Goal: Transaction & Acquisition: Purchase product/service

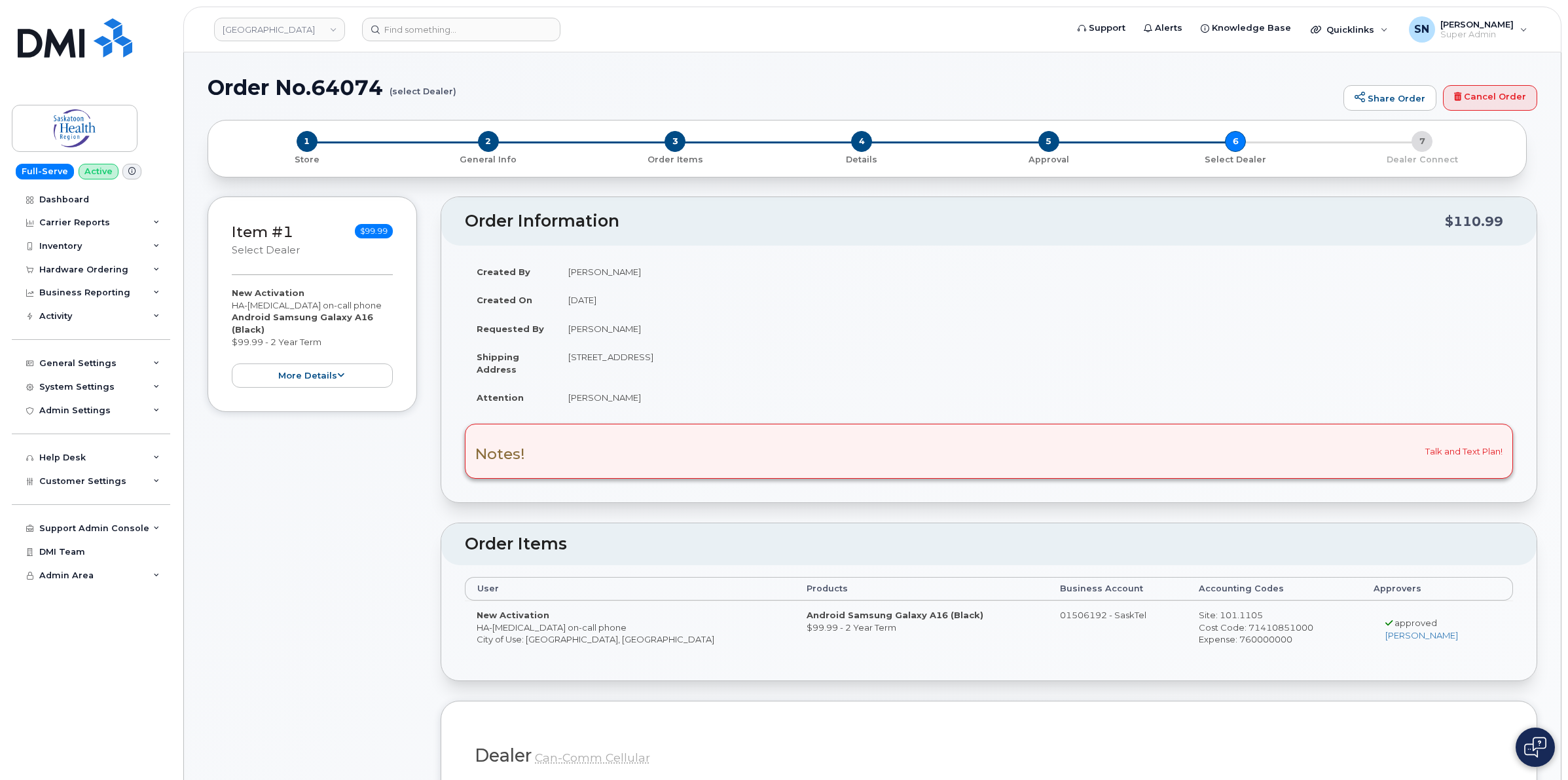
drag, startPoint x: 475, startPoint y: 629, endPoint x: 483, endPoint y: 629, distance: 8.0
click at [483, 629] on td "New Activation HA-Cytogenetics on-call phone City of Use: Saskatoon, Saskatchew…" at bounding box center [630, 629] width 330 height 57
click at [479, 626] on td "New Activation HA-Cytogenetics on-call phone City of Use: Saskatoon, Saskatchew…" at bounding box center [630, 629] width 330 height 57
drag, startPoint x: 478, startPoint y: 626, endPoint x: 601, endPoint y: 626, distance: 123.0
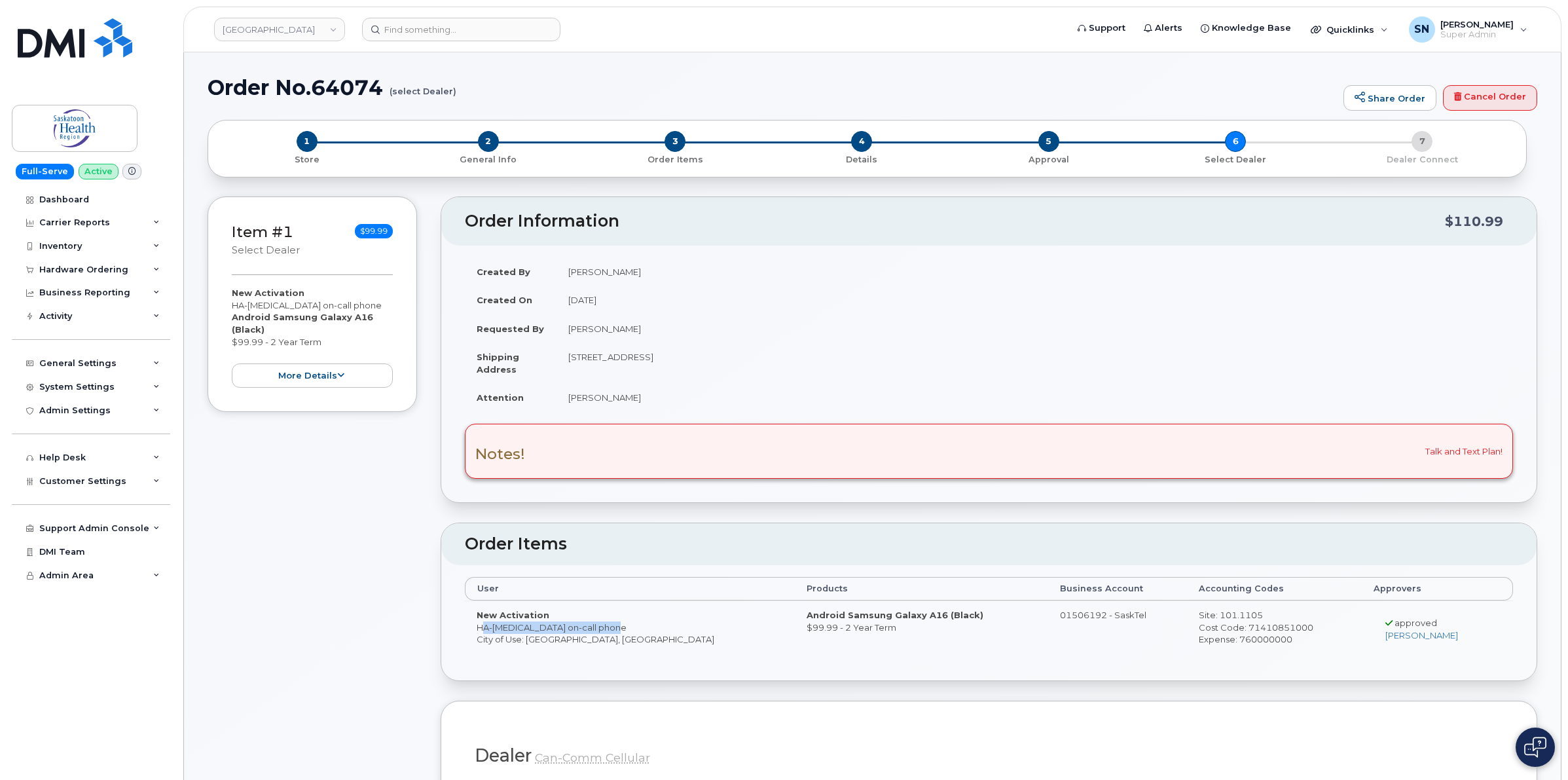
click at [601, 626] on td "New Activation HA-Cytogenetics on-call phone City of Use: Saskatoon, Saskatchew…" at bounding box center [630, 629] width 330 height 57
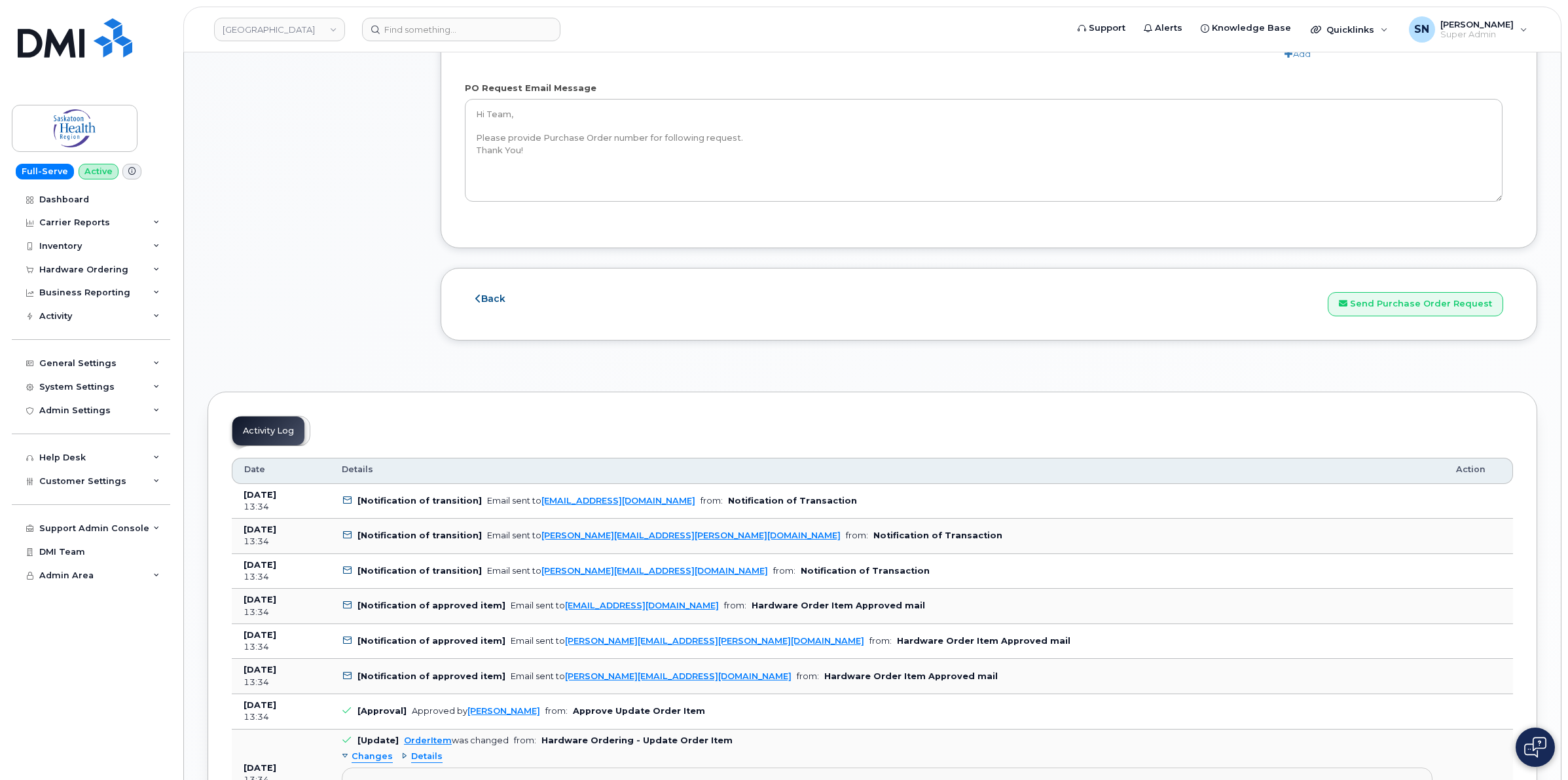
scroll to position [1473, 0]
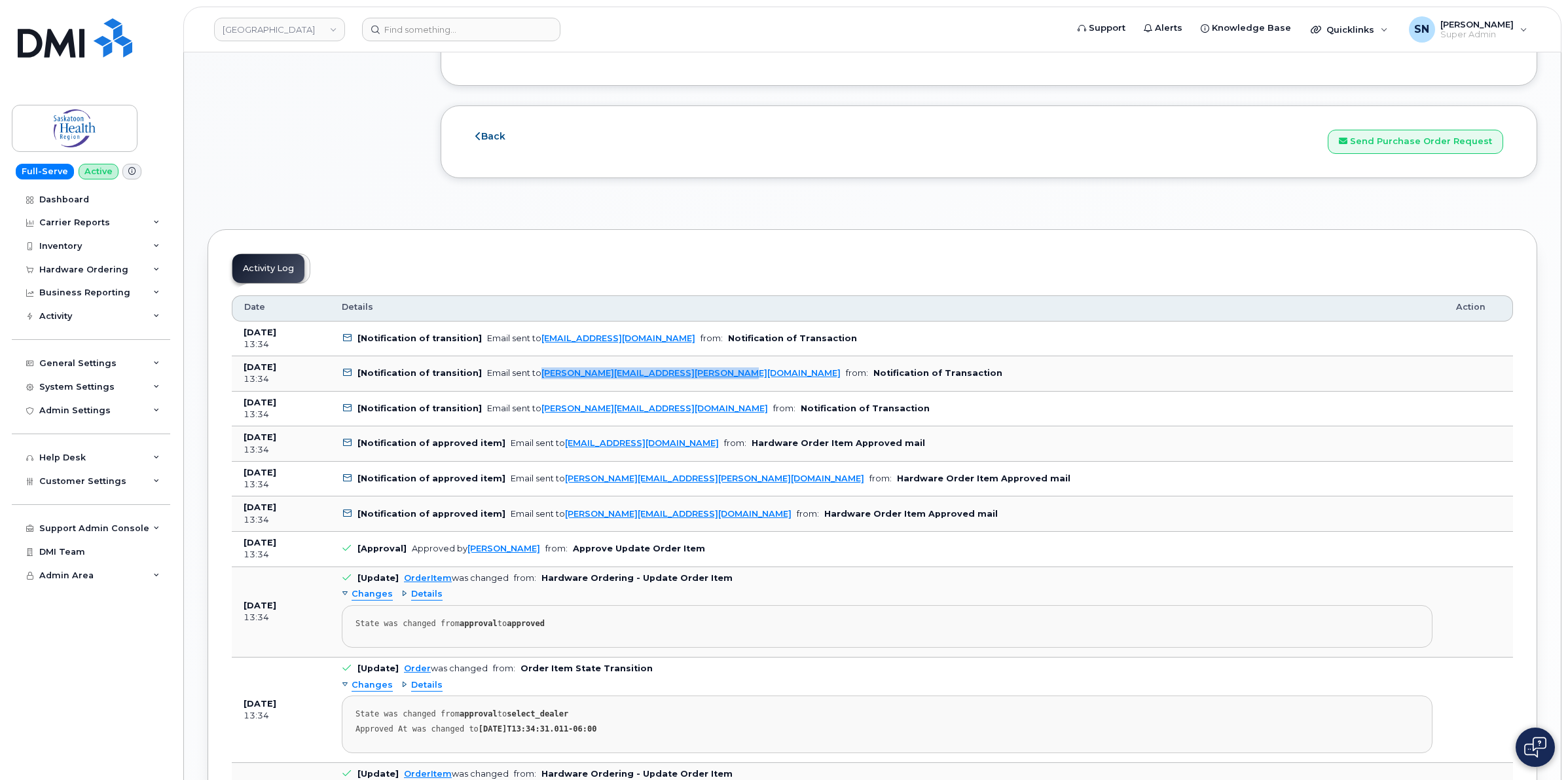
drag, startPoint x: 718, startPoint y: 381, endPoint x: 535, endPoint y: 387, distance: 183.1
click at [535, 387] on td "[Notification of transition] Email sent to Simone.Corriveau@saskhealthauthority…" at bounding box center [887, 374] width 1114 height 35
copy link "[PERSON_NAME][EMAIL_ADDRESS][PERSON_NAME][DOMAIN_NAME]"
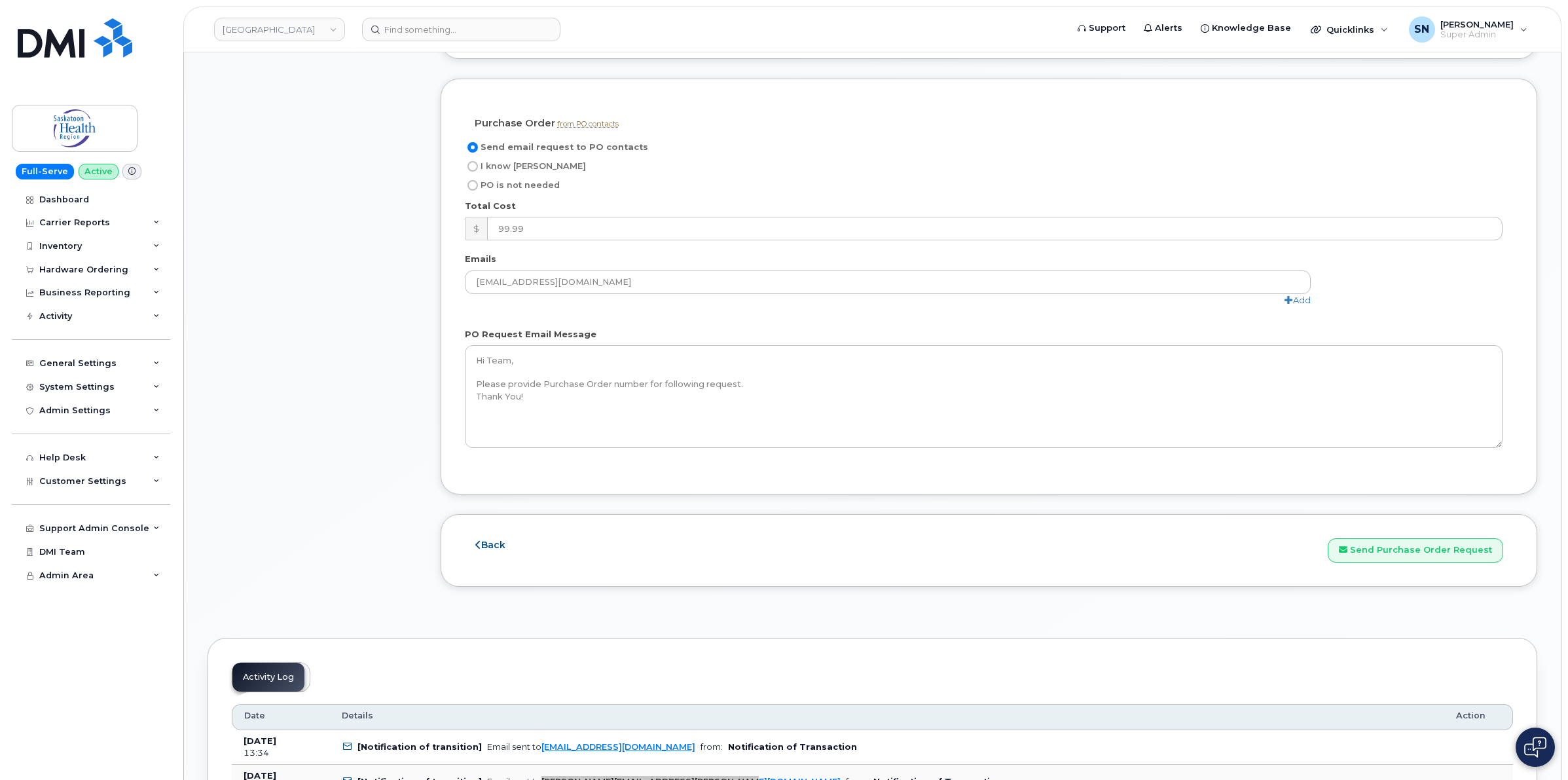
scroll to position [1064, 0]
drag, startPoint x: 1432, startPoint y: 558, endPoint x: 1239, endPoint y: 580, distance: 194.2
click at [1432, 558] on button "Send Purchase Order Request" at bounding box center [1416, 551] width 176 height 24
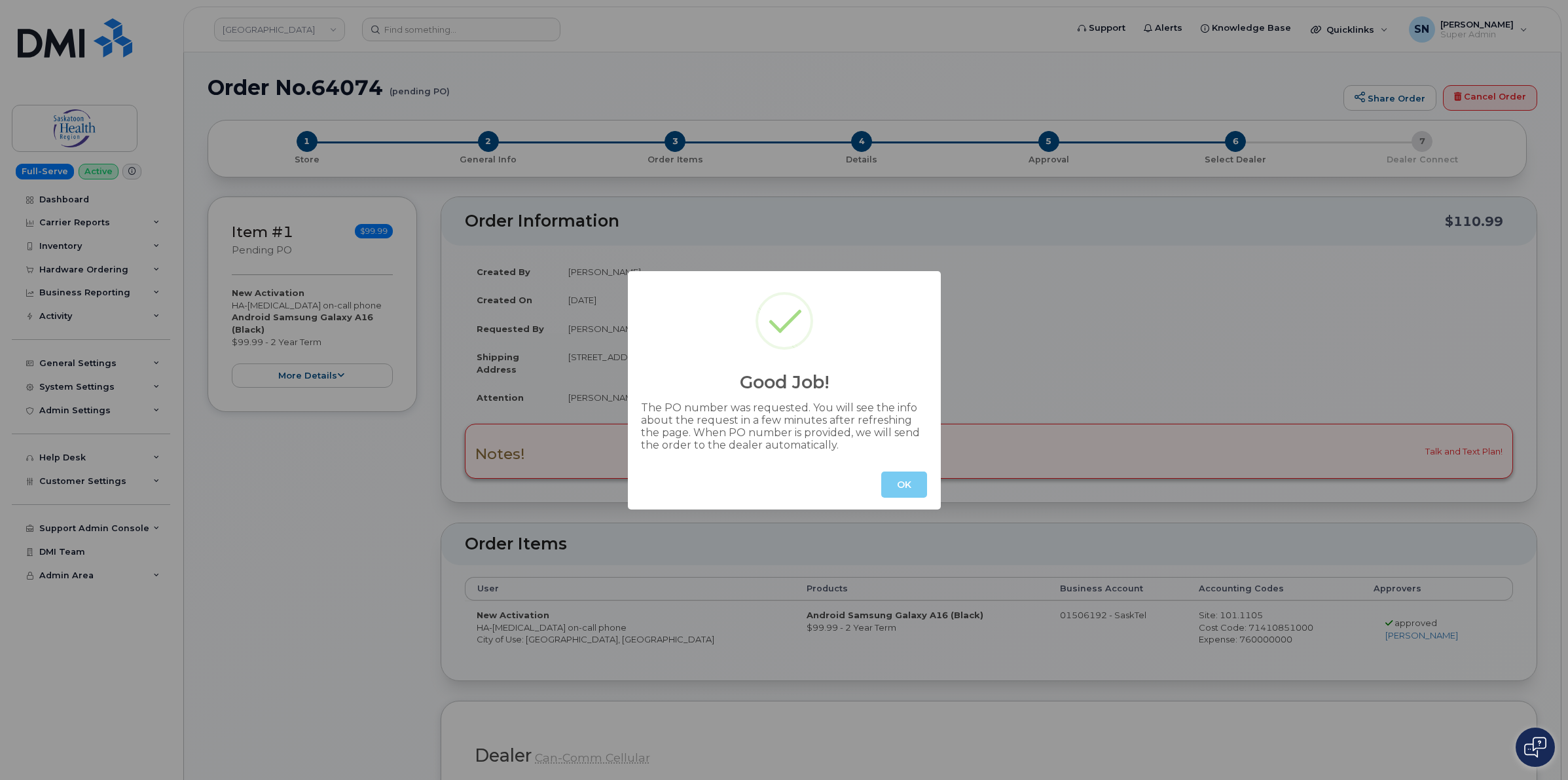
click at [914, 479] on button "OK" at bounding box center [904, 484] width 46 height 26
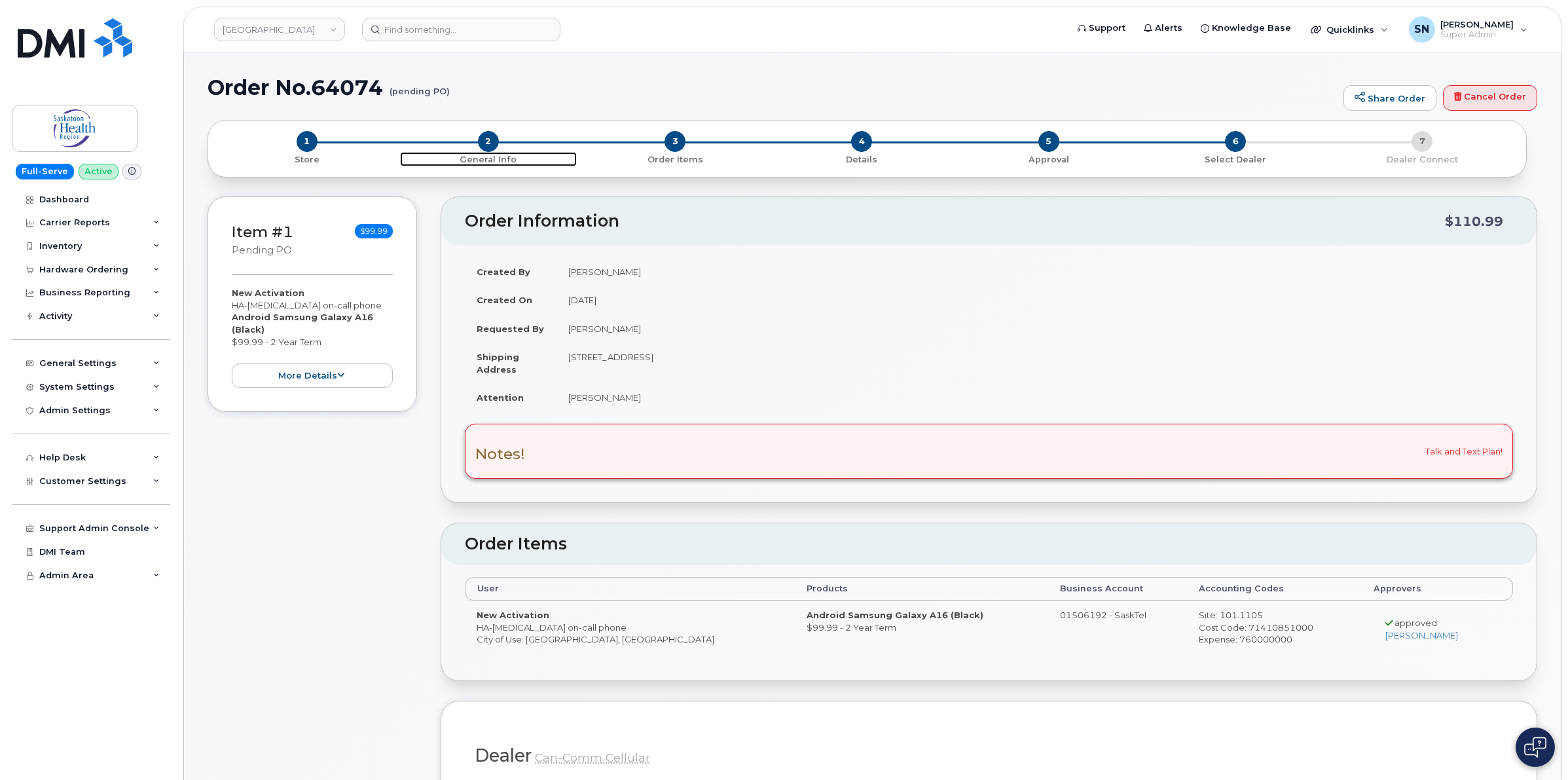
click at [482, 135] on span "2" at bounding box center [488, 142] width 21 height 21
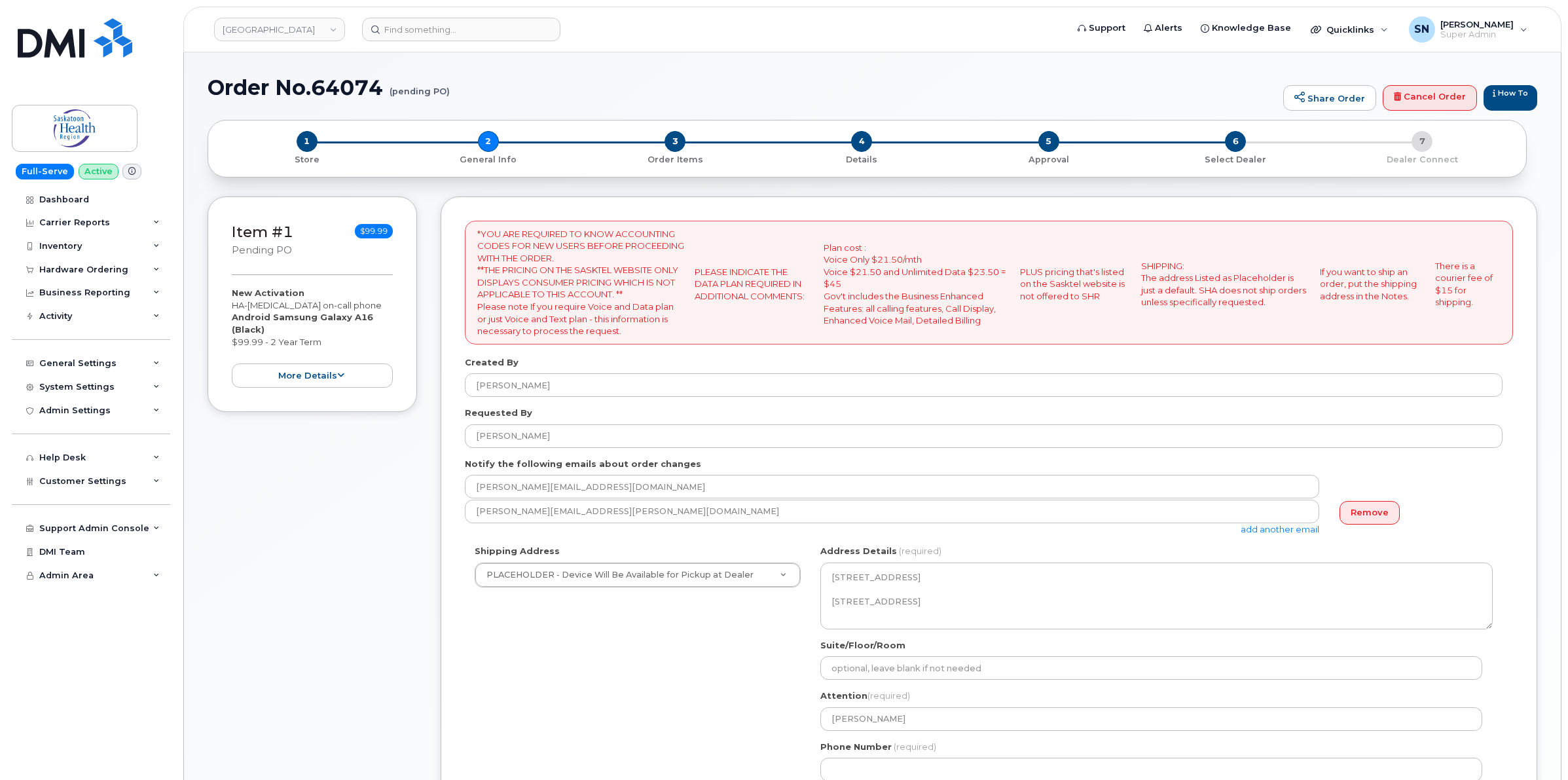
select select
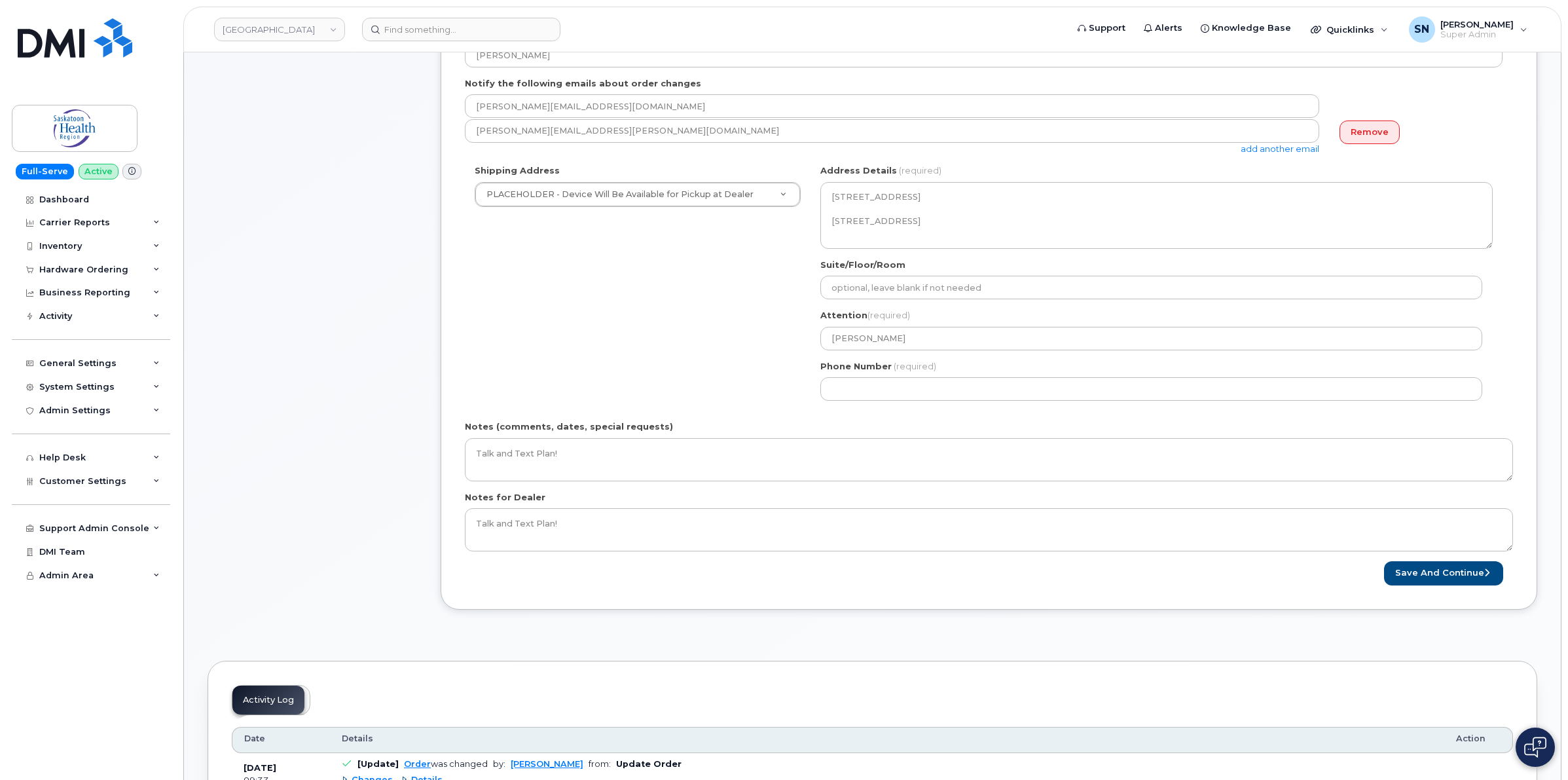
scroll to position [573, 0]
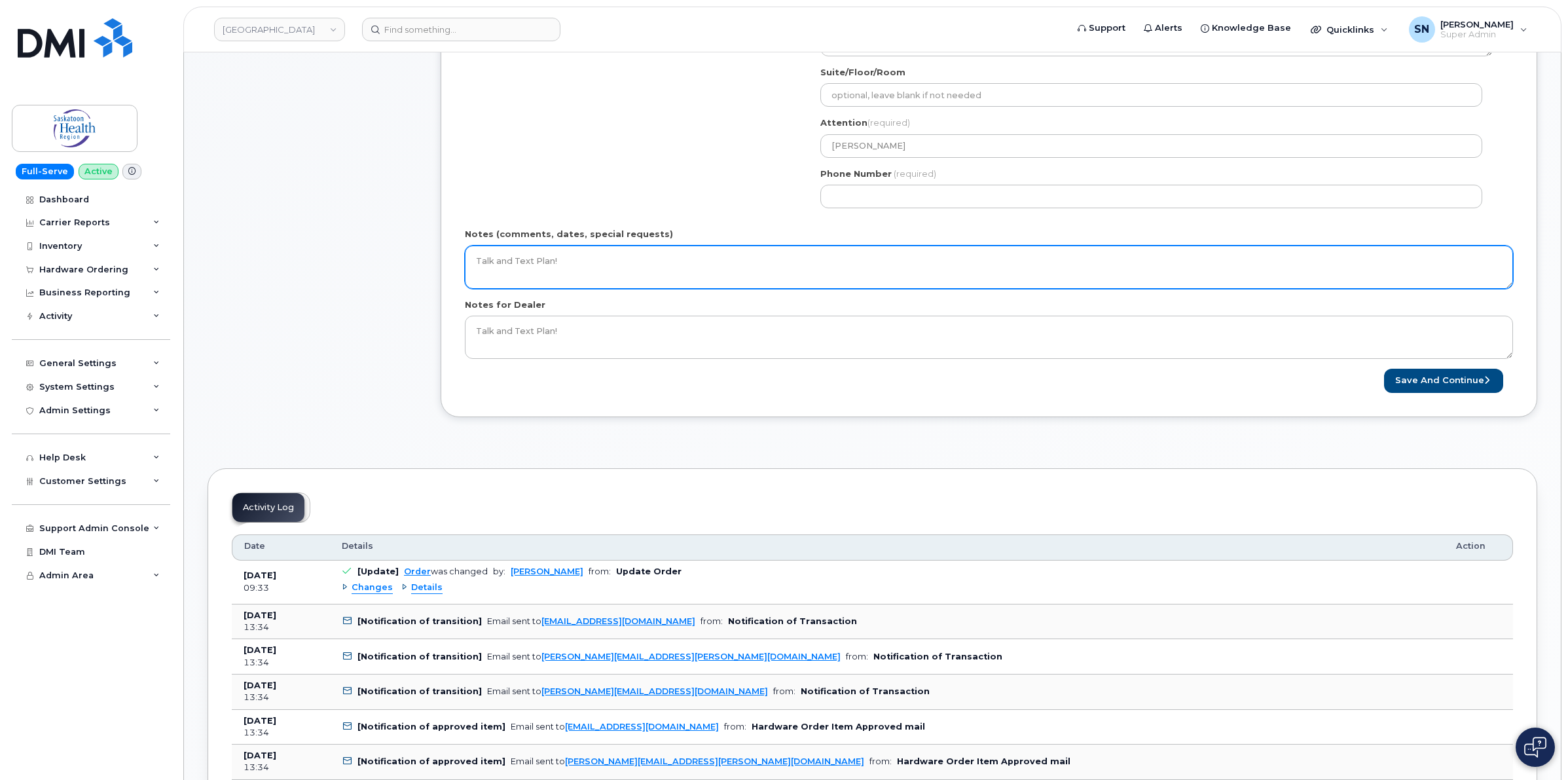
click at [616, 282] on textarea "Talk and Text Plan!" at bounding box center [989, 267] width 1049 height 43
type textarea "Talk and Text Plan! ***PO Instructions sent [DATE]."
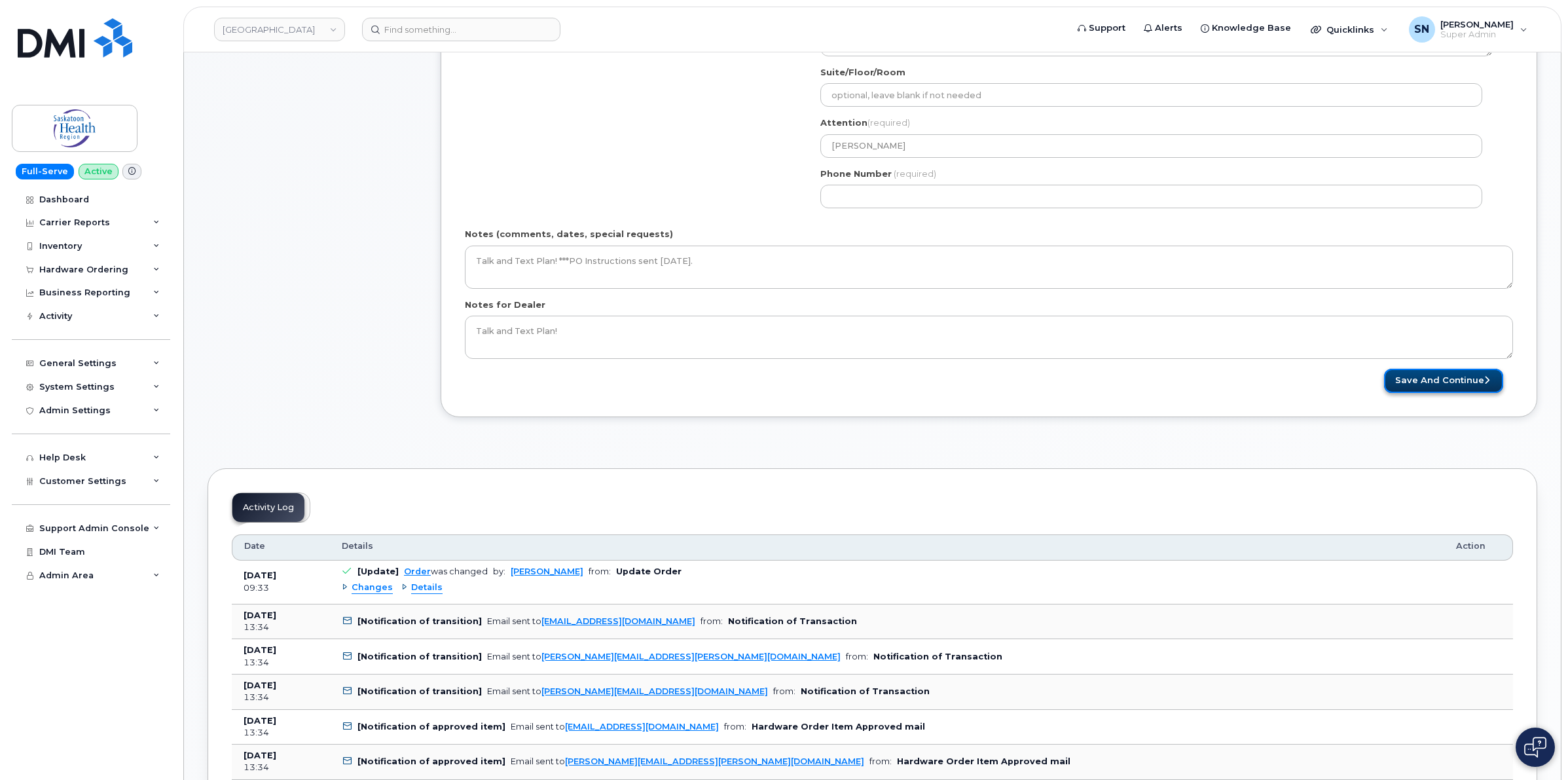
click at [1425, 393] on button "Save and Continue" at bounding box center [1444, 381] width 119 height 24
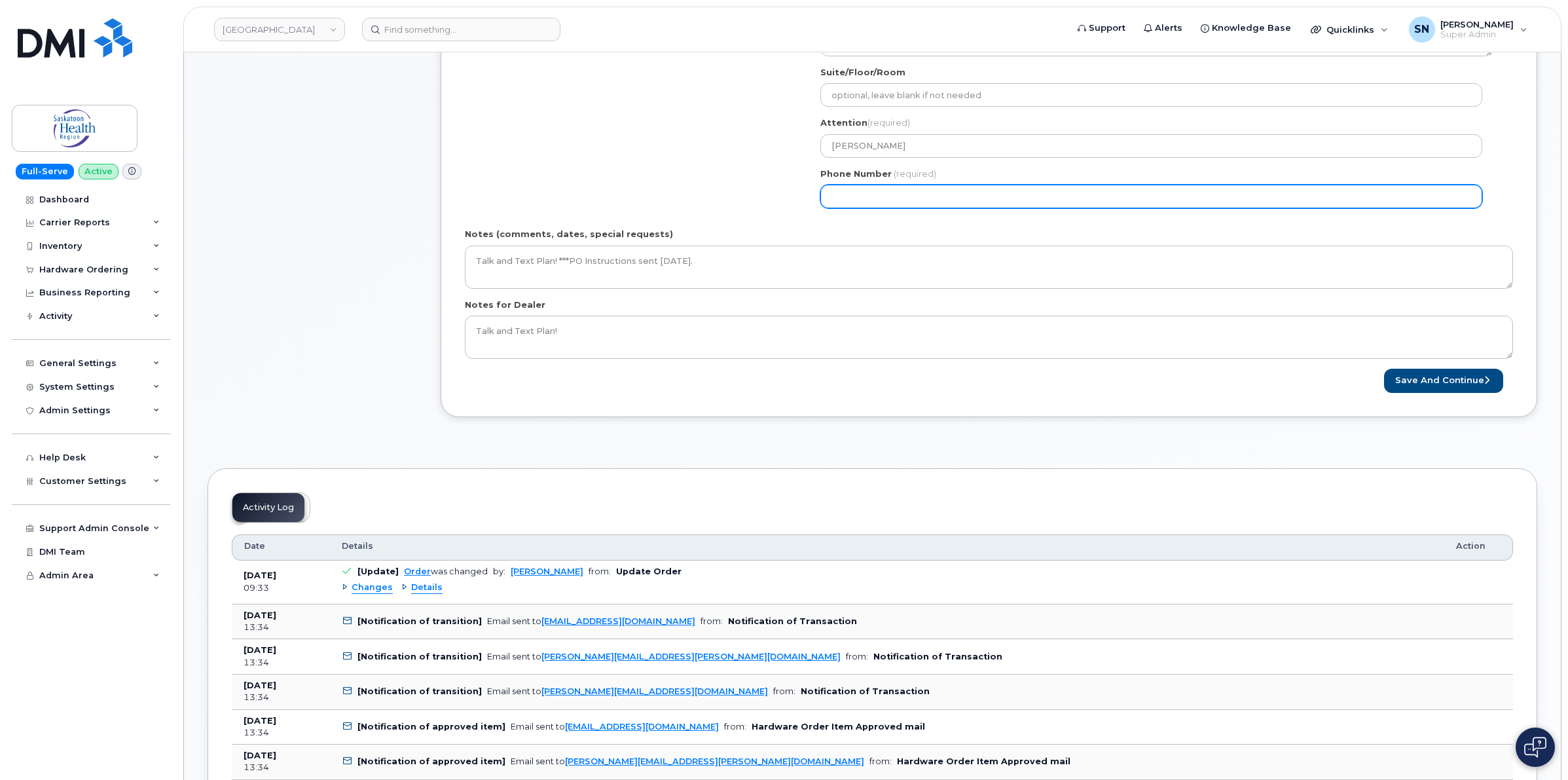
select select
type input "123456789"
select select
type input "1234567890"
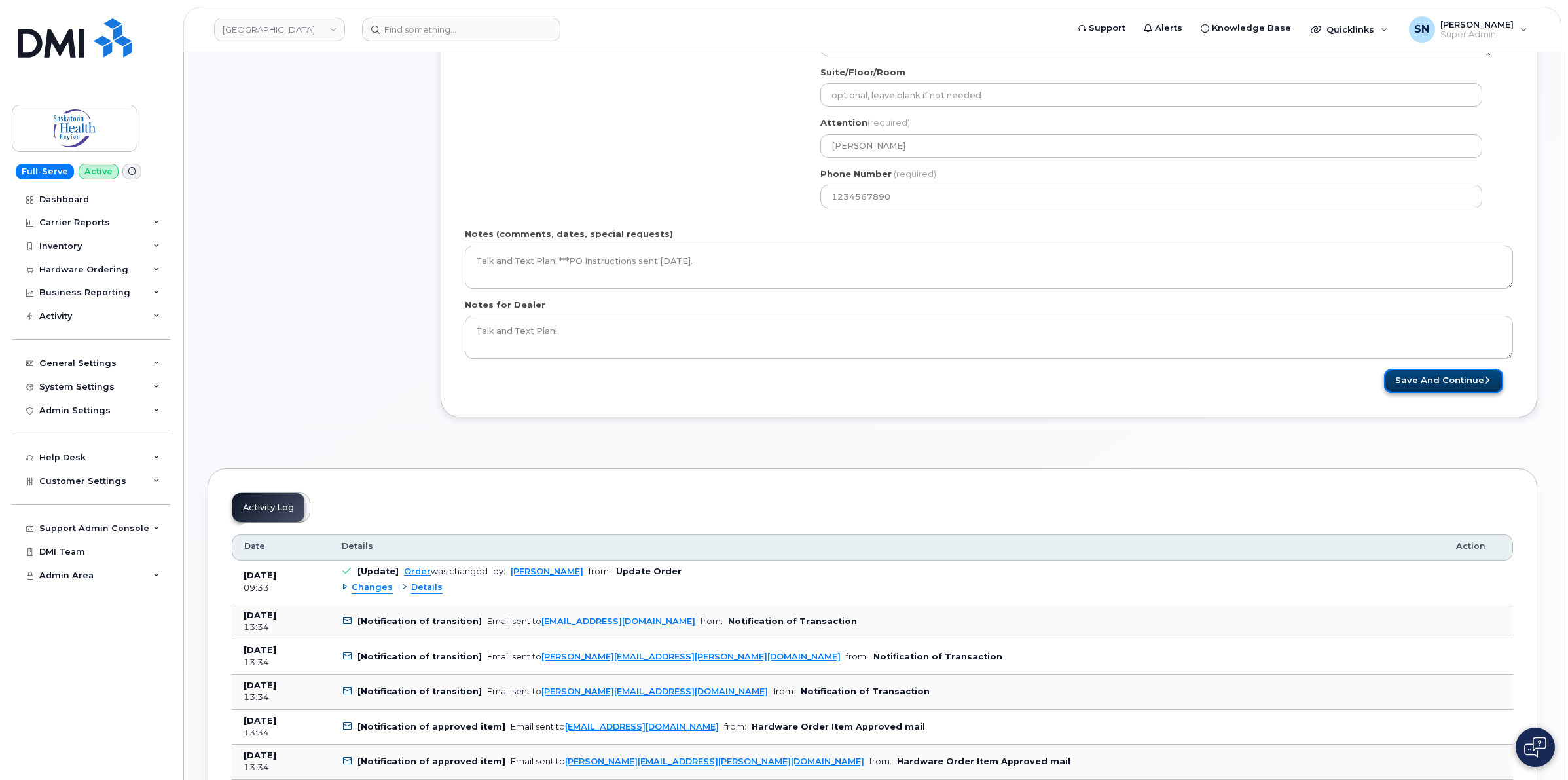
click at [1403, 393] on button "Save and Continue" at bounding box center [1444, 381] width 119 height 24
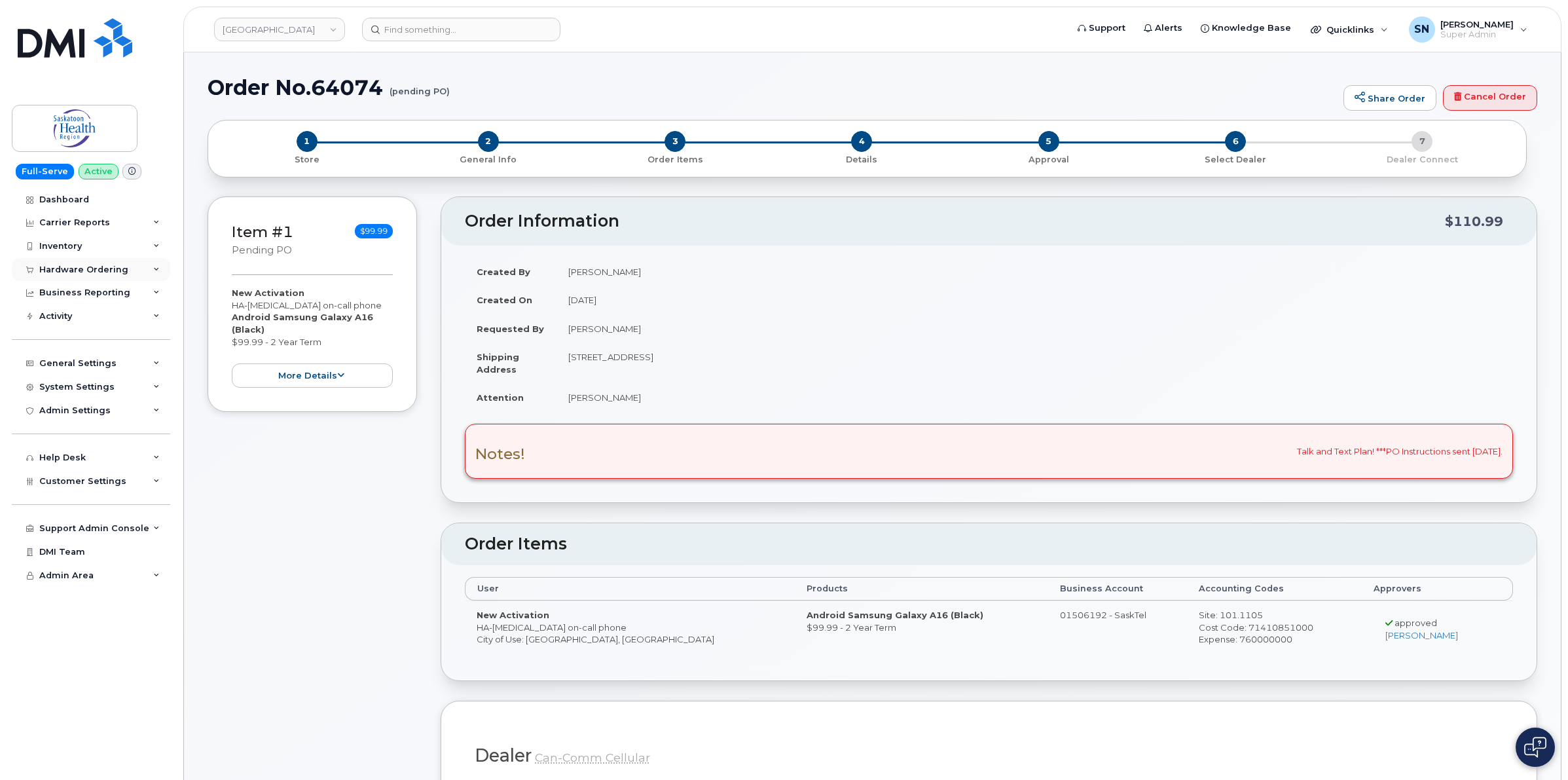
click at [82, 278] on div "Hardware Ordering" at bounding box center [91, 269] width 158 height 23
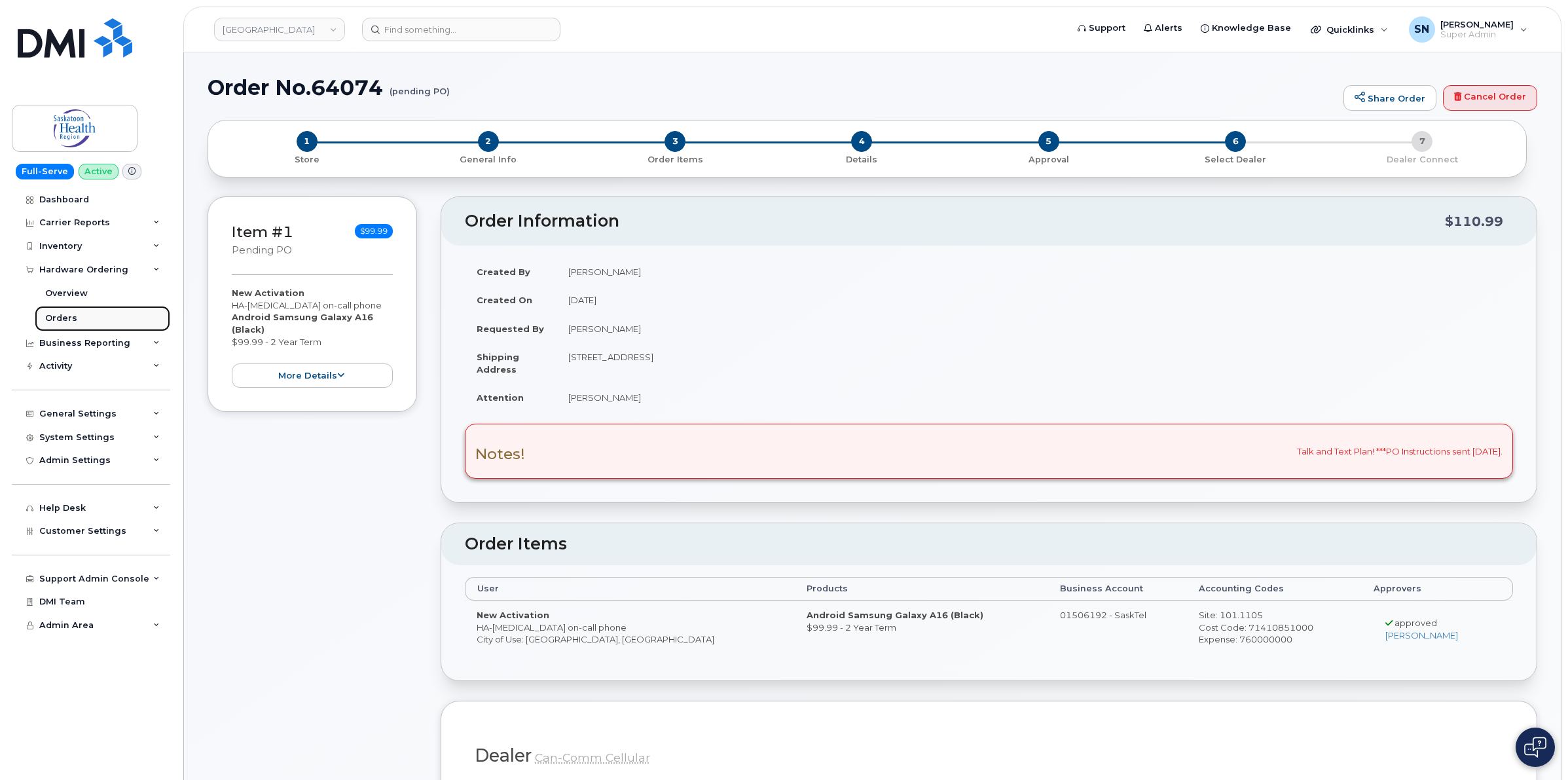
click at [79, 323] on link "Orders" at bounding box center [103, 318] width 136 height 25
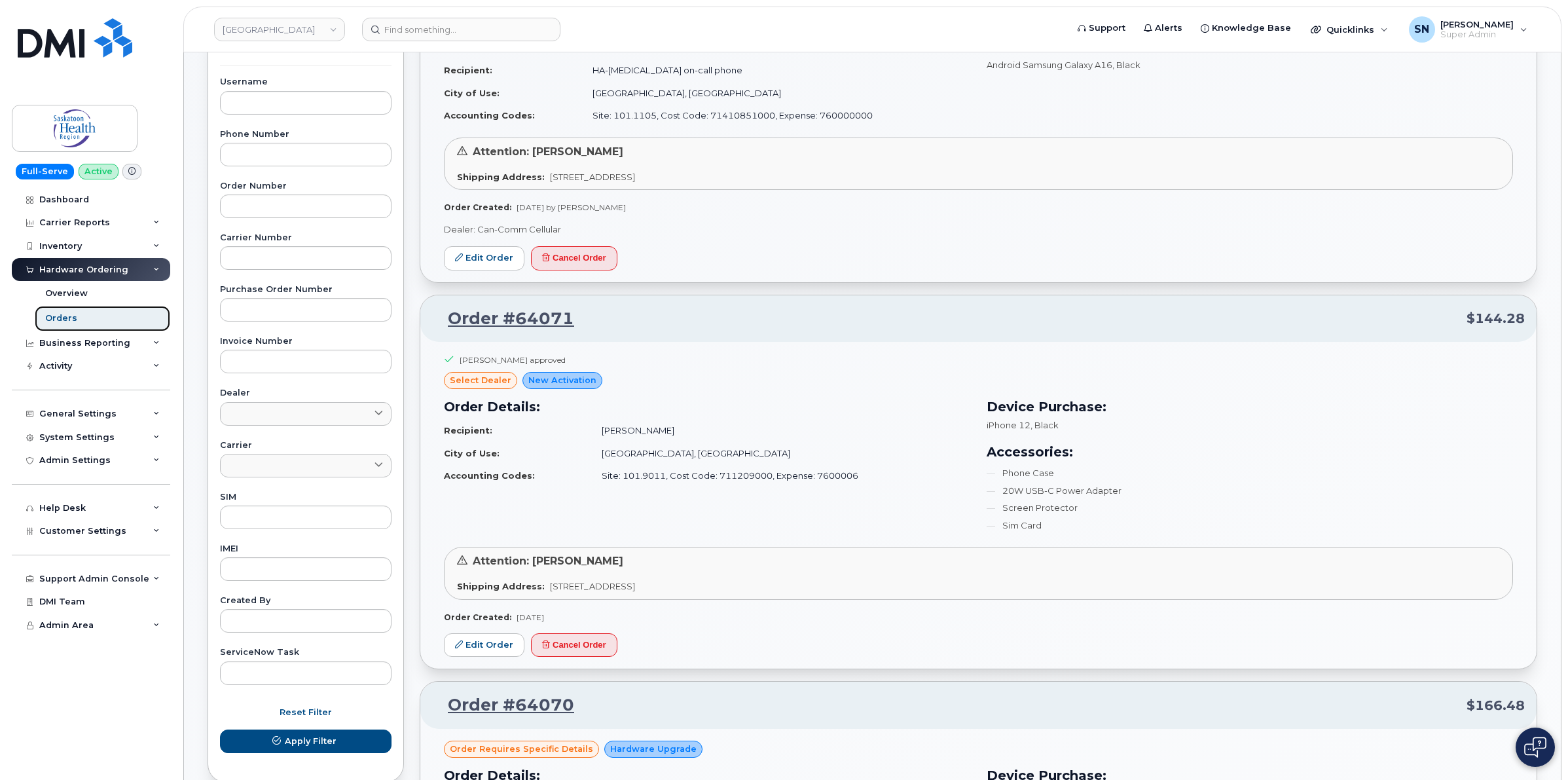
scroll to position [327, 0]
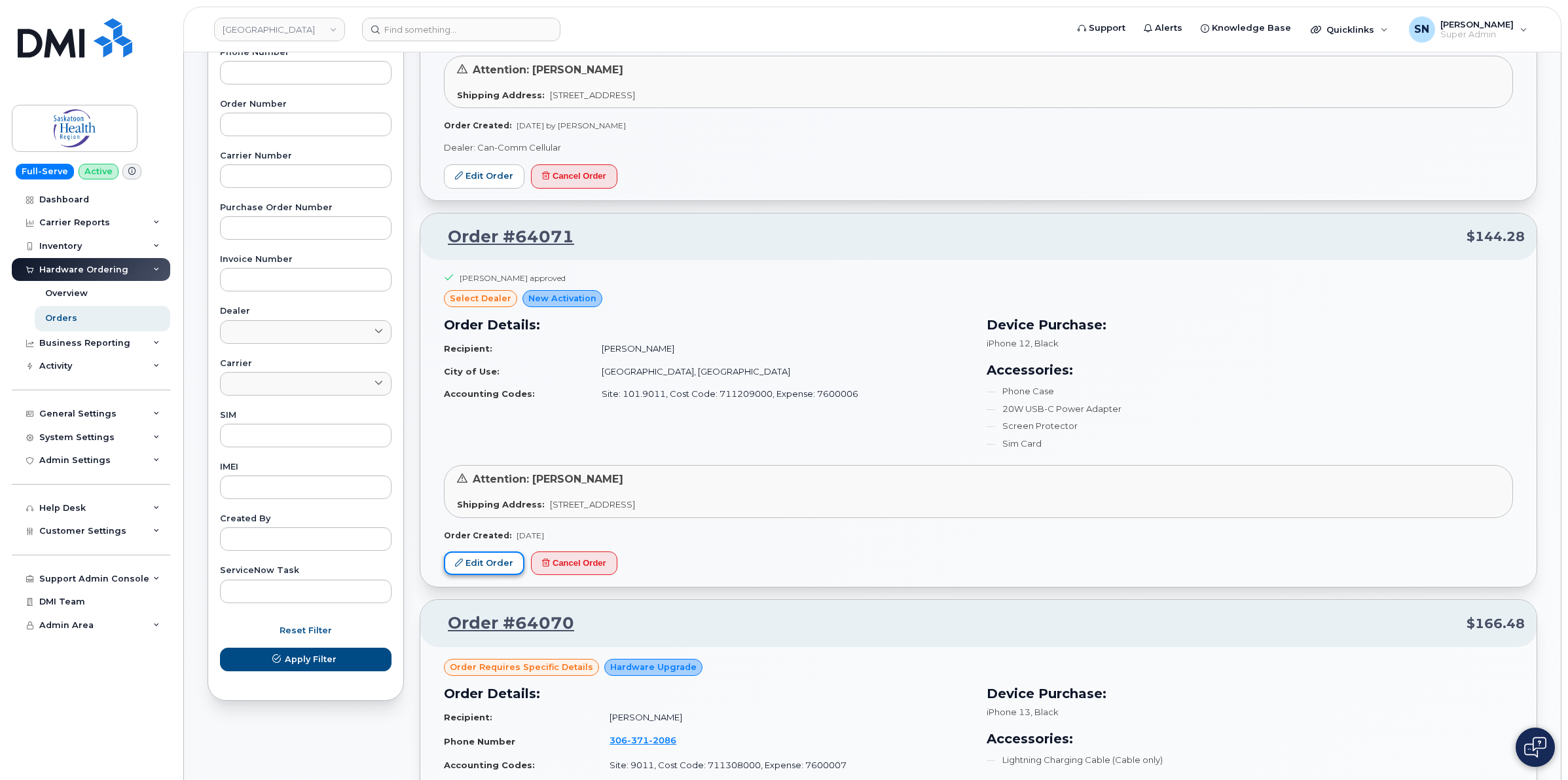
click at [485, 560] on link "Edit Order" at bounding box center [484, 563] width 81 height 24
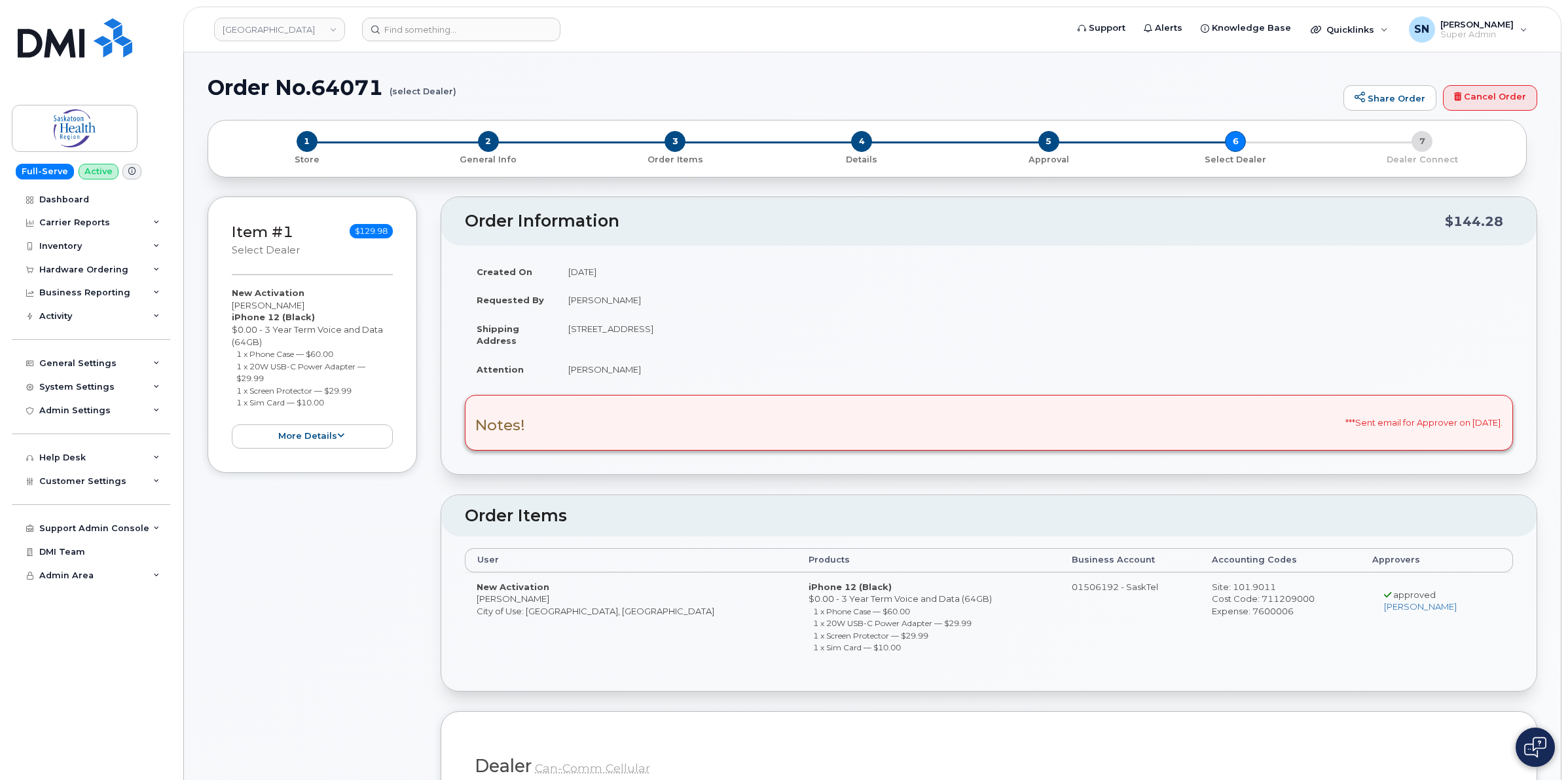
drag, startPoint x: 230, startPoint y: 307, endPoint x: 290, endPoint y: 305, distance: 60.0
click at [290, 305] on div "Item #1 select Dealer $129.98 New Activation Julia Grenier iPhone 12 (Black) $0…" at bounding box center [312, 335] width 210 height 277
copy div "[PERSON_NAME]"
drag, startPoint x: 237, startPoint y: 353, endPoint x: 338, endPoint y: 352, distance: 101.0
click at [338, 352] on li "1 x Phone Case — $60.00" at bounding box center [315, 353] width 157 height 13
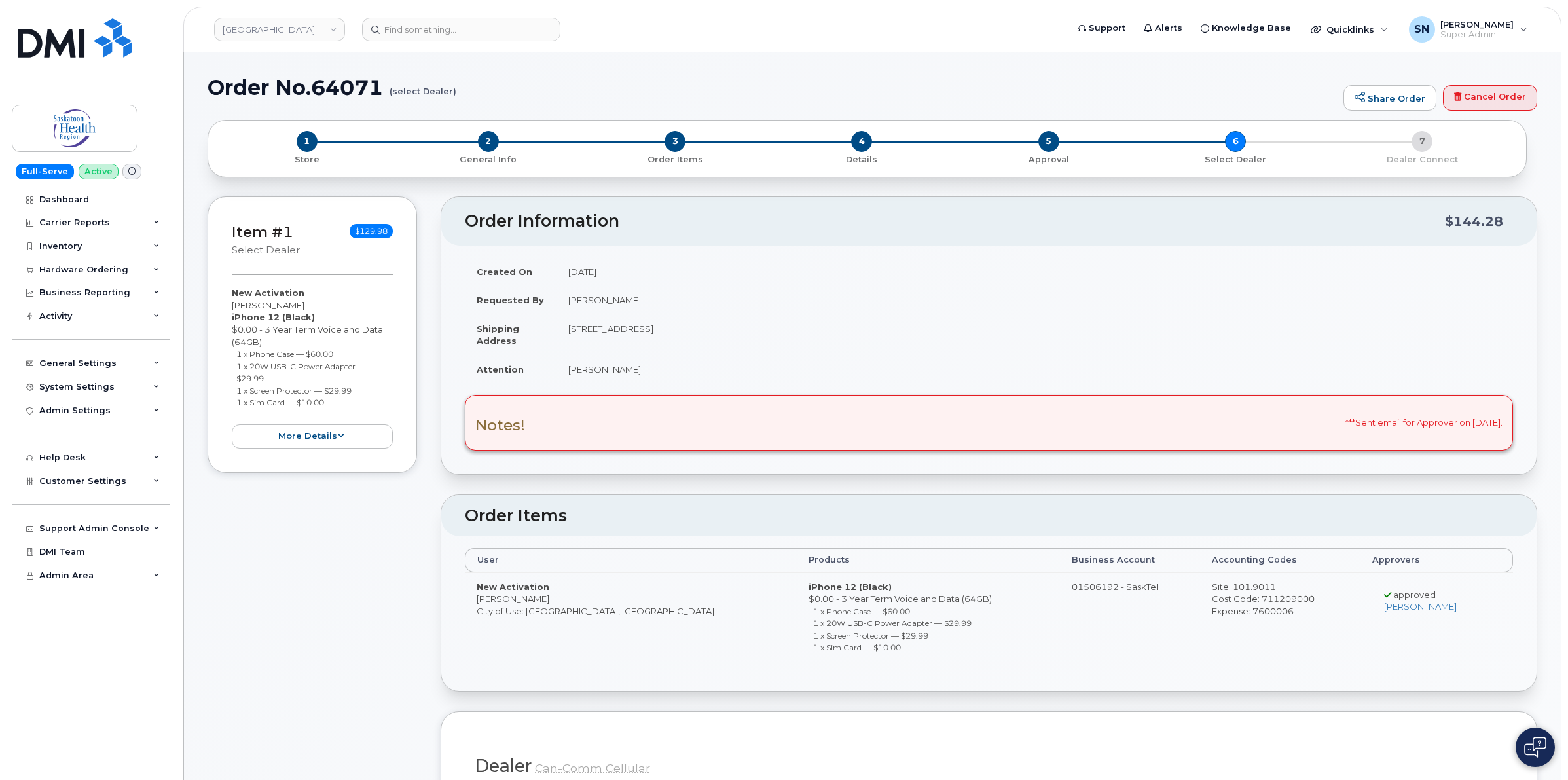
copy small "1 x Phone Case — $60.00"
drag, startPoint x: 237, startPoint y: 366, endPoint x: 272, endPoint y: 373, distance: 35.7
click at [272, 373] on li "1 x 20W USB-C Power Adapter — $29.99" at bounding box center [315, 372] width 157 height 24
copy small "1 x 20W USB-C Power Adapter — $29.99"
drag, startPoint x: 237, startPoint y: 391, endPoint x: 362, endPoint y: 393, distance: 125.0
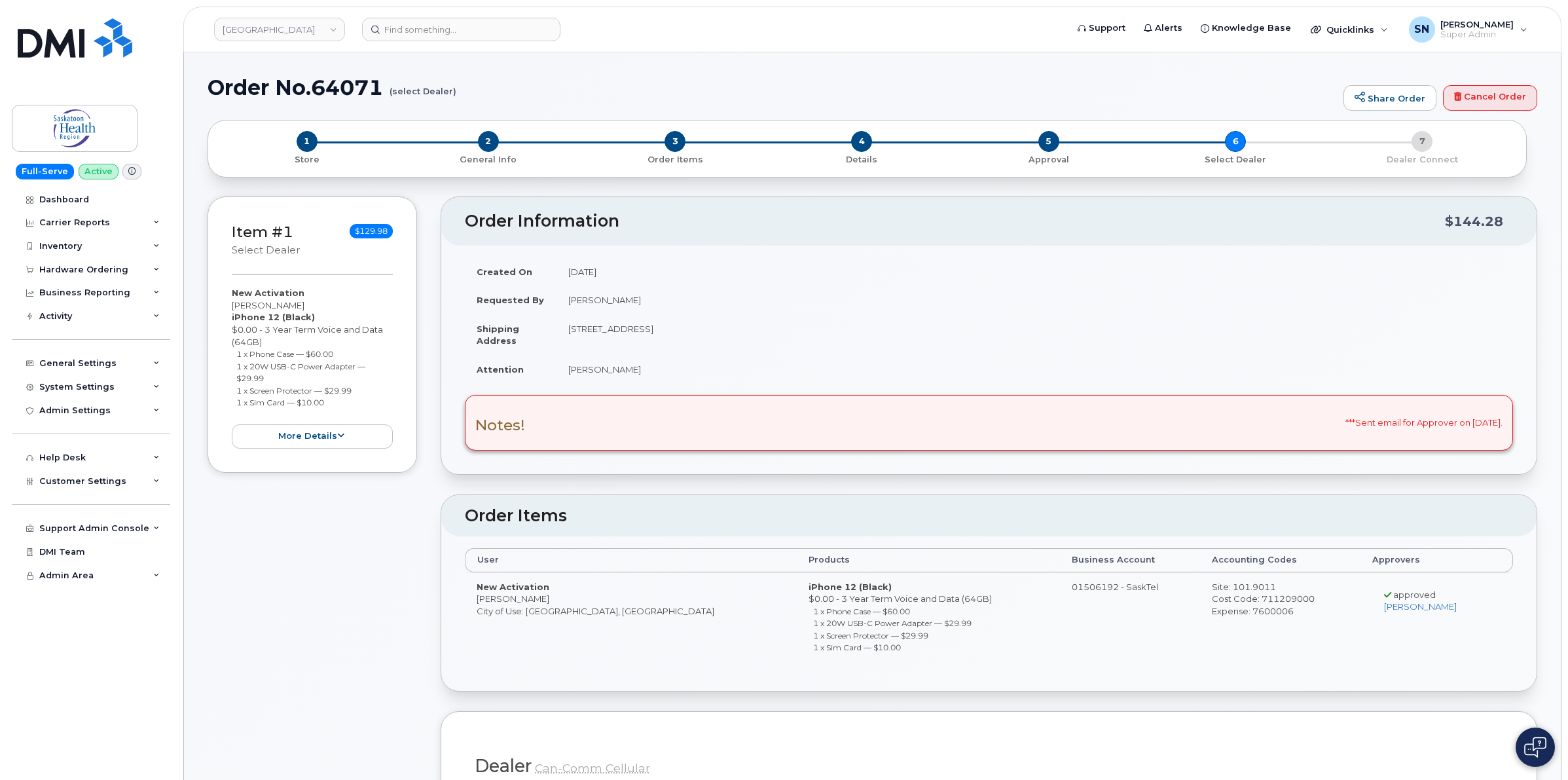
click at [362, 393] on li "1 x Screen Protector — $29.99" at bounding box center [315, 390] width 157 height 13
copy small "1 x Screen Protector — $29.99"
drag, startPoint x: 237, startPoint y: 402, endPoint x: 344, endPoint y: 402, distance: 107.0
click at [344, 402] on li "1 x Sim Card — $10.00" at bounding box center [315, 402] width 157 height 13
copy small "1 x Sim Card — $10.00"
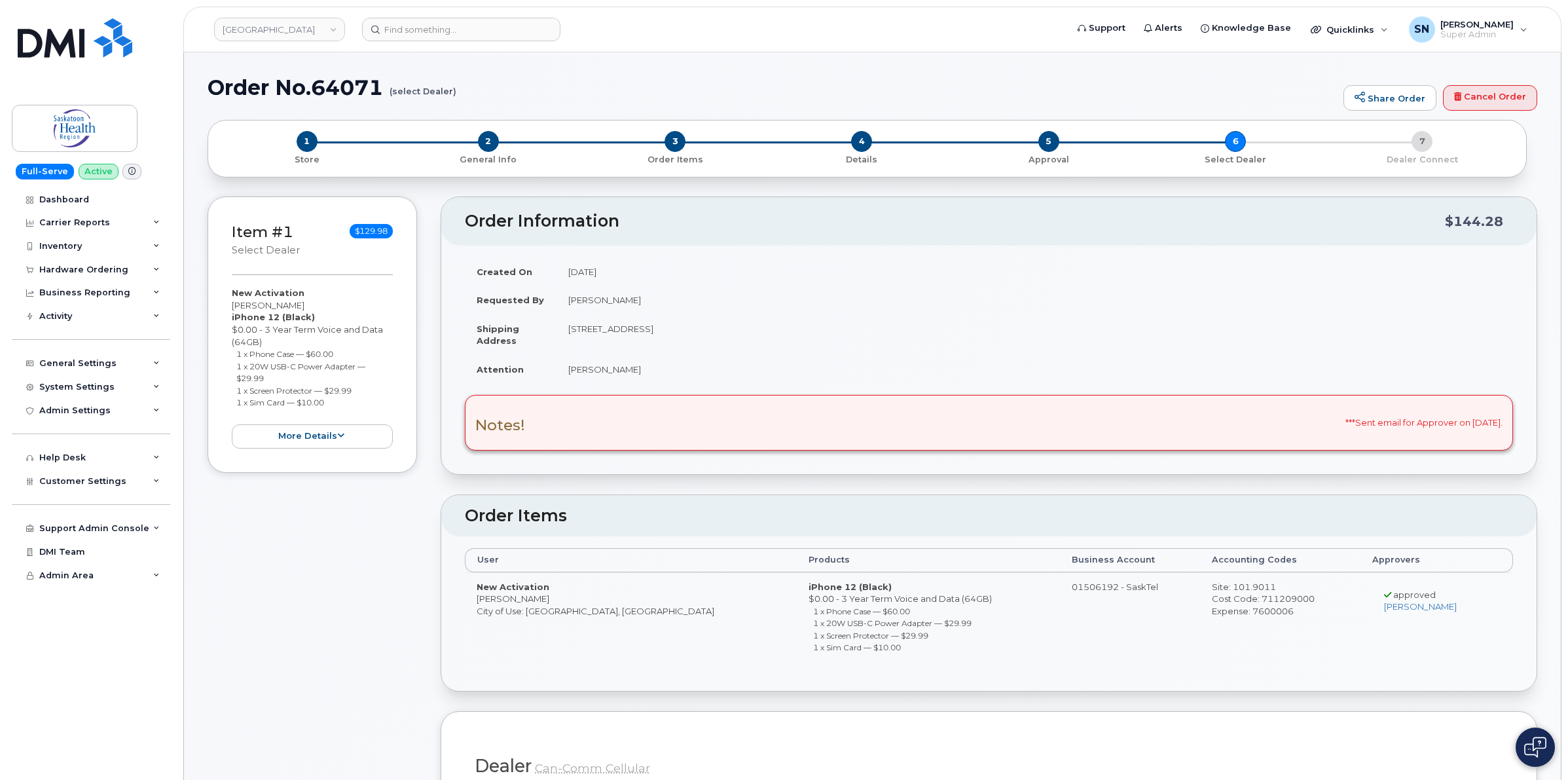
drag, startPoint x: 476, startPoint y: 603, endPoint x: 529, endPoint y: 603, distance: 53.0
click at [529, 603] on td "New Activation Julia Grenier City of Use: Saskatoon, Saskatchewan" at bounding box center [631, 619] width 332 height 95
copy td "Julia Grenier"
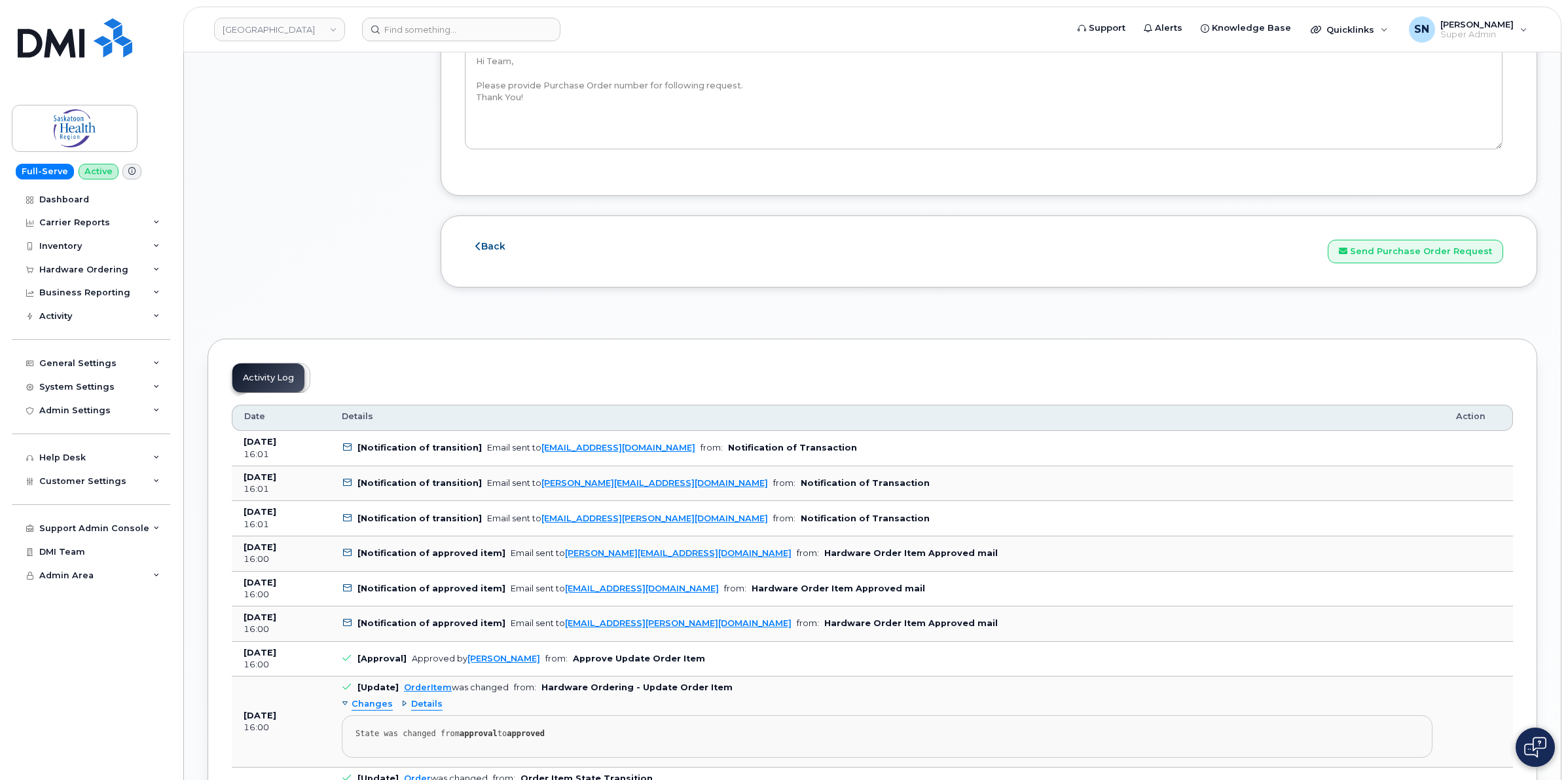
scroll to position [1473, 0]
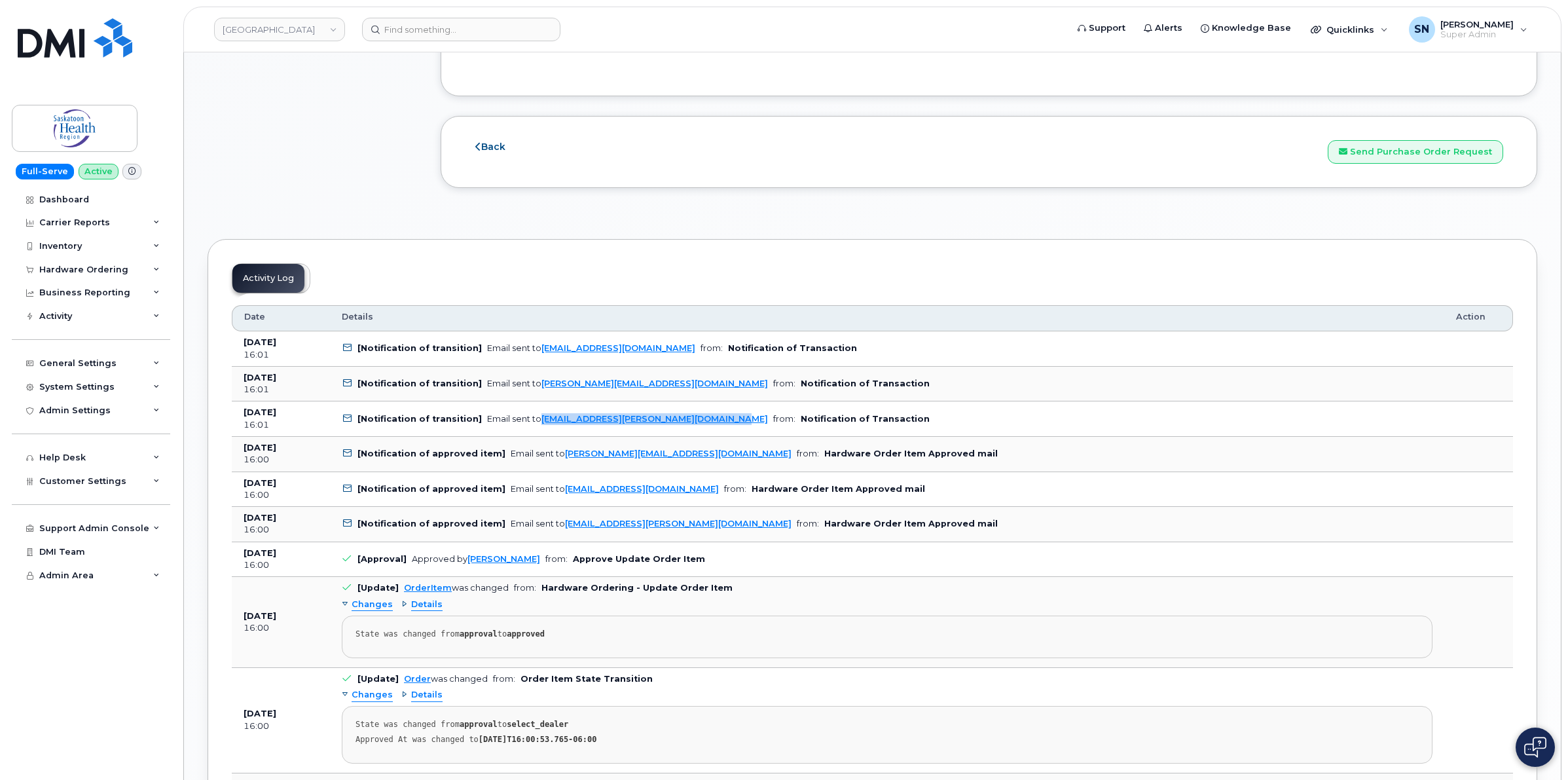
drag, startPoint x: 707, startPoint y: 427, endPoint x: 534, endPoint y: 432, distance: 173.1
click at [534, 432] on td "[Notification of transition] Email sent to athena.lavallee@saskhealthauthority.…" at bounding box center [887, 419] width 1114 height 35
copy link "athena.lavallee@saskhealthauthority.ca"
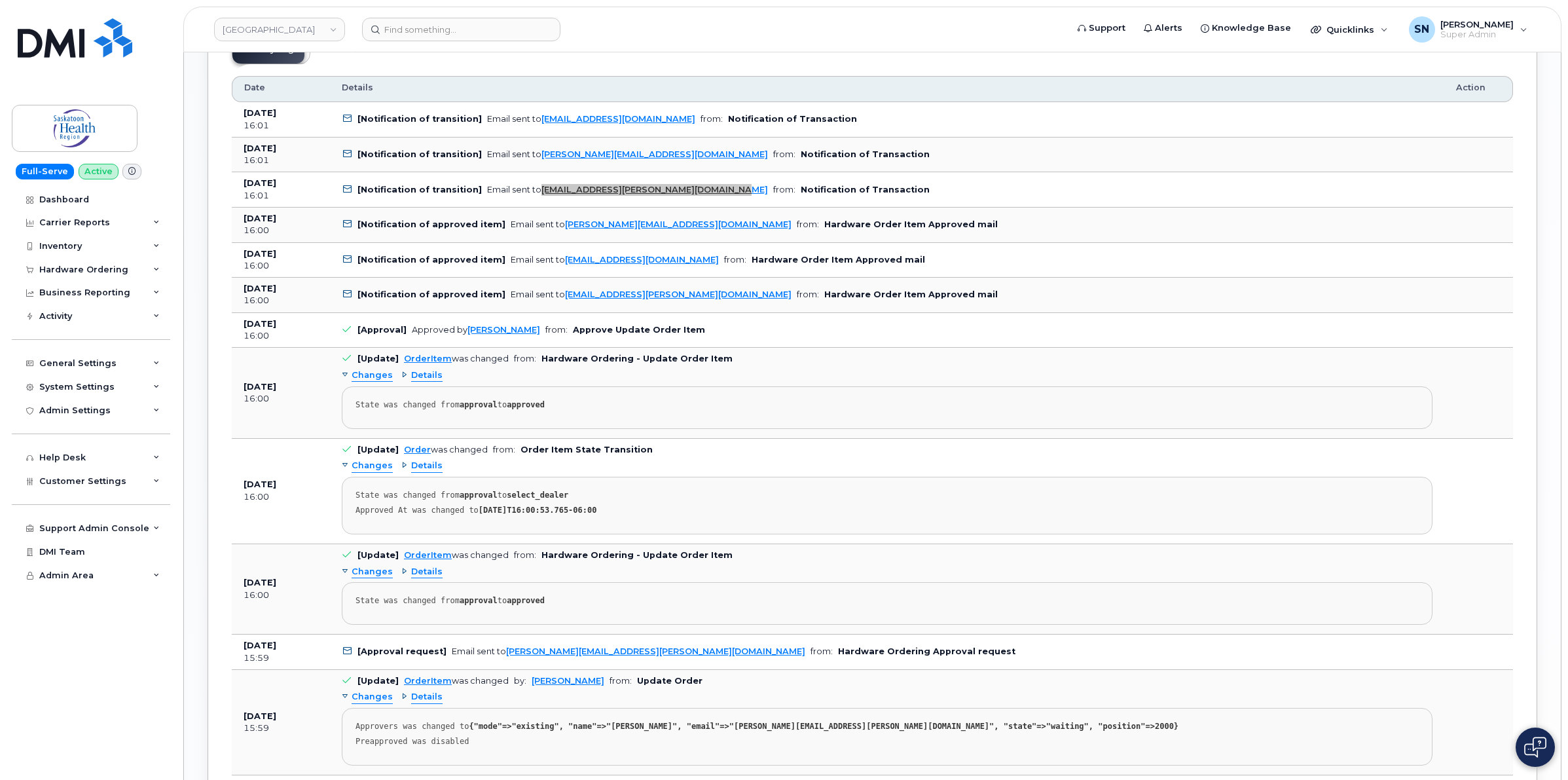
scroll to position [1800, 0]
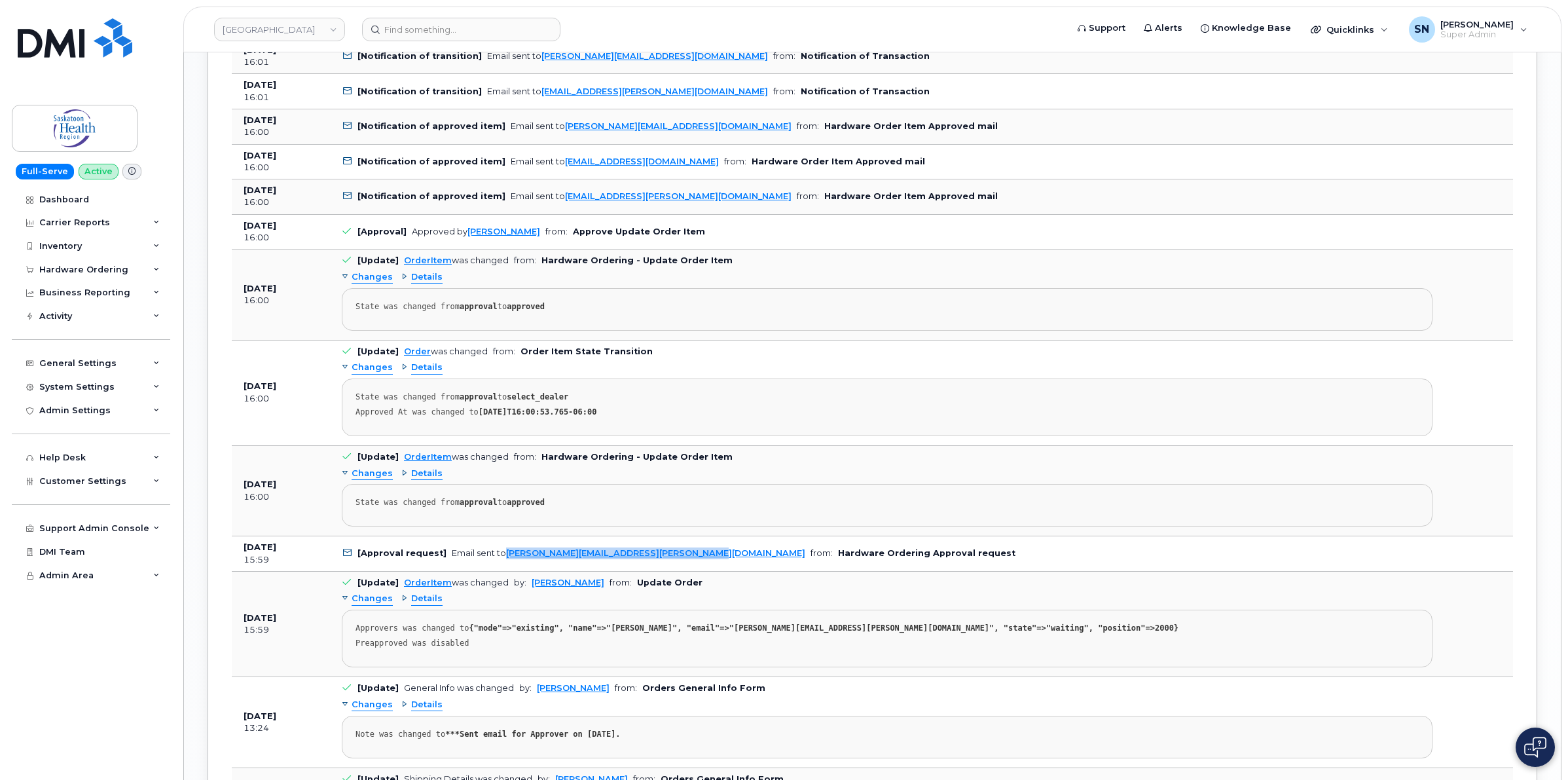
drag, startPoint x: 691, startPoint y: 563, endPoint x: 503, endPoint y: 563, distance: 188.0
click at [503, 563] on td "[Approval request] Email sent to Christina.Germann@saskhealthauthority.ca from:…" at bounding box center [887, 553] width 1114 height 35
copy link "Christina.Germann@saskhealthauthority.ca"
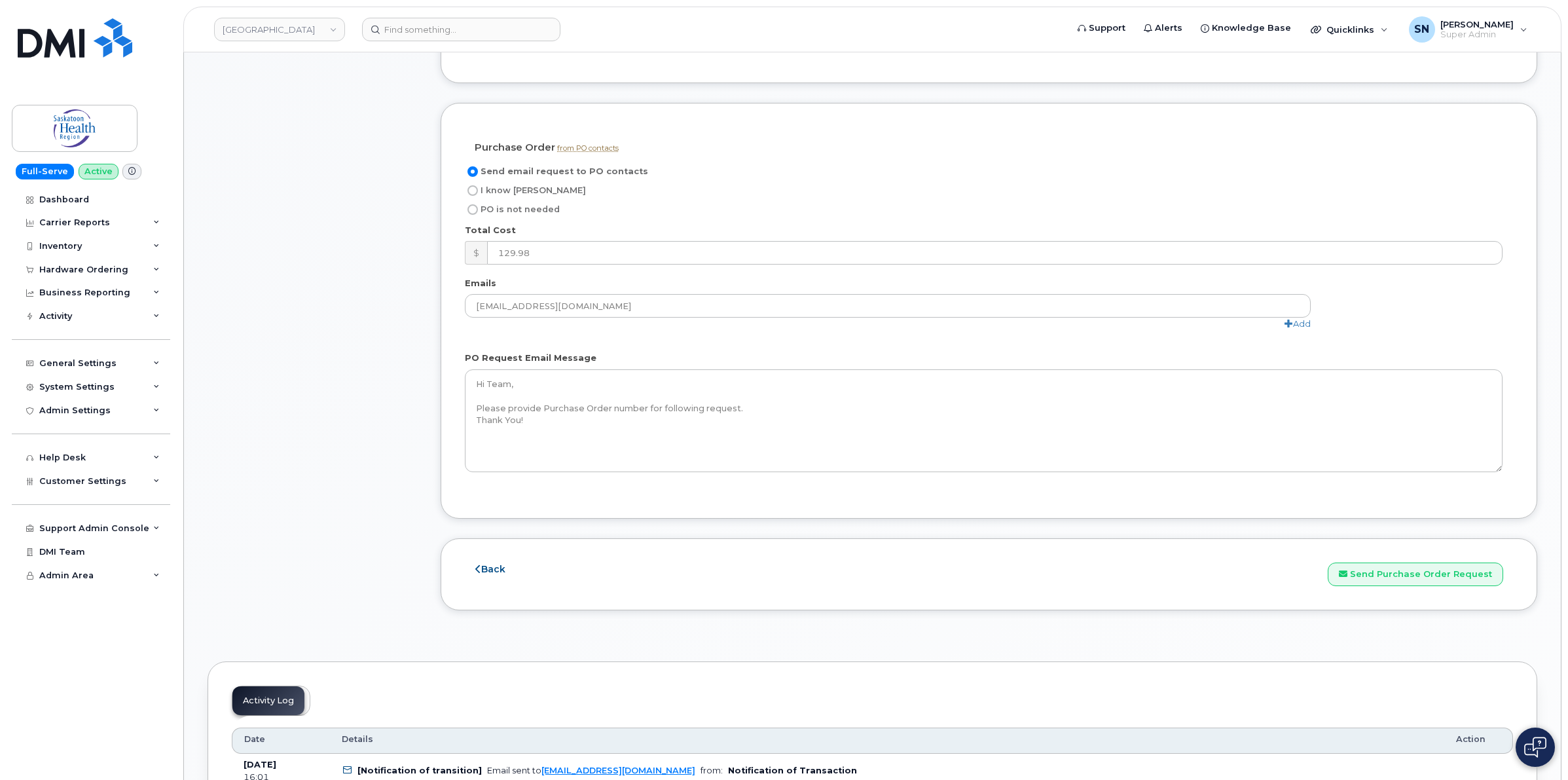
scroll to position [1146, 0]
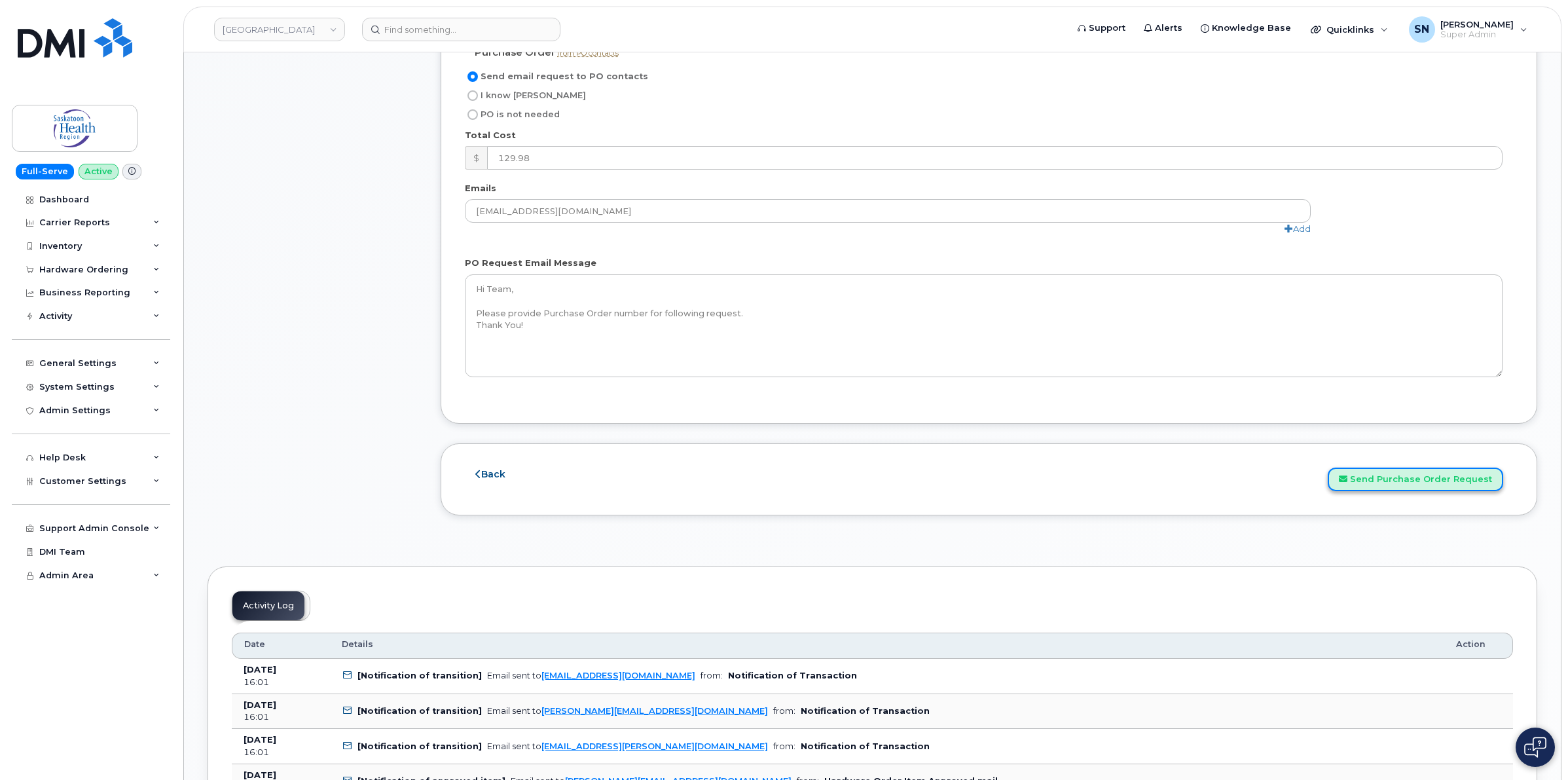
click at [1422, 488] on button "Send Purchase Order Request" at bounding box center [1416, 479] width 176 height 24
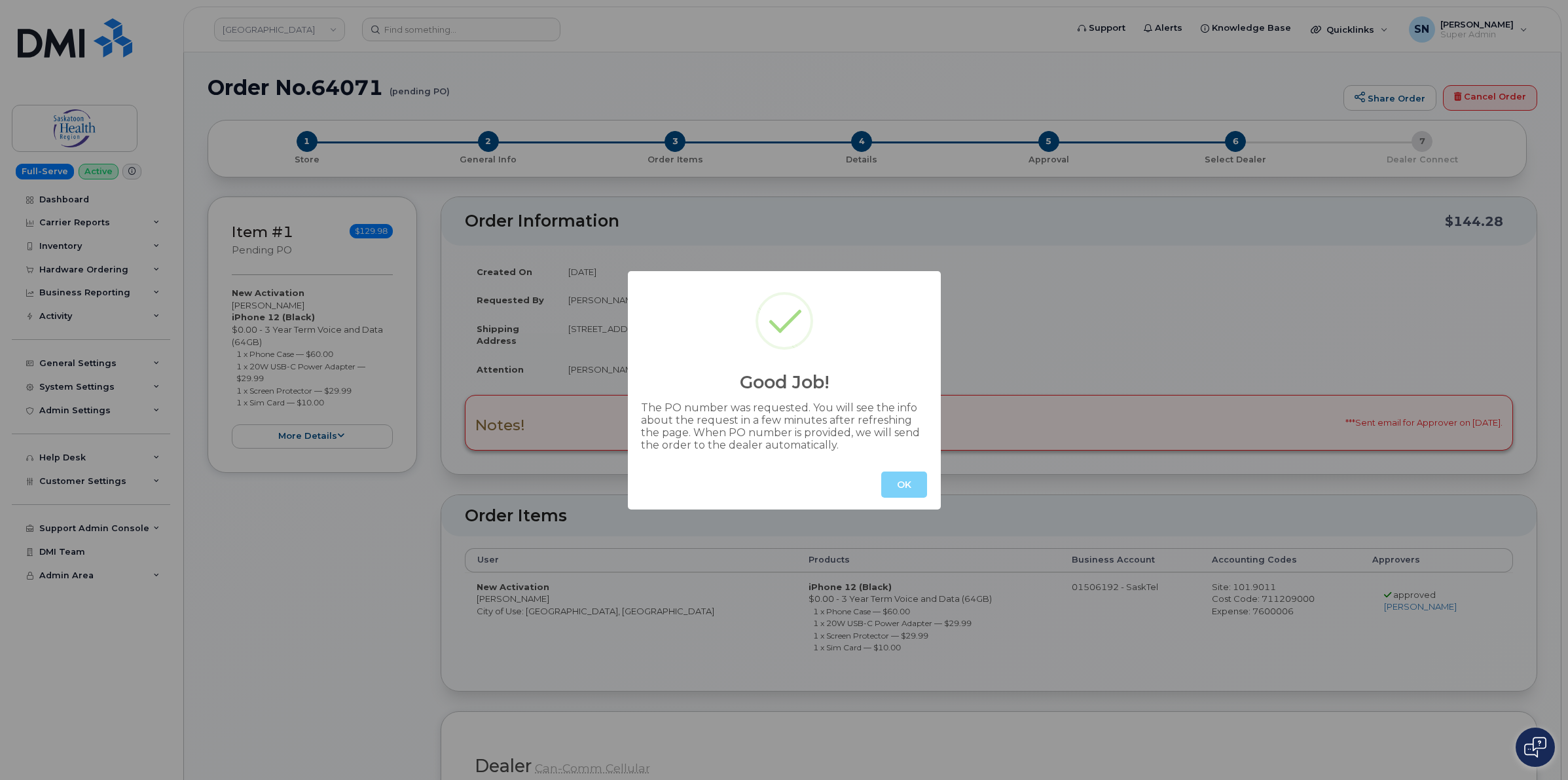
click at [905, 495] on button "OK" at bounding box center [904, 484] width 46 height 26
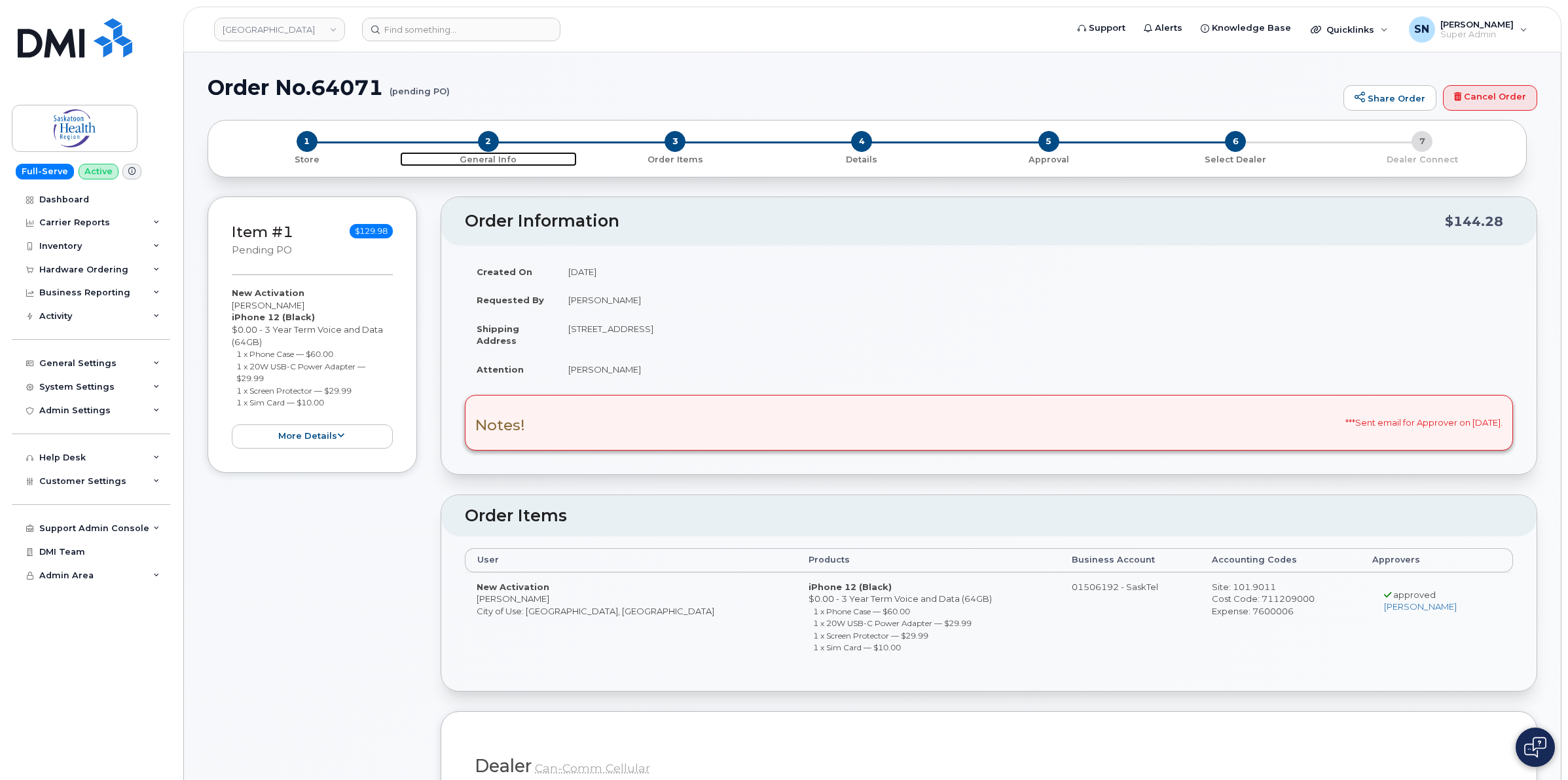
click at [496, 142] on span "2" at bounding box center [488, 142] width 21 height 21
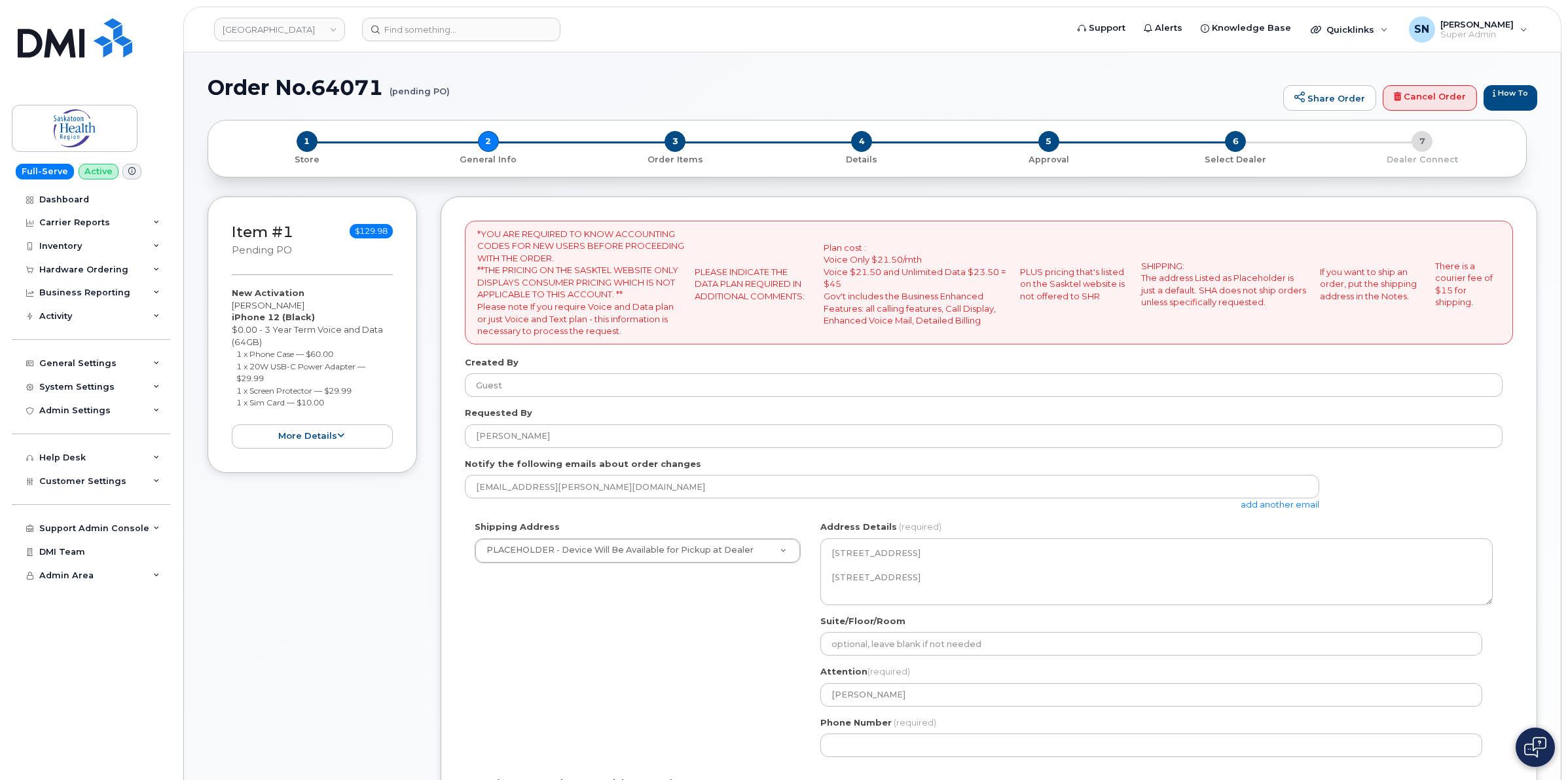
select select
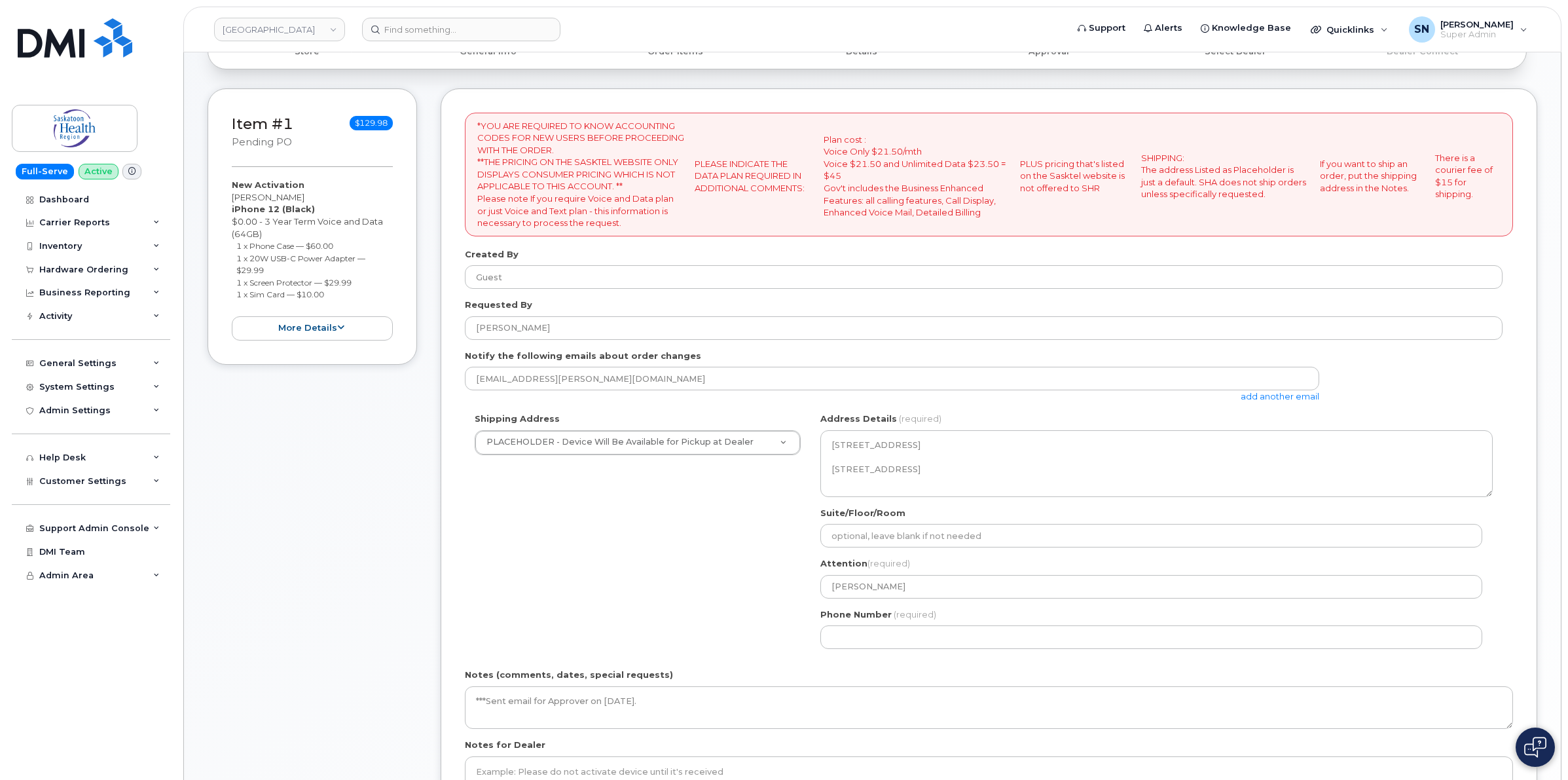
scroll to position [327, 0]
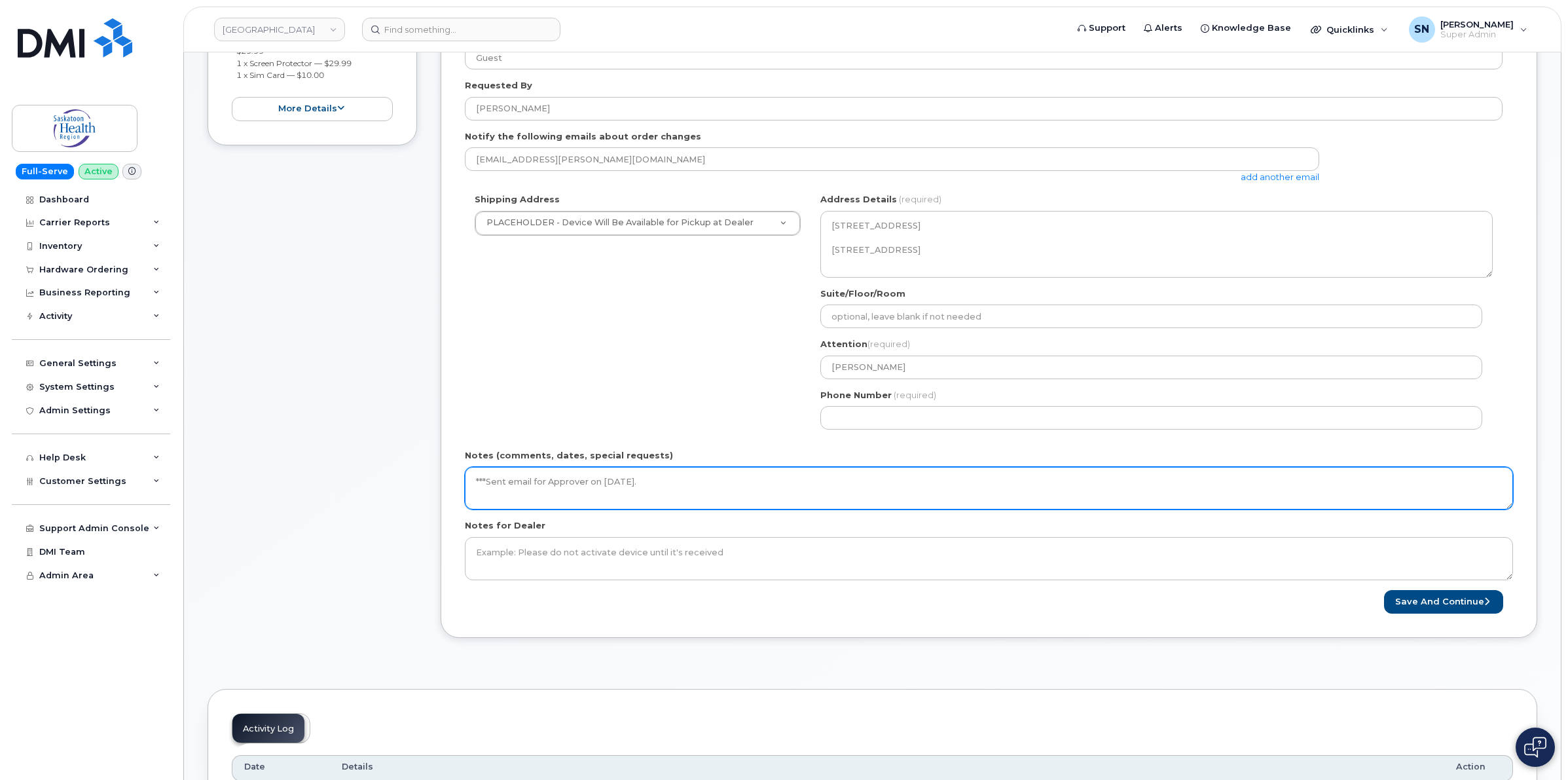
click at [700, 475] on textarea "***Sent email for Approver on [DATE]." at bounding box center [989, 488] width 1049 height 43
type textarea "***Sent email for Approver on [DATE]. ***PO Instructions sent [DATE]."
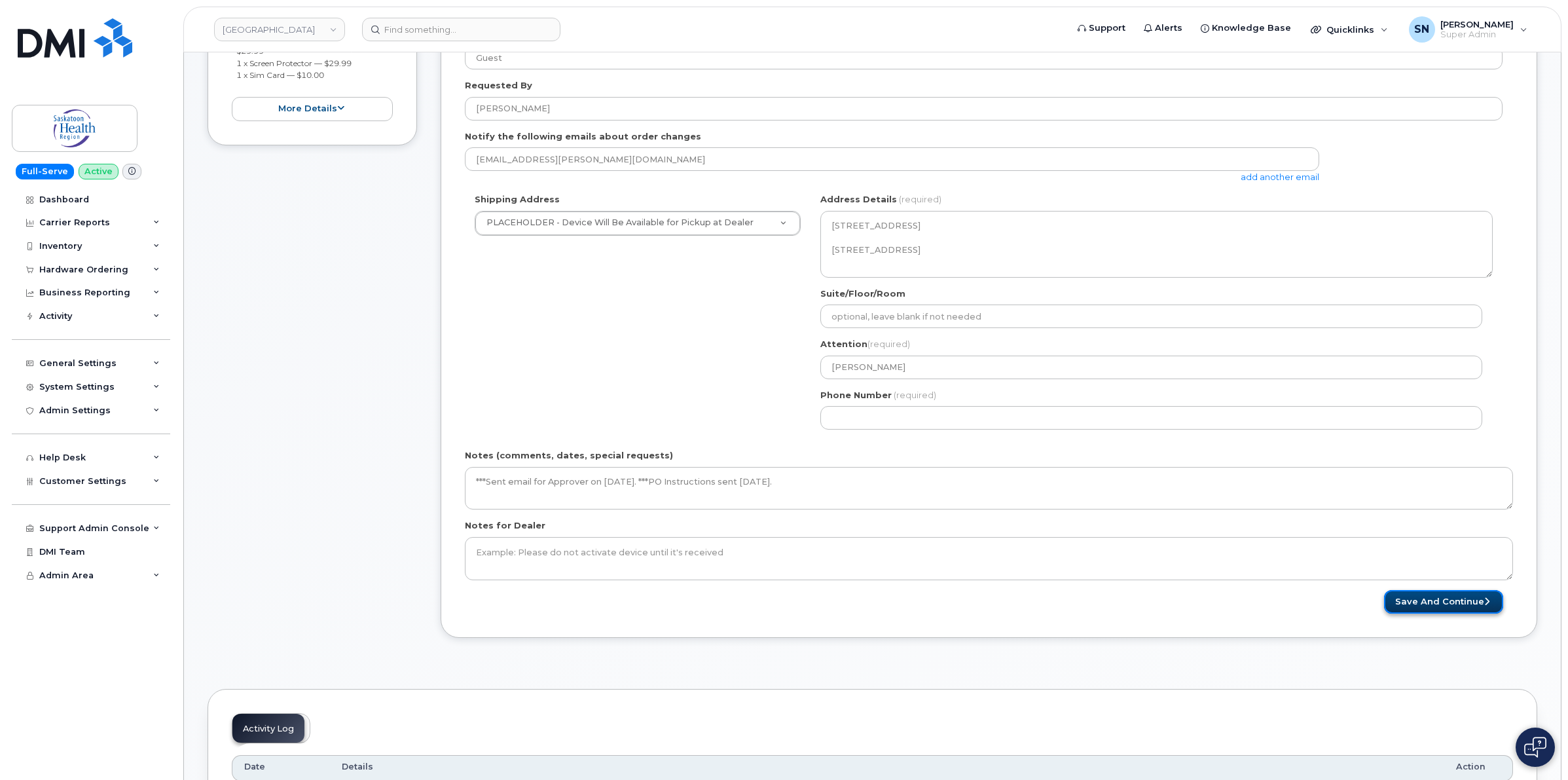
click at [1405, 602] on button "Save and Continue" at bounding box center [1444, 602] width 119 height 24
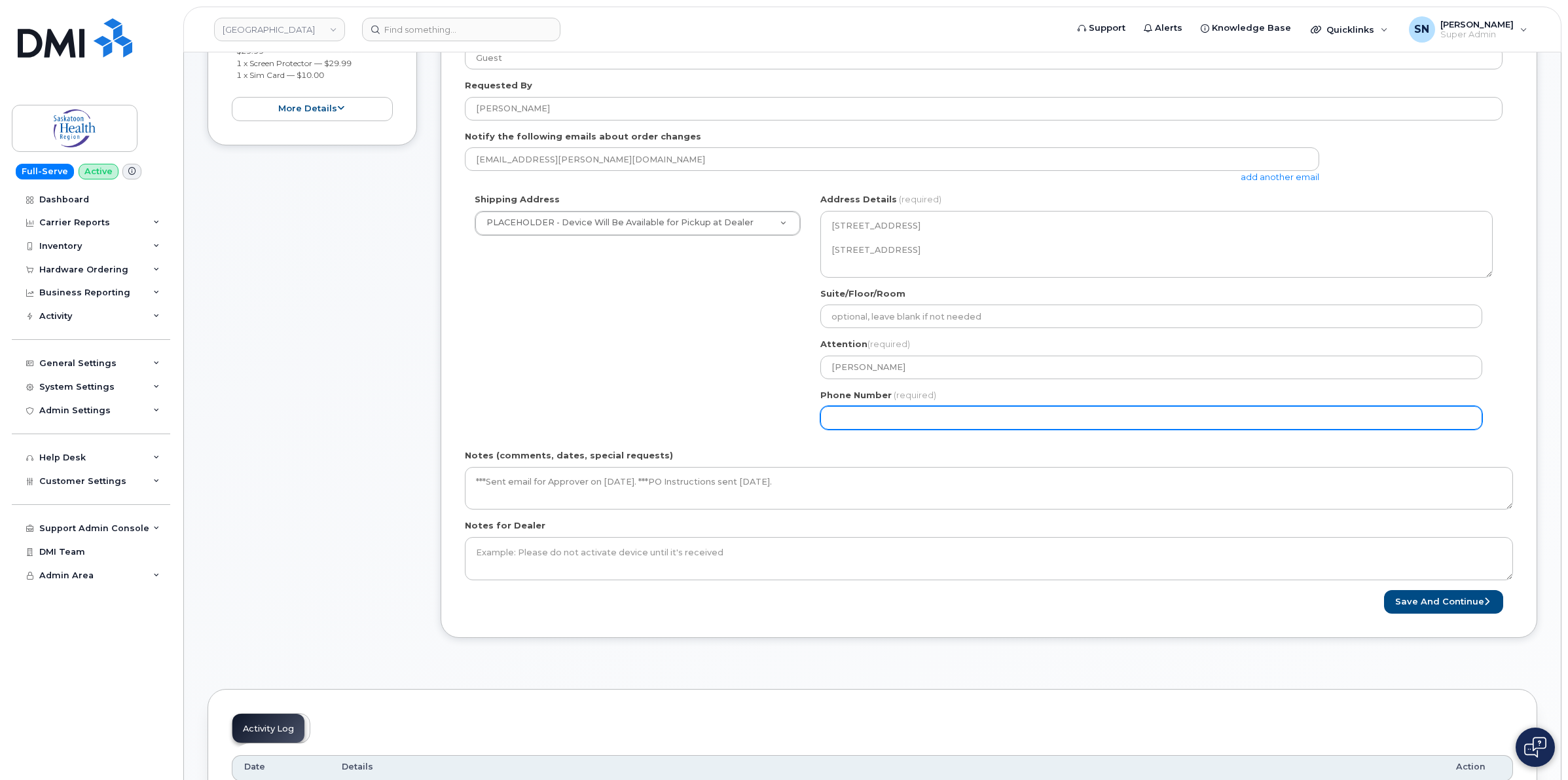
select select
type input "123456789"
select select
type input "1234567890"
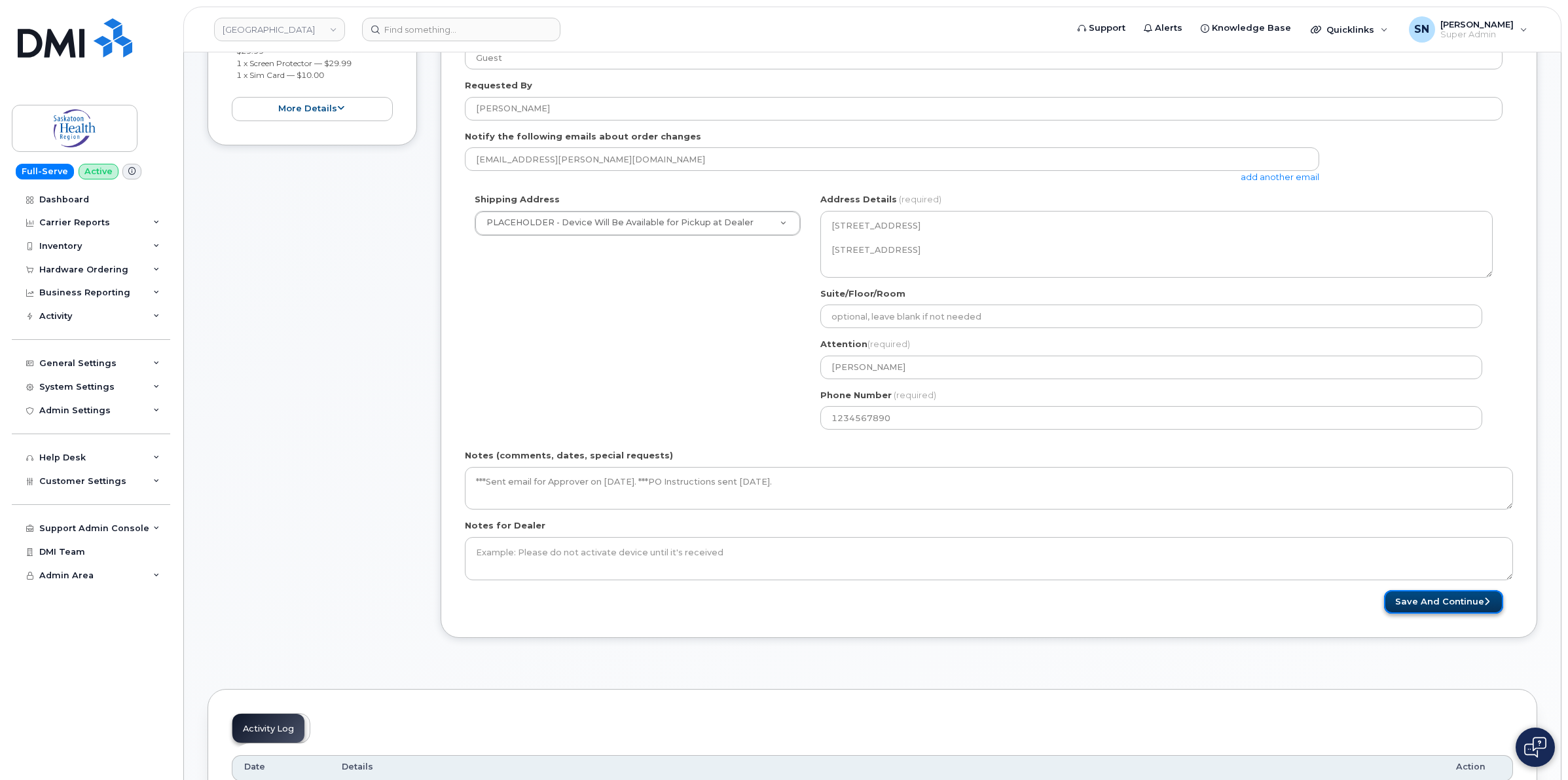
click at [1458, 599] on button "Save and Continue" at bounding box center [1444, 602] width 119 height 24
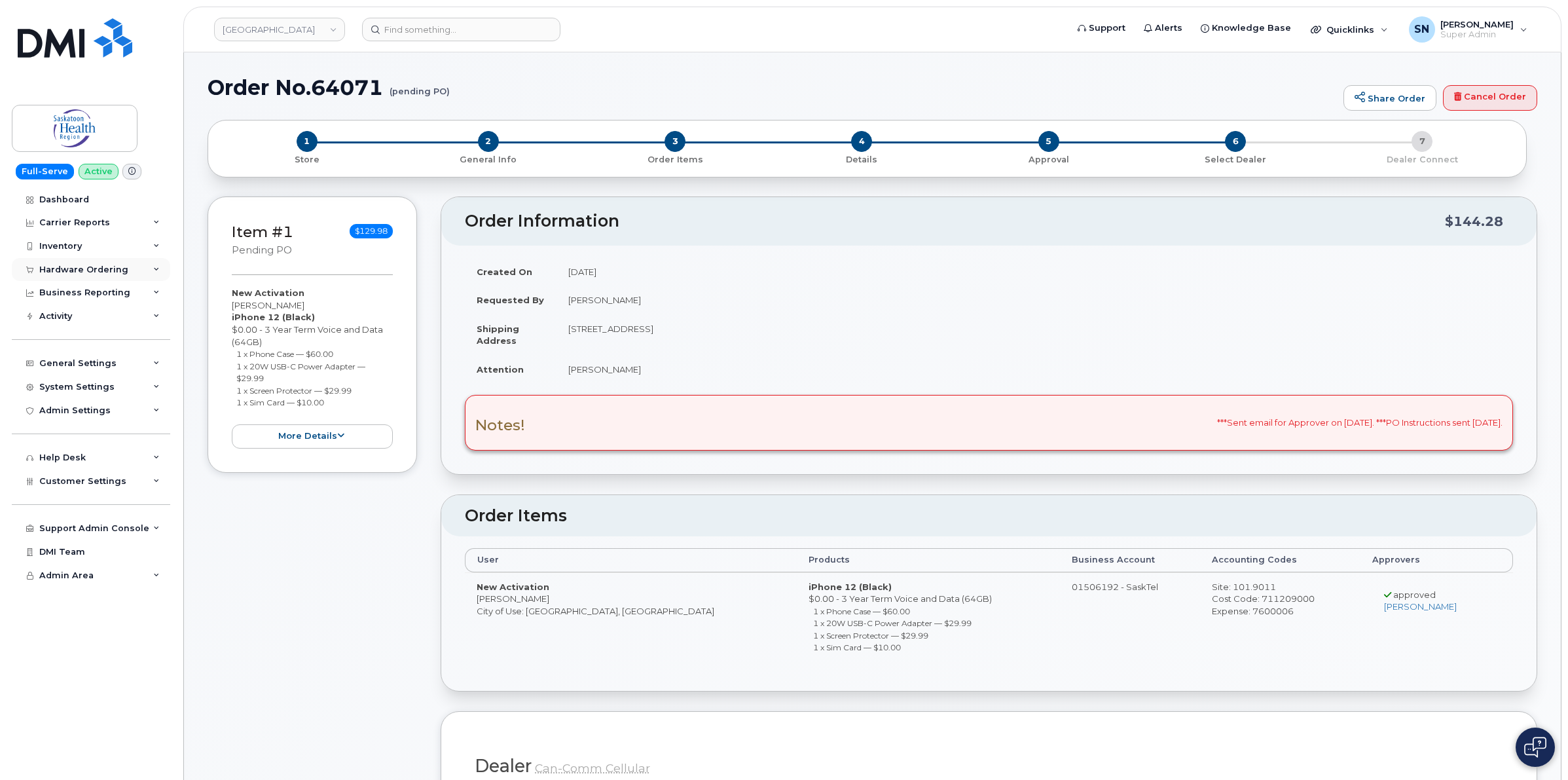
click at [79, 267] on div "Hardware Ordering" at bounding box center [84, 270] width 89 height 11
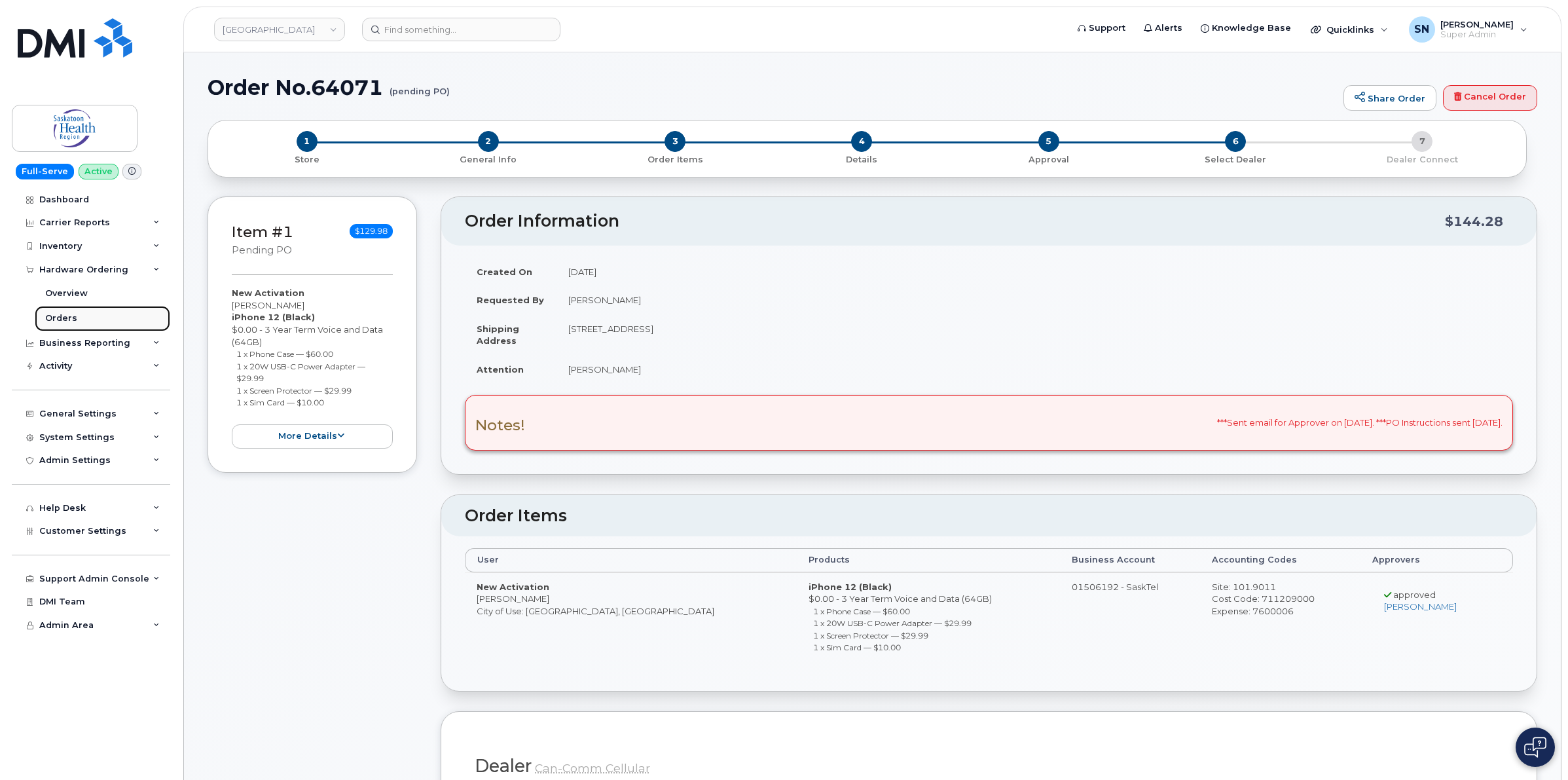
click at [67, 316] on div "Orders" at bounding box center [61, 318] width 32 height 12
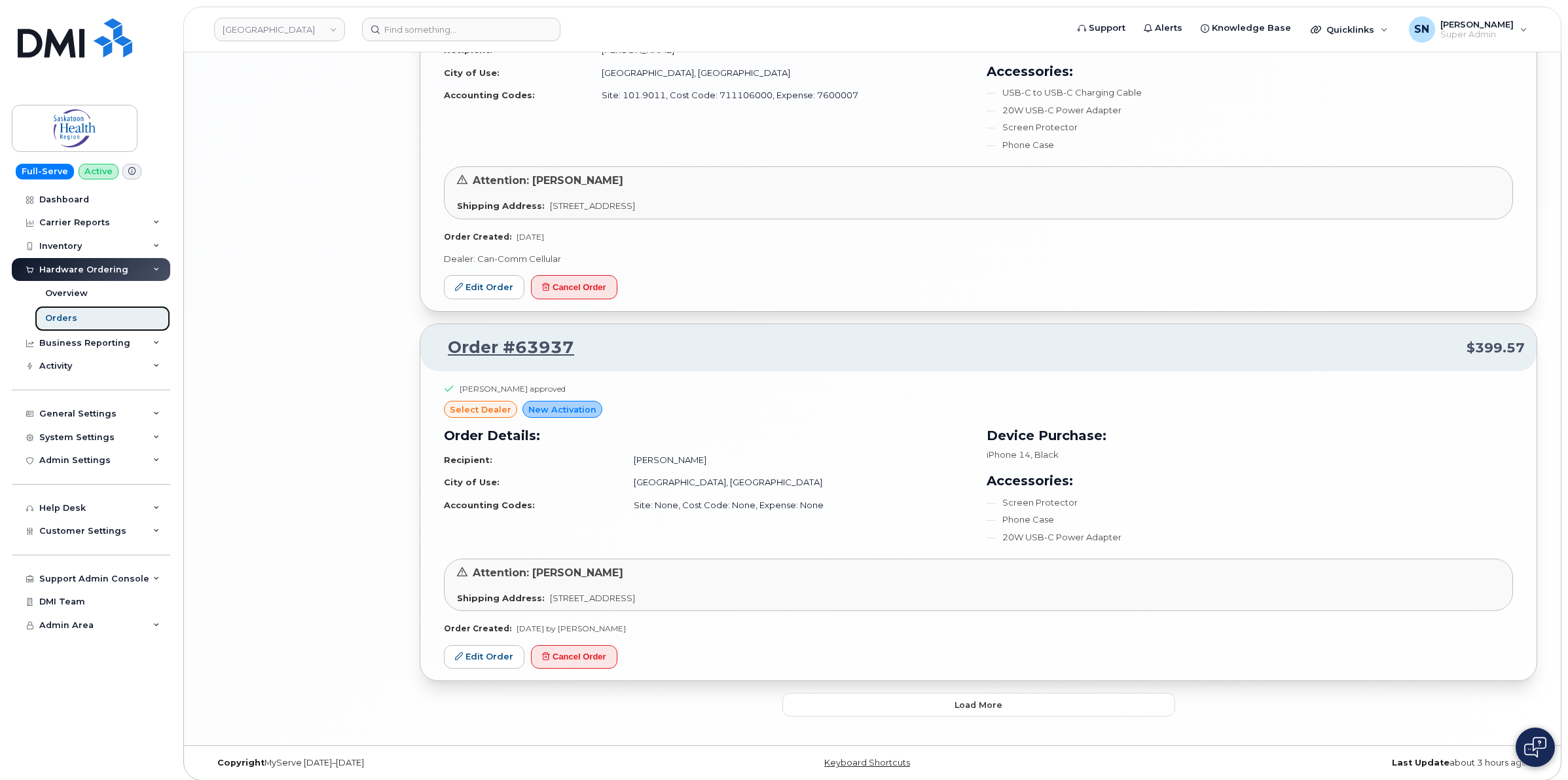
scroll to position [2610, 0]
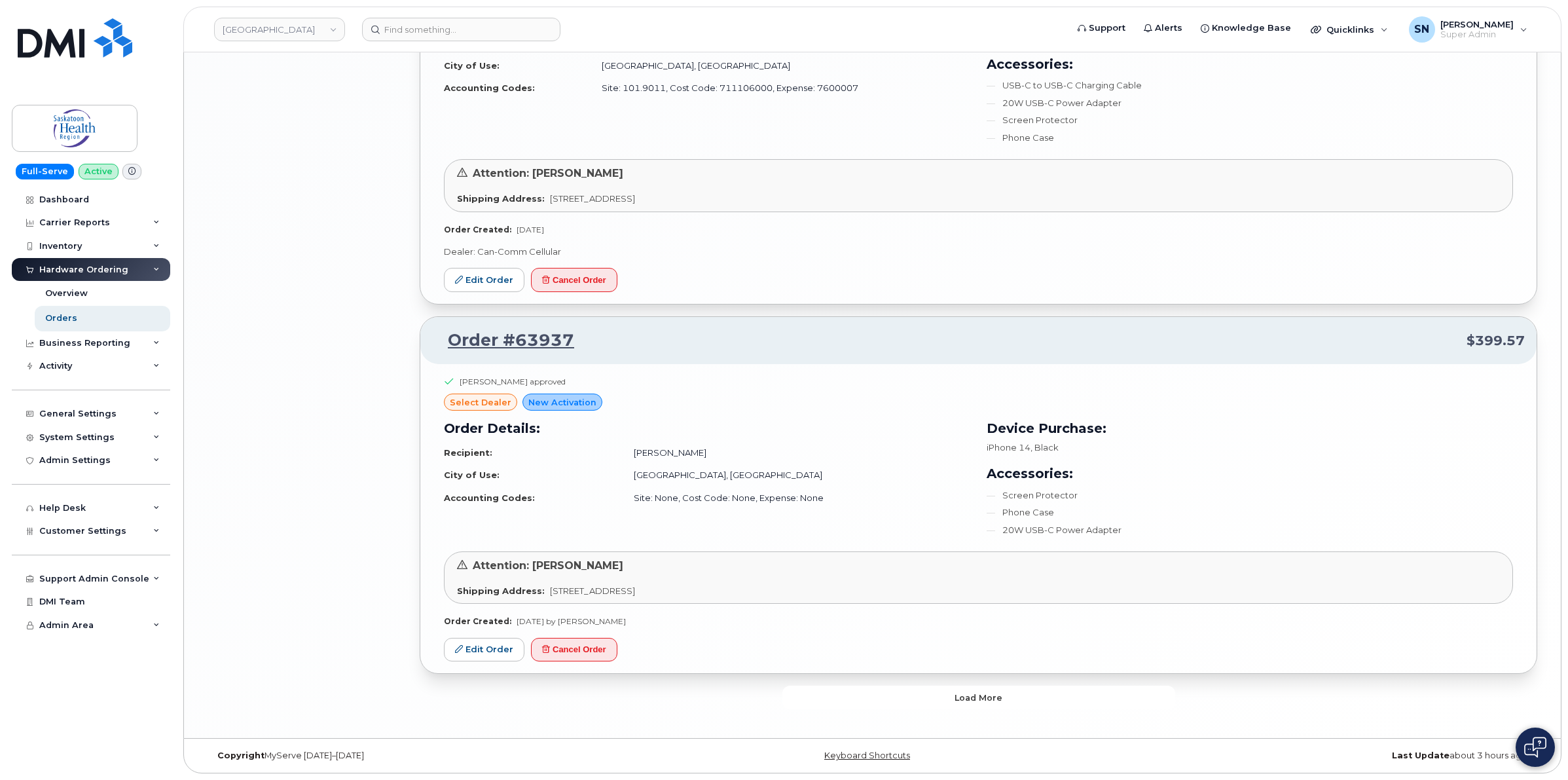
click at [835, 698] on button "Load more" at bounding box center [978, 697] width 393 height 23
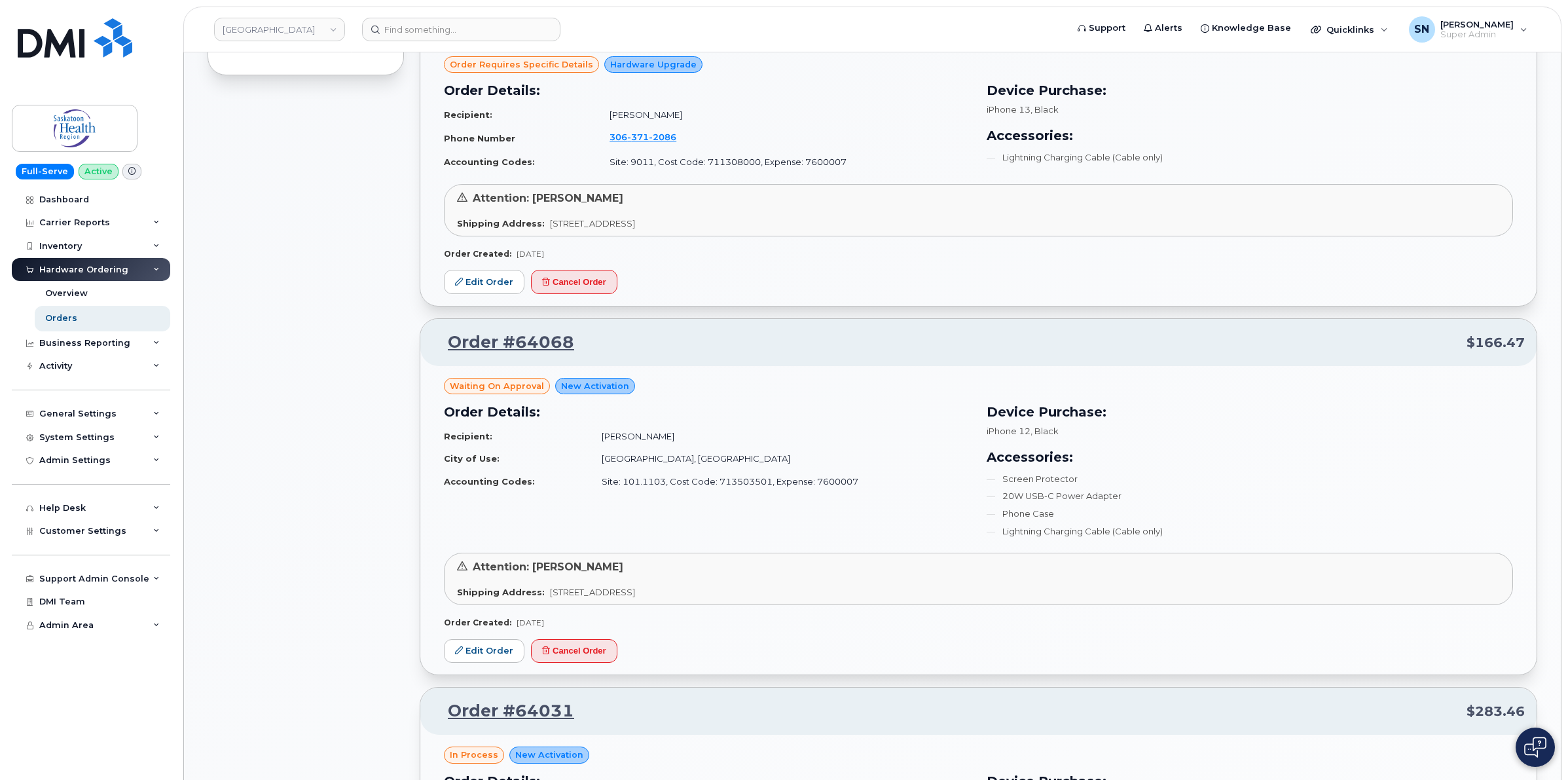
scroll to position [982, 0]
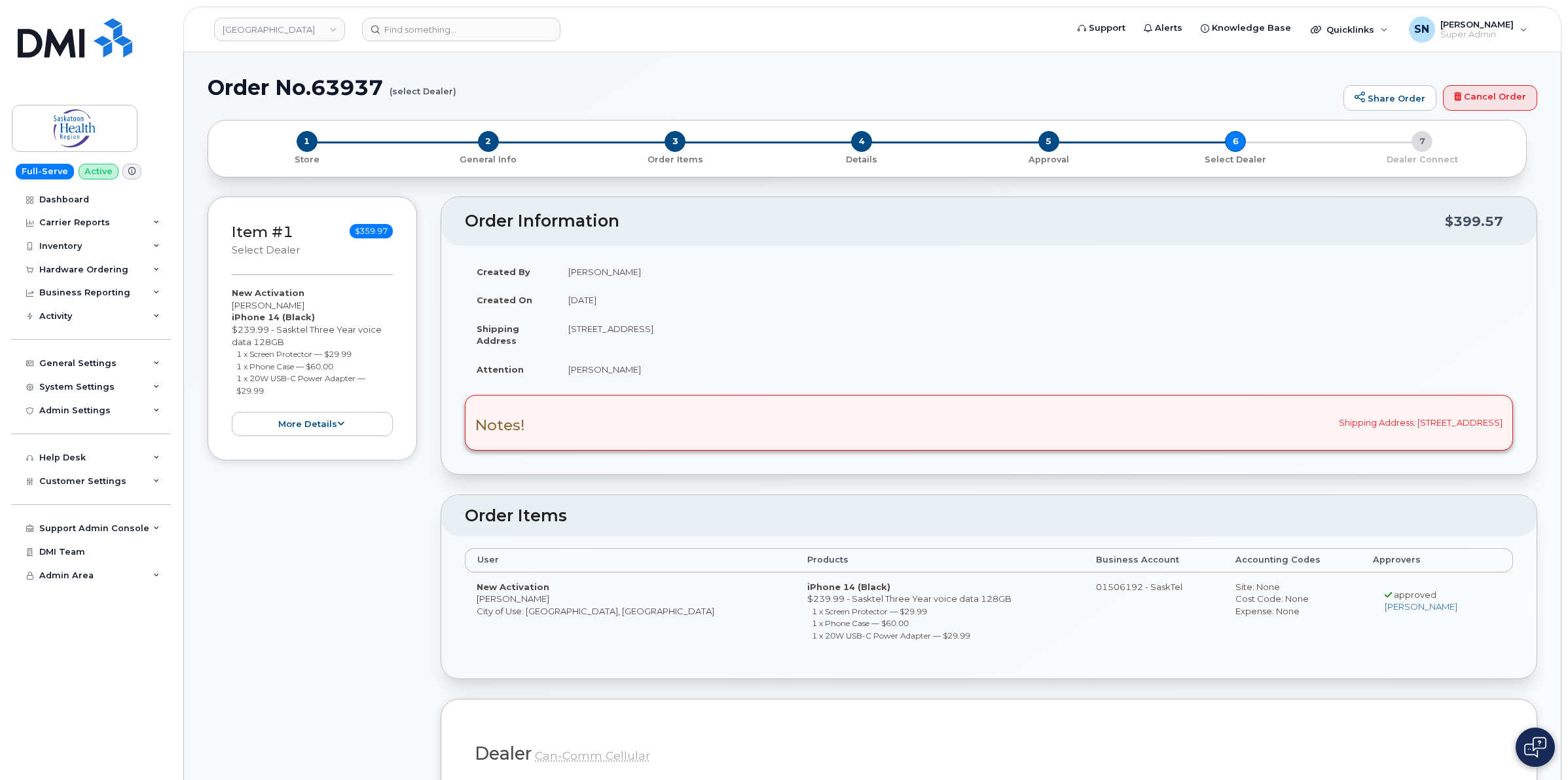
drag, startPoint x: 237, startPoint y: 354, endPoint x: 360, endPoint y: 353, distance: 123.0
click at [360, 353] on li "1 x Screen Protector — $29.99" at bounding box center [315, 353] width 157 height 13
copy small "1 x Screen Protector — $29.99"
drag, startPoint x: 234, startPoint y: 367, endPoint x: 336, endPoint y: 366, distance: 102.0
click at [336, 366] on ul "1 x Screen Protector — $29.99 1 x Phone Case — $60.00 1 x 20W USB-C Power Adapt…" at bounding box center [313, 372] width 161 height 48
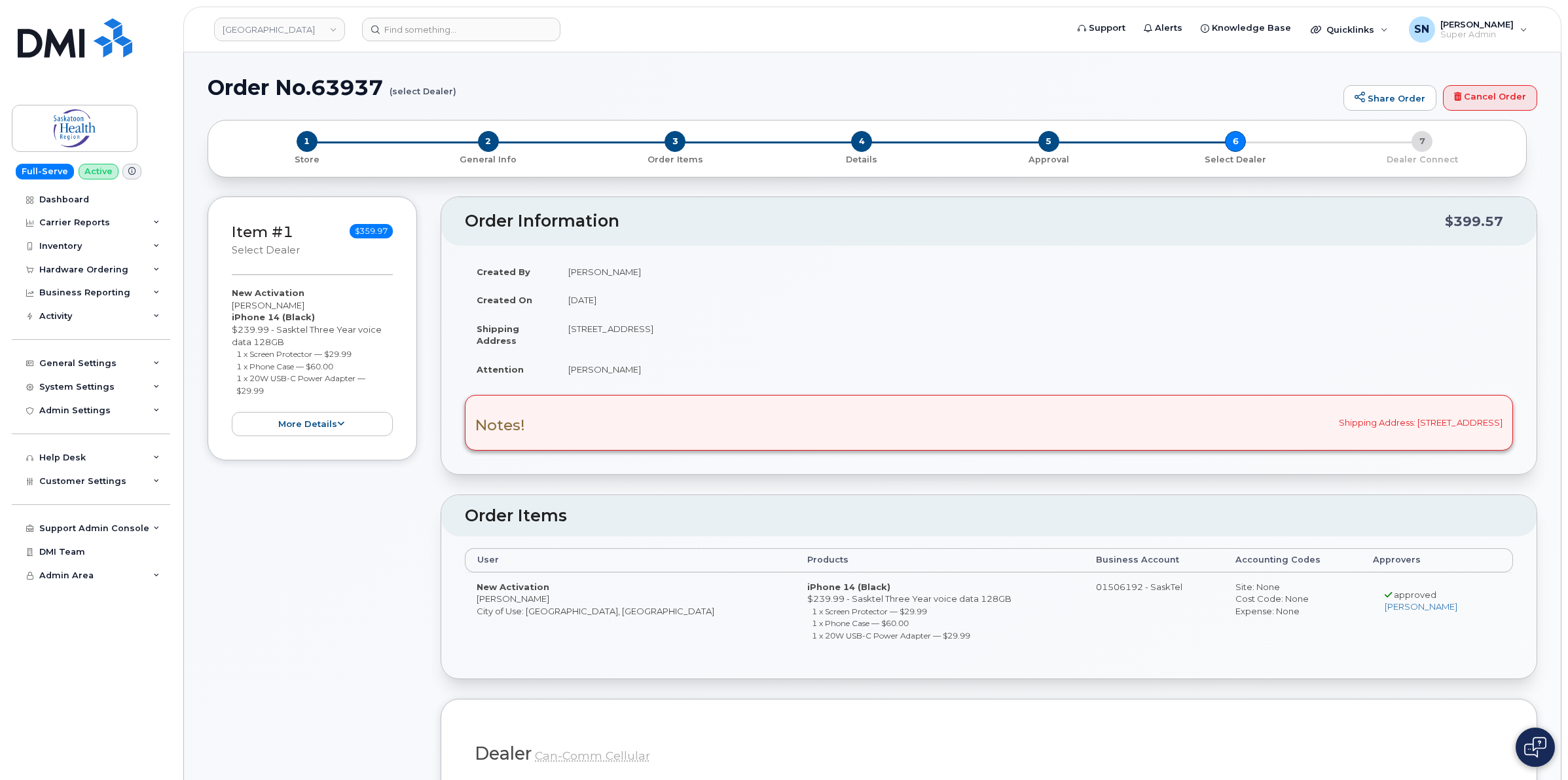
copy small "1 x Phone Case — $60.00"
drag, startPoint x: 237, startPoint y: 378, endPoint x: 279, endPoint y: 387, distance: 43.0
click at [279, 387] on li "1 x 20W USB-C Power Adapter — $29.99" at bounding box center [315, 384] width 157 height 24
copy small "1 x 20W USB-C Power Adapter — $29.99"
drag, startPoint x: 231, startPoint y: 301, endPoint x: 306, endPoint y: 301, distance: 75.0
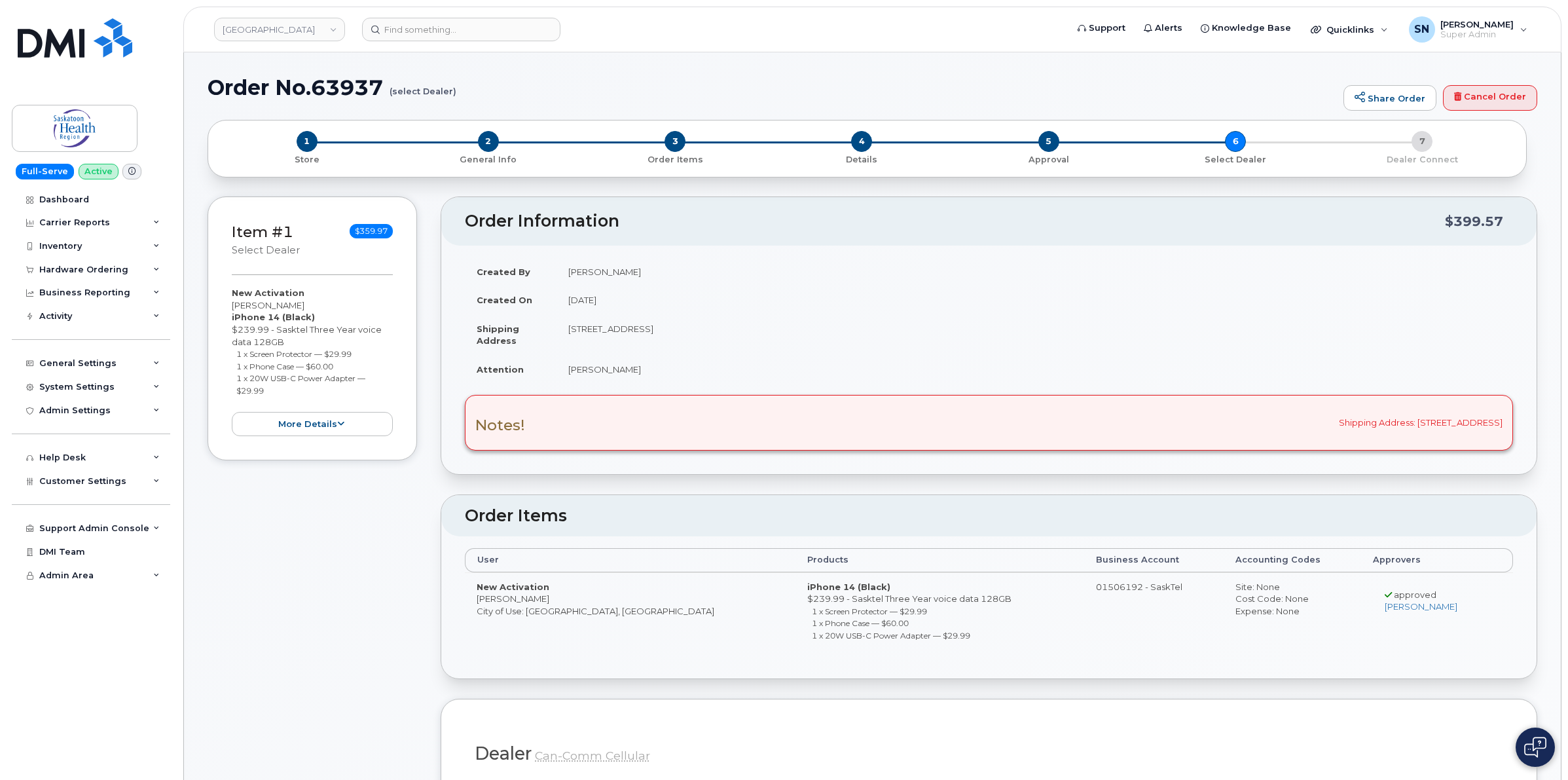
click at [306, 301] on div "New Activation Christine Tinker iPhone 14 (Black) $239.99 - Sasktel Three Year …" at bounding box center [313, 361] width 161 height 149
copy div "Christine Tinker"
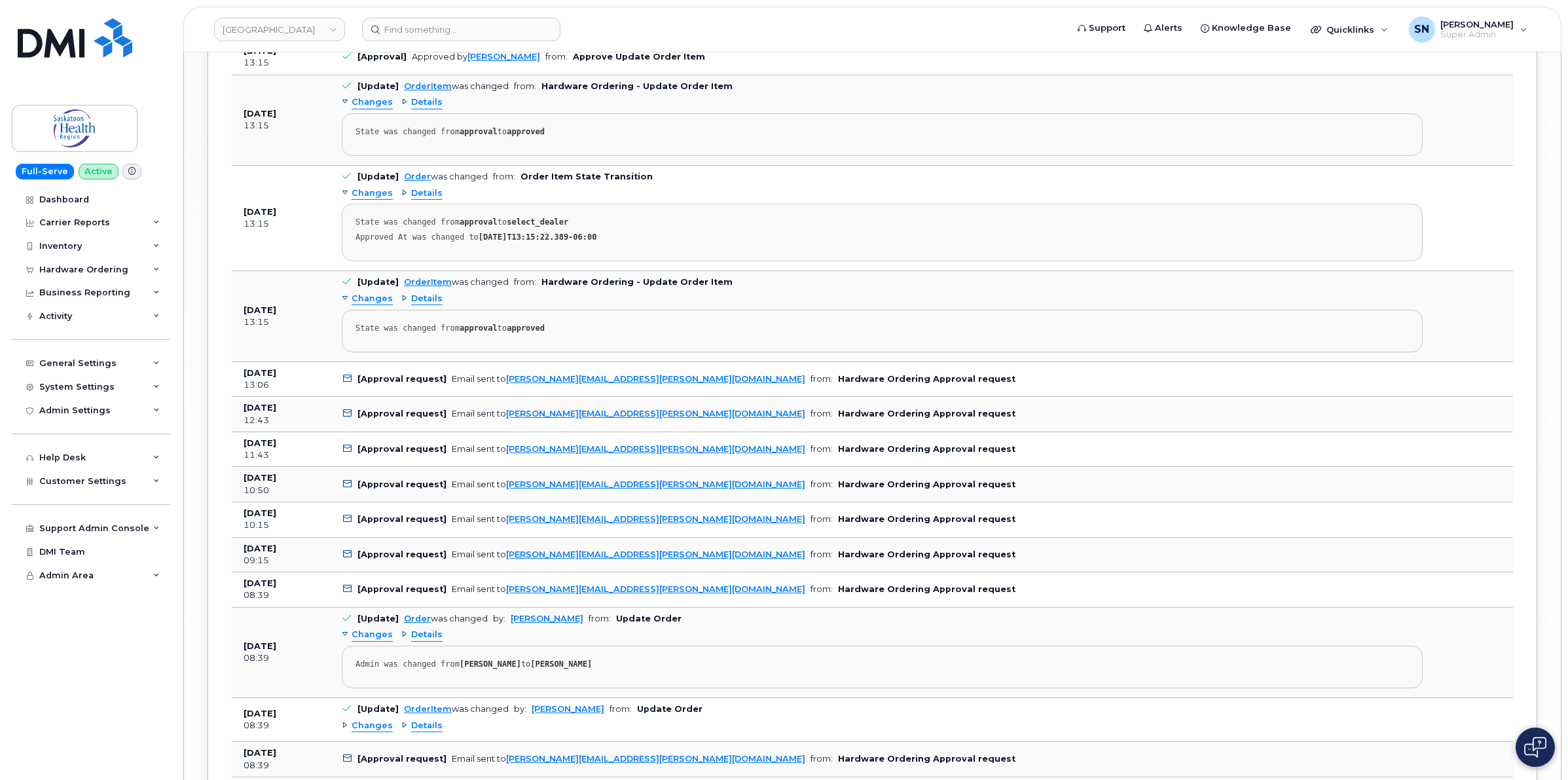
scroll to position [1964, 0]
drag, startPoint x: 658, startPoint y: 387, endPoint x: 503, endPoint y: 397, distance: 155.3
click at [503, 396] on td "[Approval request] Email sent to garrett.neil@saskhealthauthority.ca from: Hard…" at bounding box center [882, 378] width 1104 height 35
copy link "[PERSON_NAME][EMAIL_ADDRESS][PERSON_NAME][DOMAIN_NAME]"
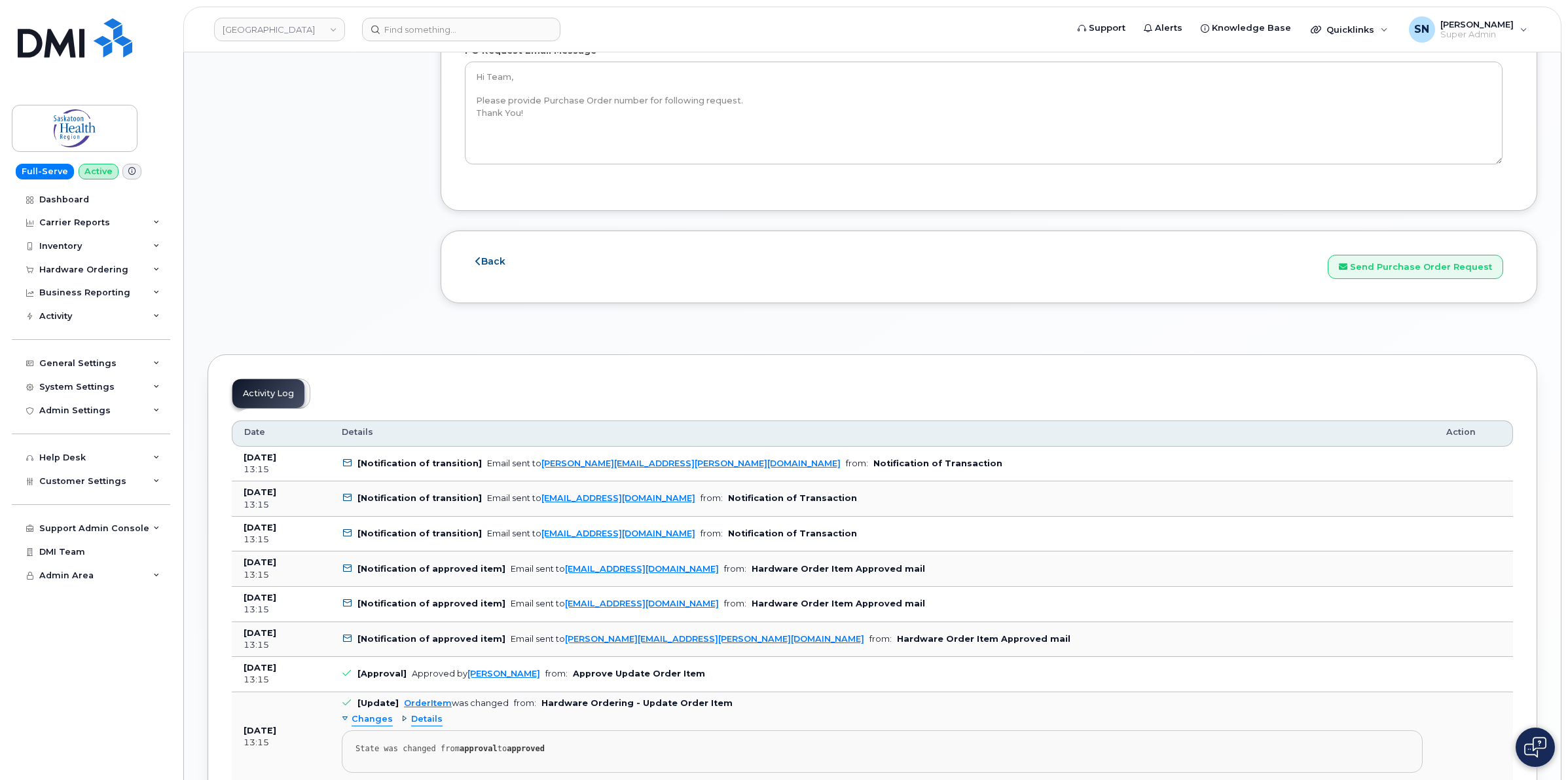
scroll to position [1473, 0]
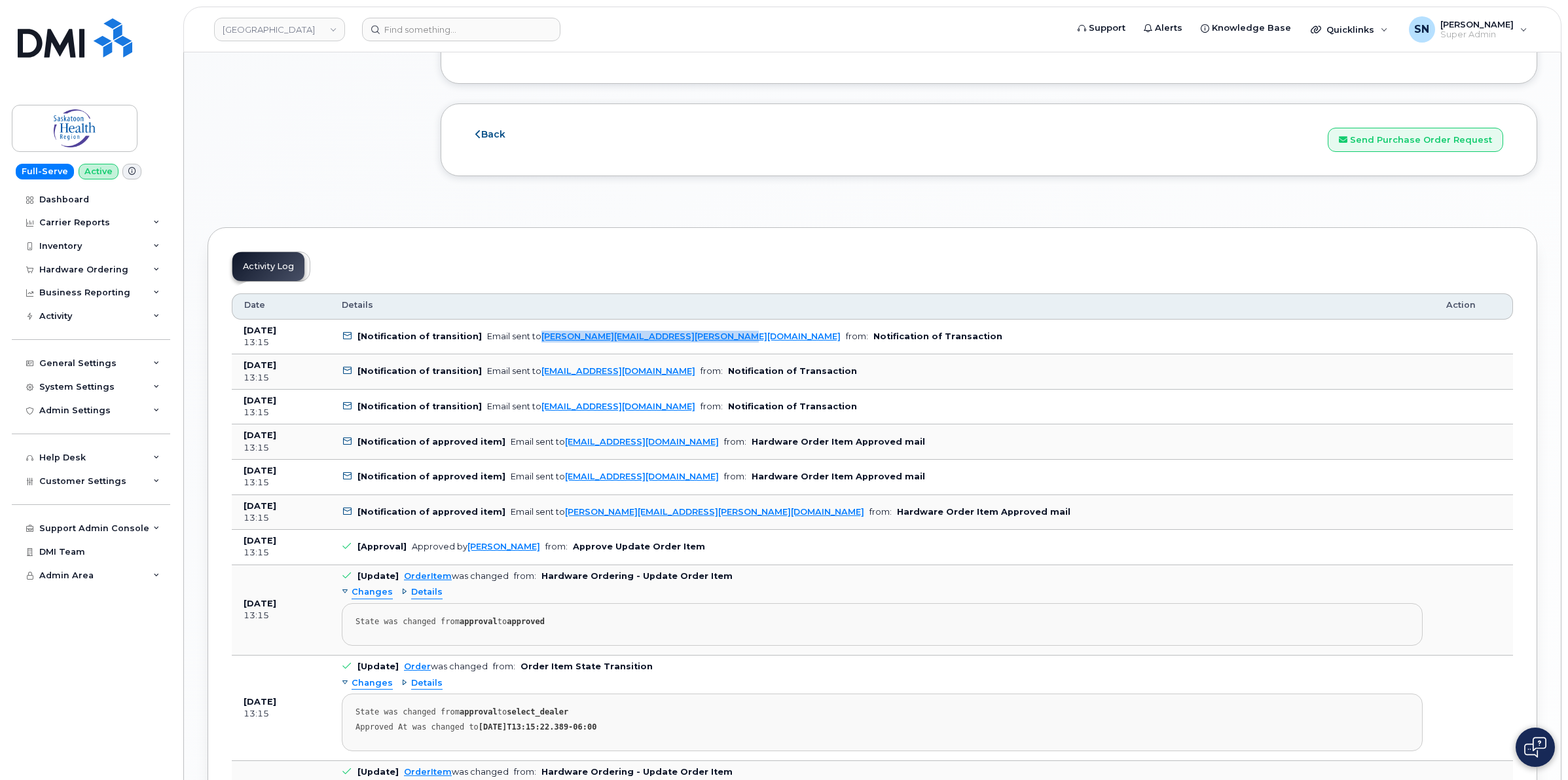
drag, startPoint x: 711, startPoint y: 342, endPoint x: 536, endPoint y: 349, distance: 175.1
click at [536, 349] on td "[Notification of transition] Email sent to Christine.Tinker@saskhealthauthority…" at bounding box center [882, 337] width 1104 height 35
copy link "[PERSON_NAME][EMAIL_ADDRESS][PERSON_NAME][DOMAIN_NAME]"
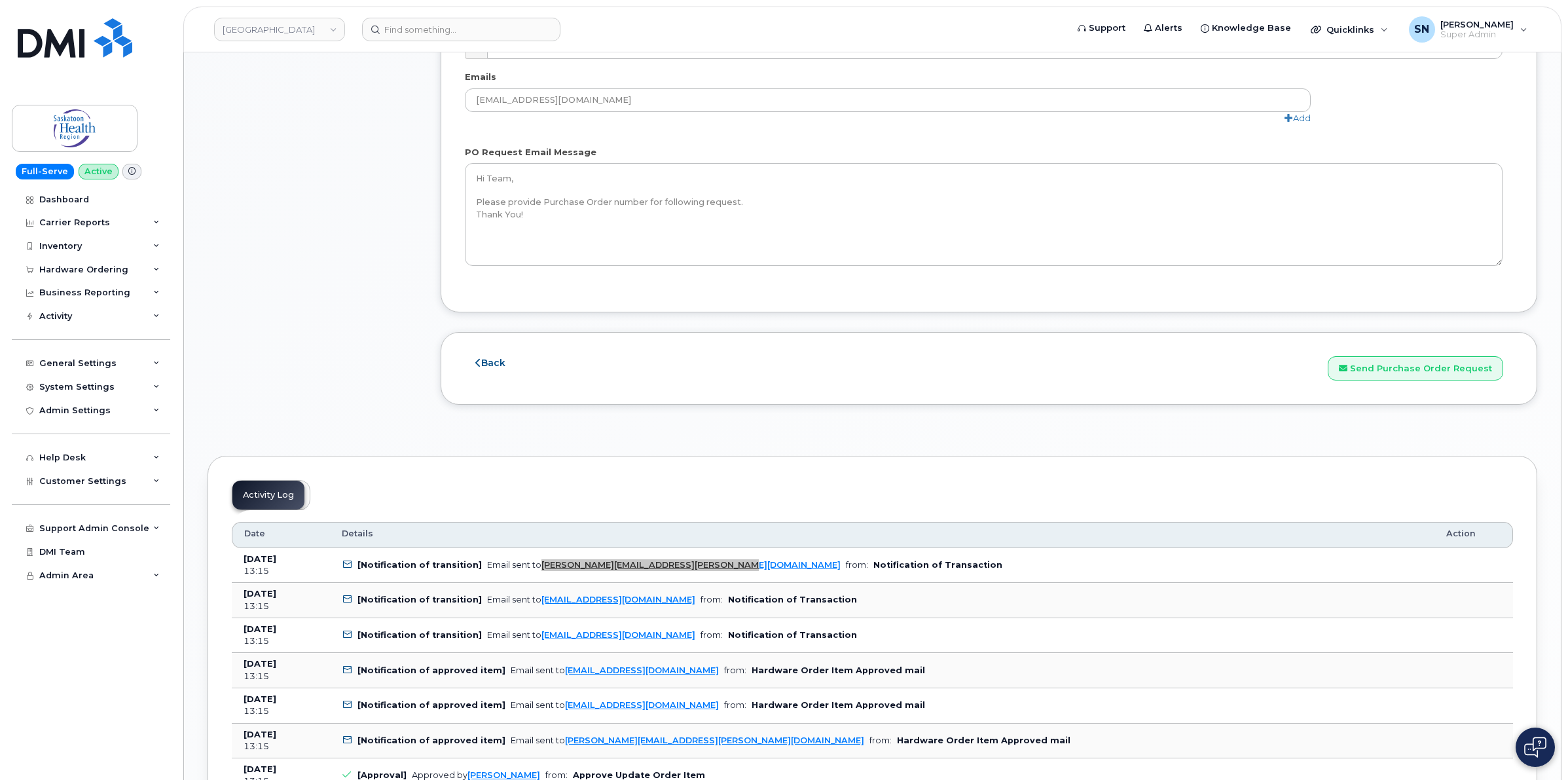
scroll to position [1309, 0]
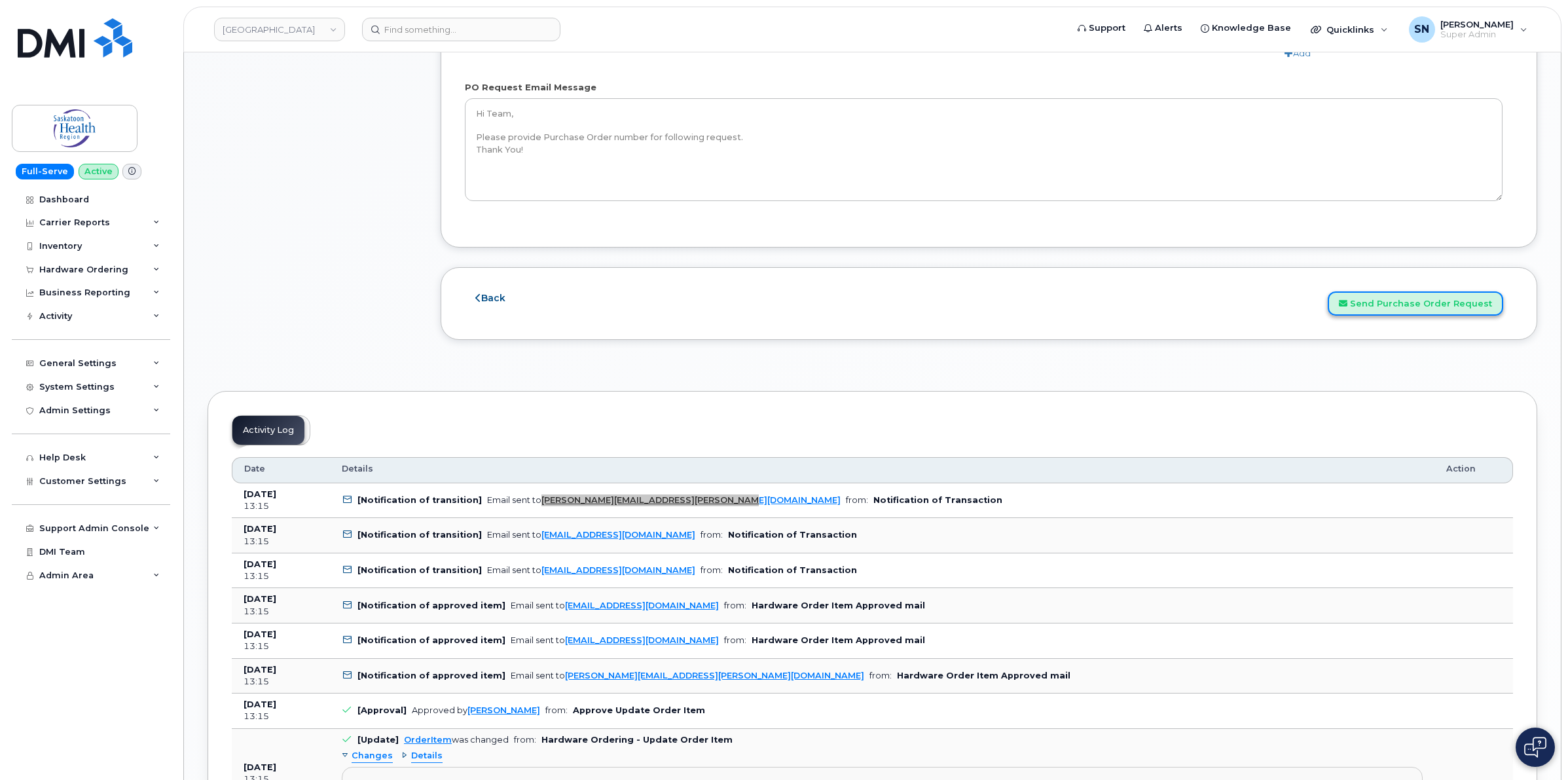
click at [1407, 316] on button "Send Purchase Order Request" at bounding box center [1416, 304] width 176 height 24
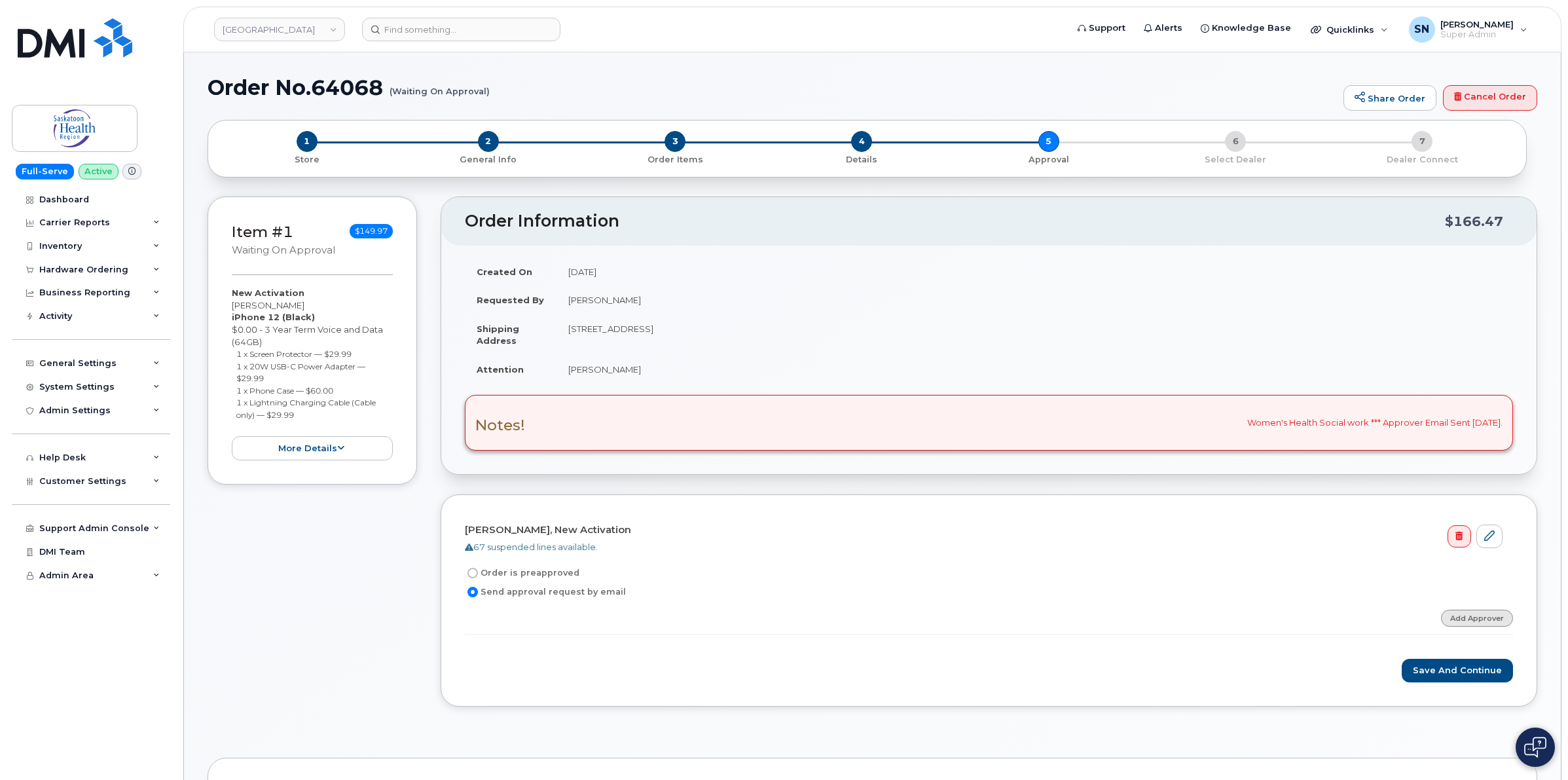
click at [1467, 610] on form "[PERSON_NAME], New Activation 67 suspended lines available. Order is preapprove…" at bounding box center [989, 601] width 1049 height 164
click at [1465, 617] on link "Add Approver" at bounding box center [1478, 618] width 72 height 17
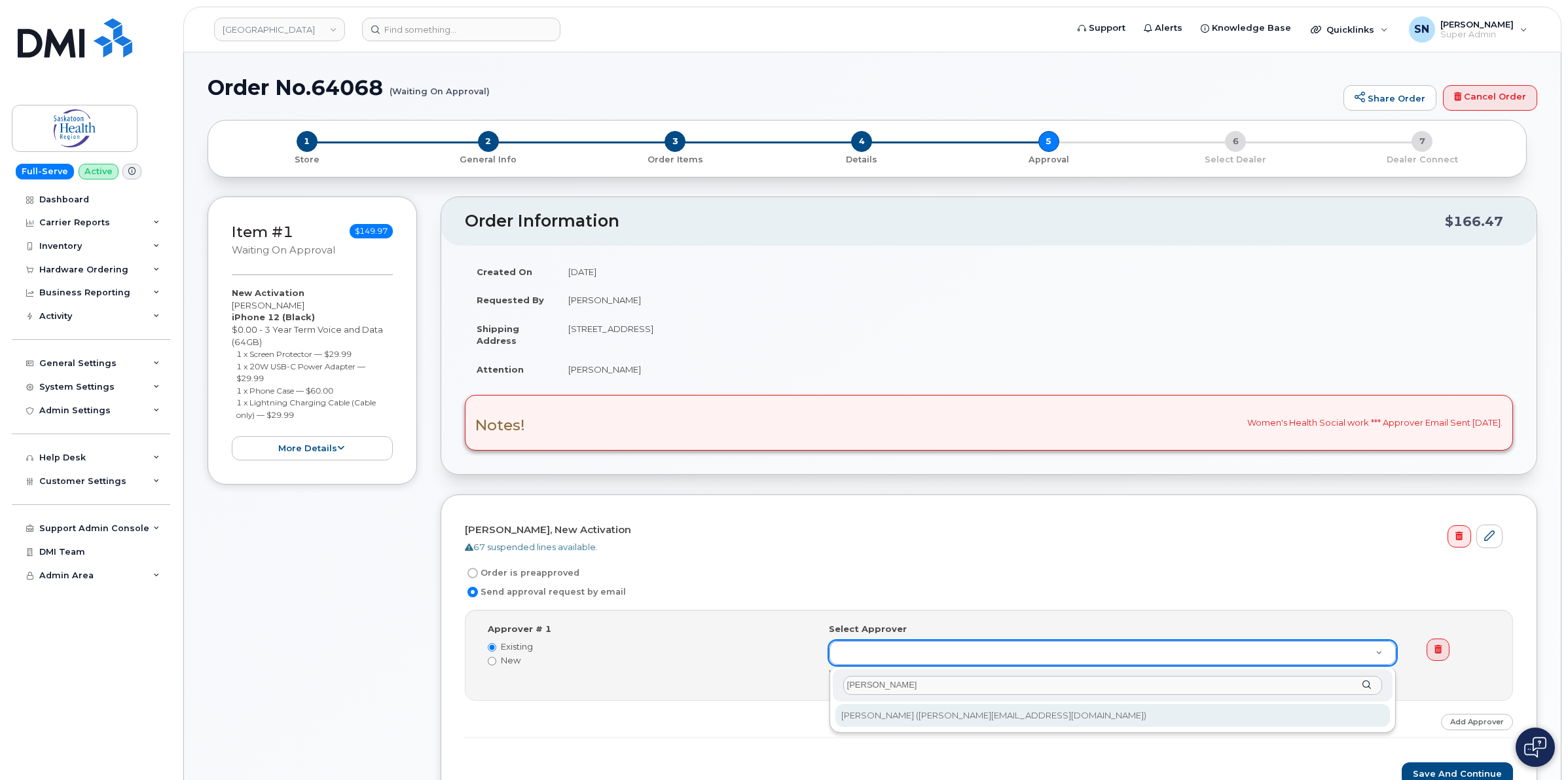
type input "[PERSON_NAME]"
type input "8209"
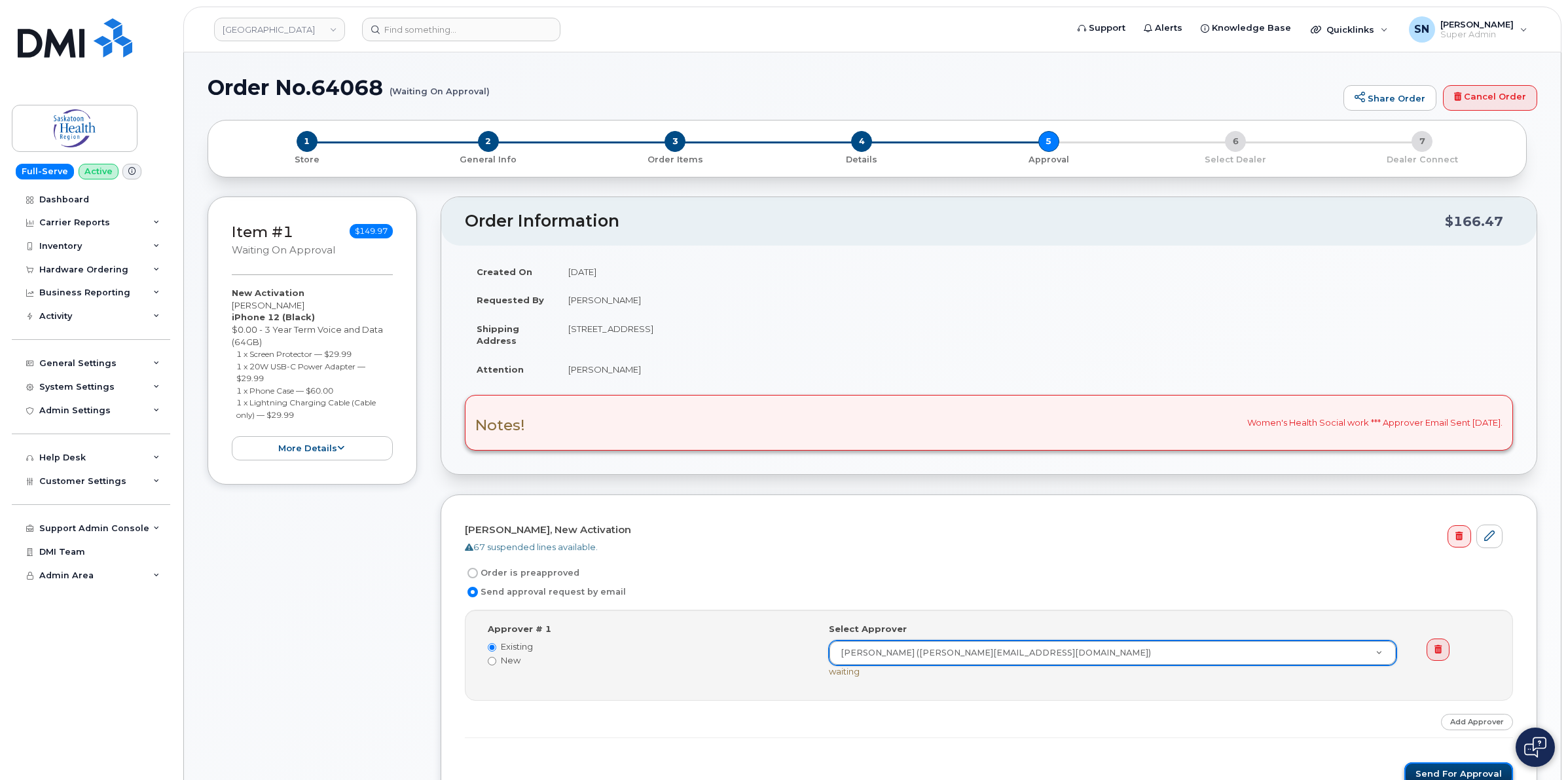
click at [1464, 771] on button "Send for Approval" at bounding box center [1459, 774] width 109 height 24
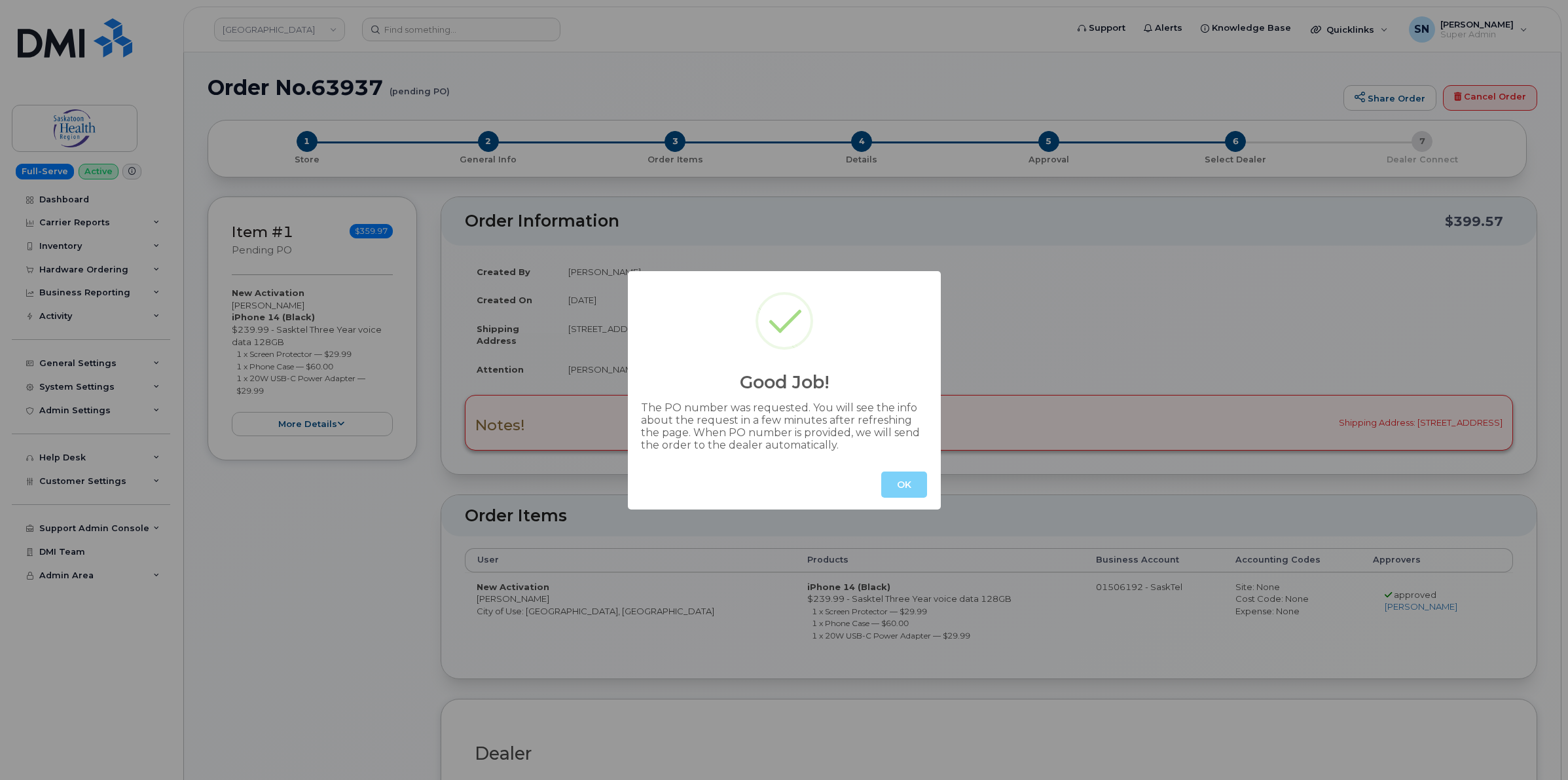
radio input "true"
click at [905, 481] on button "OK" at bounding box center [904, 484] width 46 height 26
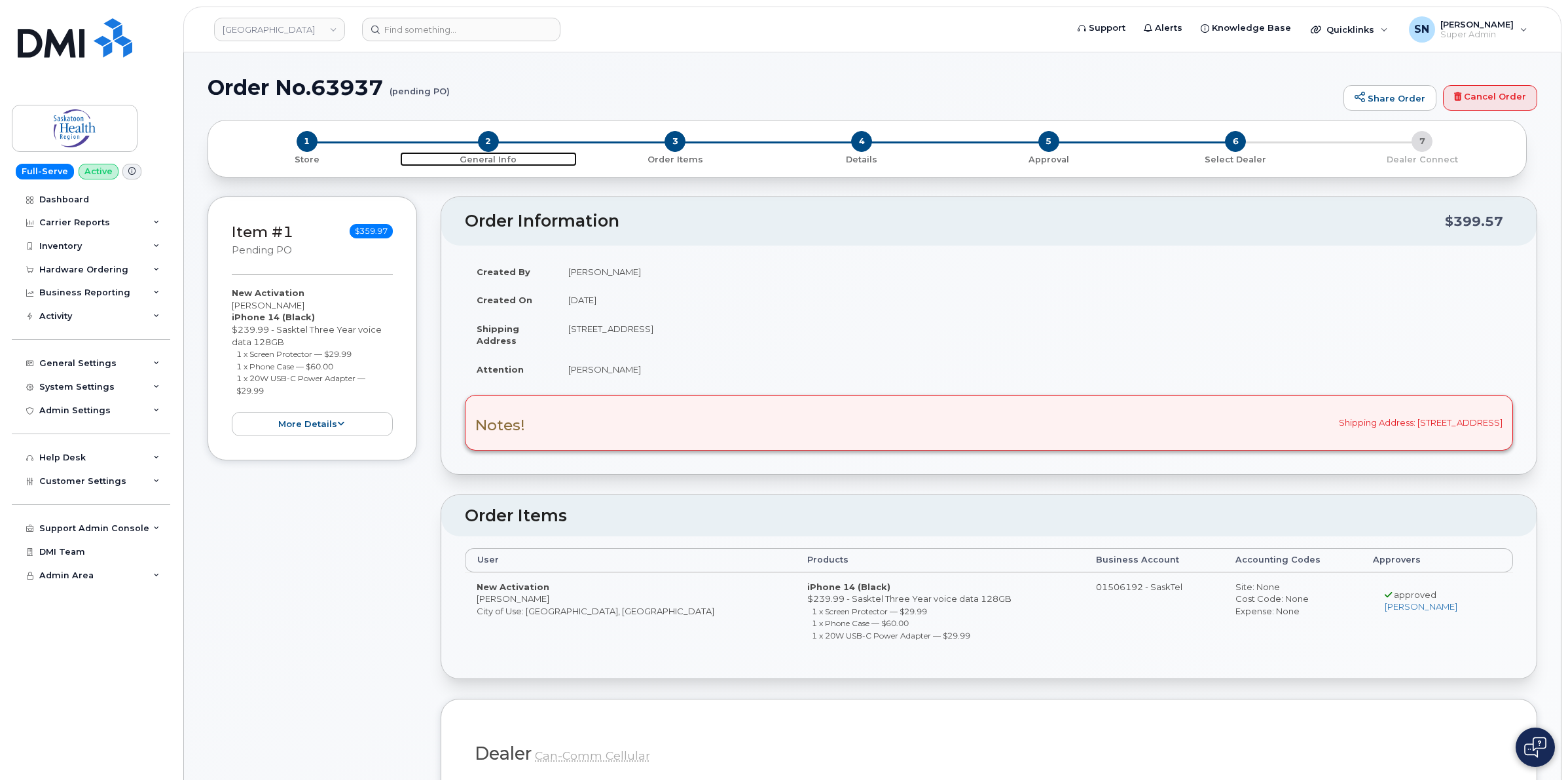
click at [485, 142] on span "2" at bounding box center [488, 142] width 21 height 21
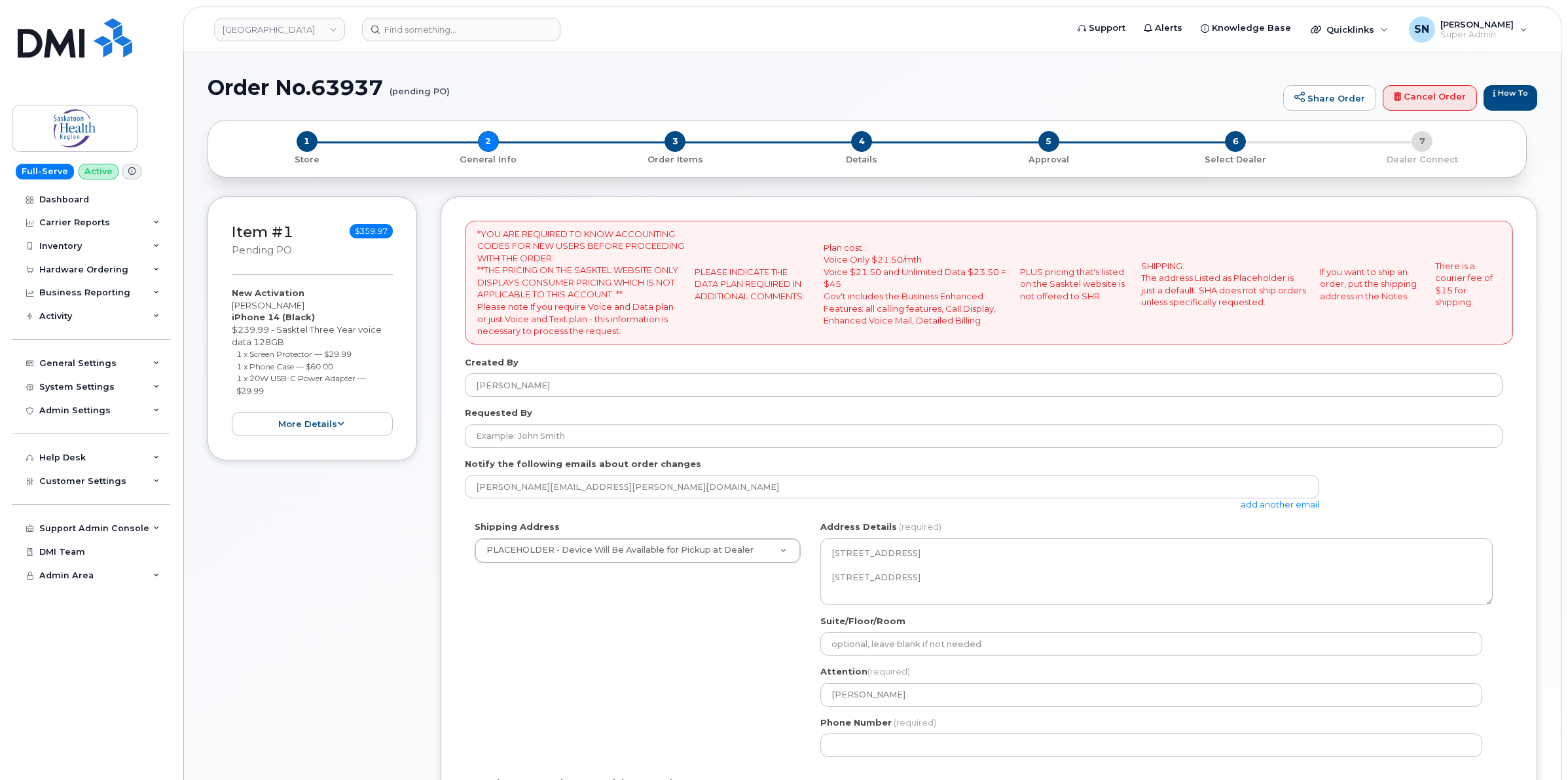
select select
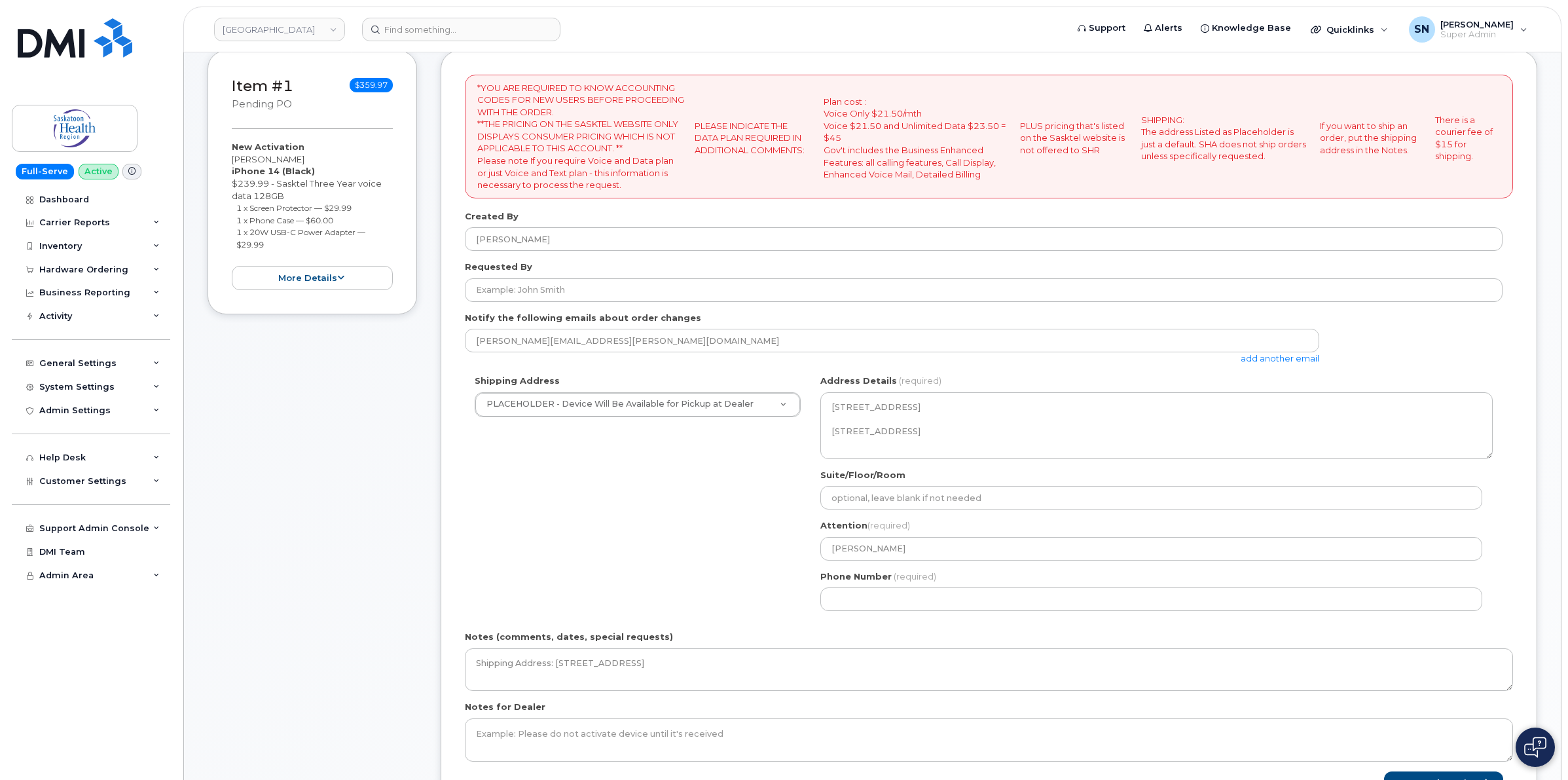
scroll to position [409, 0]
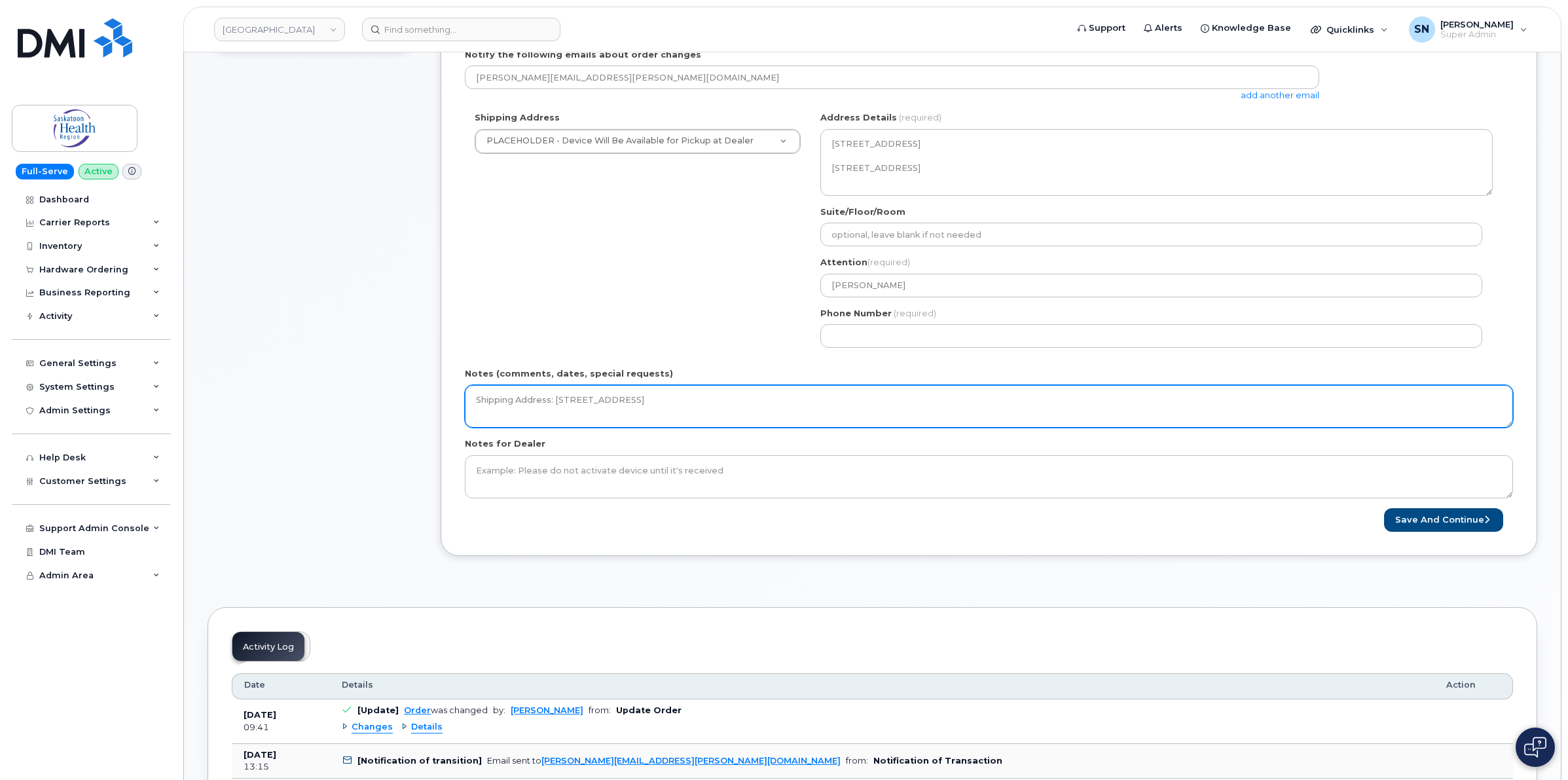
click at [945, 408] on textarea "Shipping Address: [STREET_ADDRESS]" at bounding box center [989, 406] width 1049 height 43
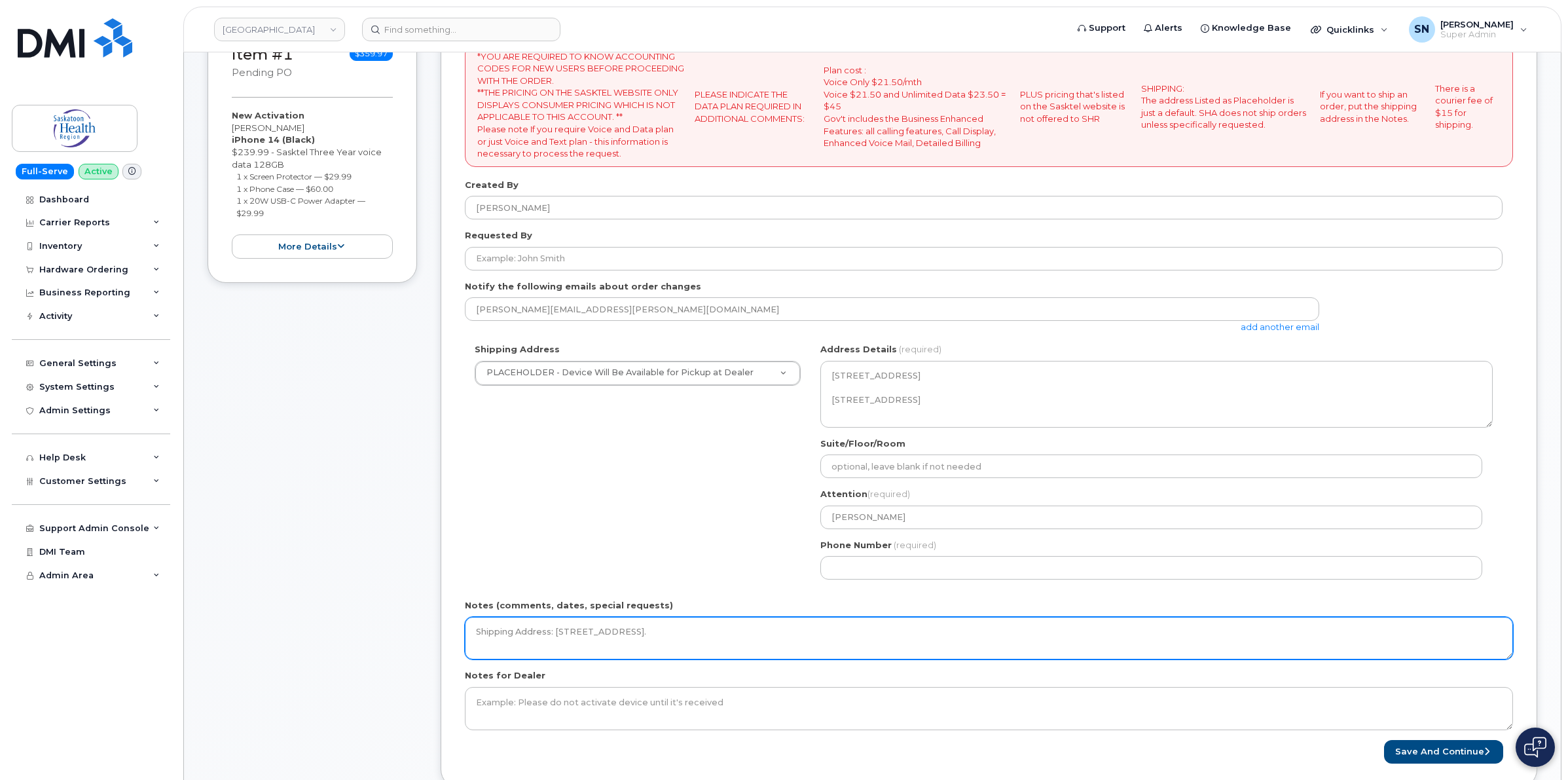
scroll to position [327, 0]
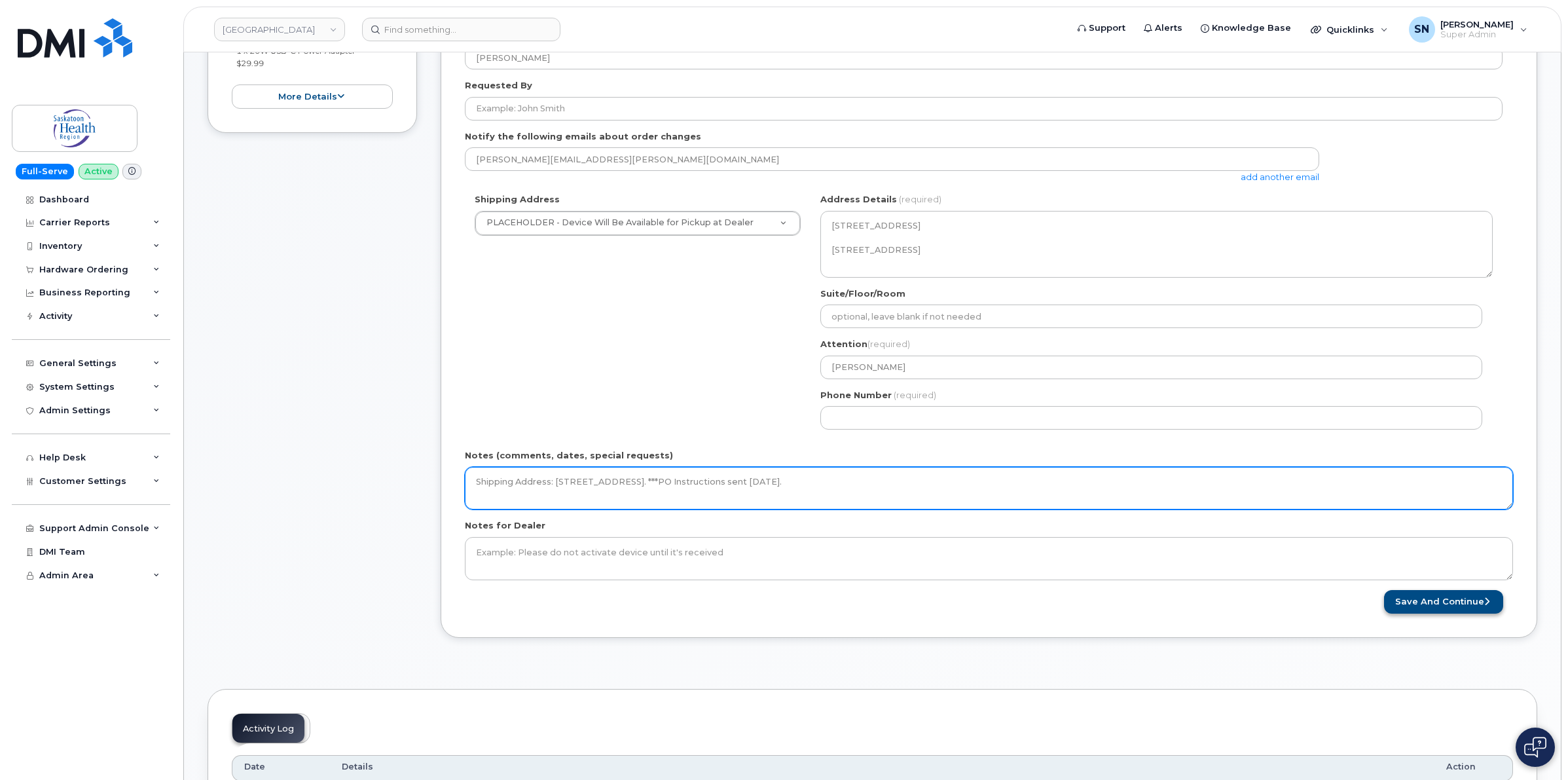
type textarea "Shipping Address: [STREET_ADDRESS]. ***PO Instructions sent [DATE]."
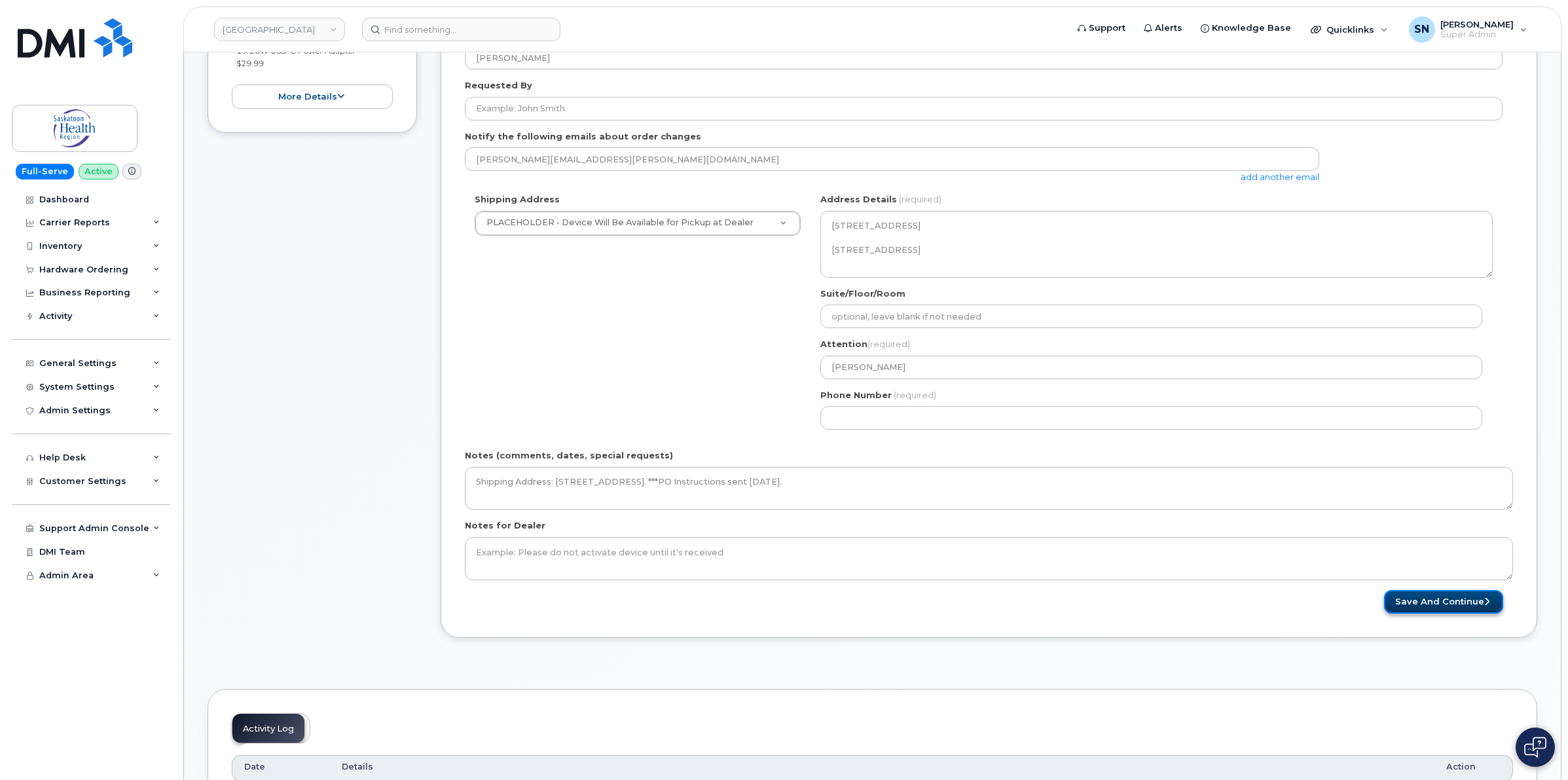
click at [1433, 601] on button "Save and Continue" at bounding box center [1444, 602] width 119 height 24
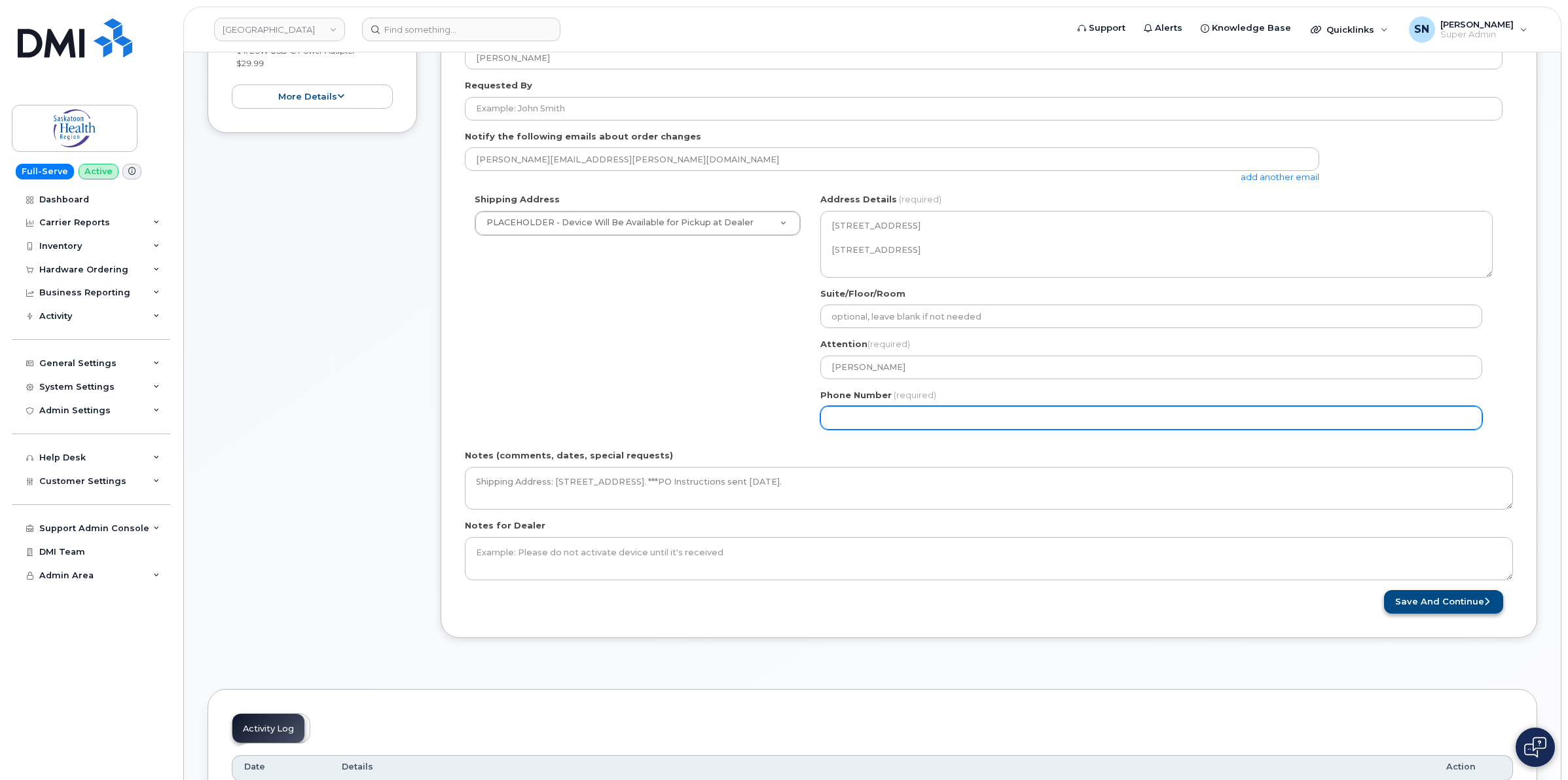
select select
type input "1"
type input "123456789"
select select
type input "1234567890"
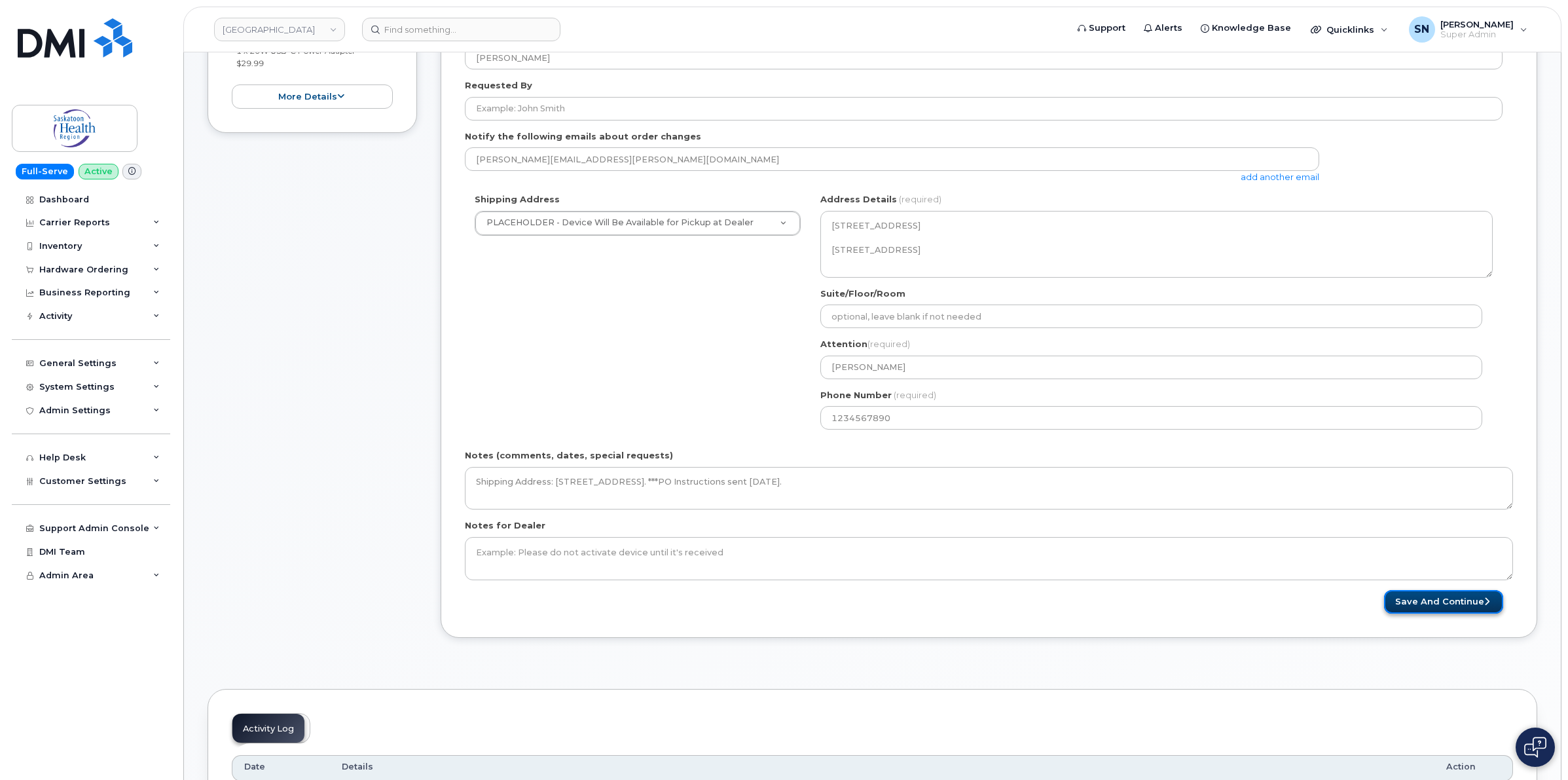
click at [1458, 591] on button "Save and Continue" at bounding box center [1444, 602] width 119 height 24
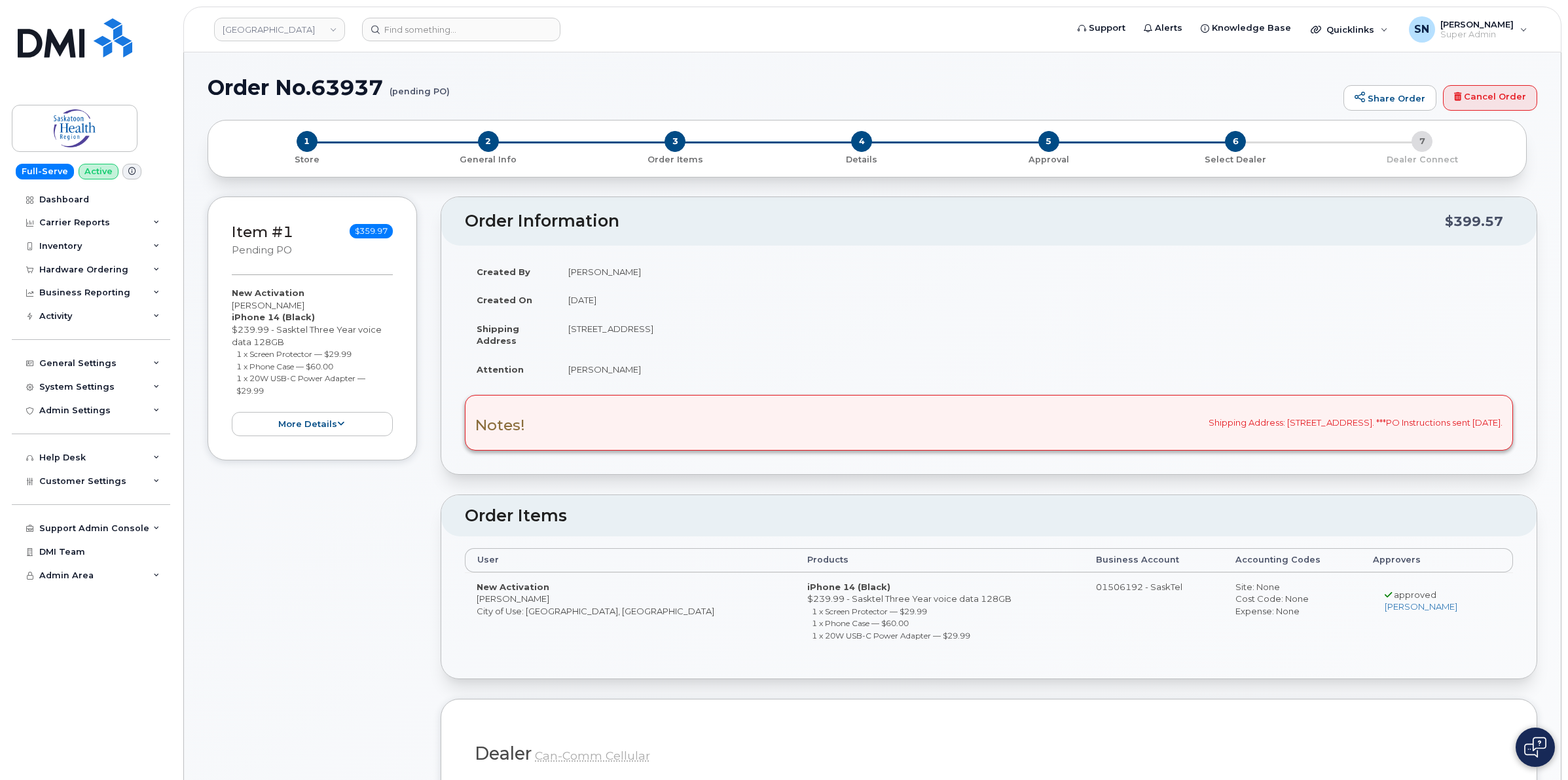
click at [89, 261] on div "Hardware Ordering" at bounding box center [91, 269] width 158 height 23
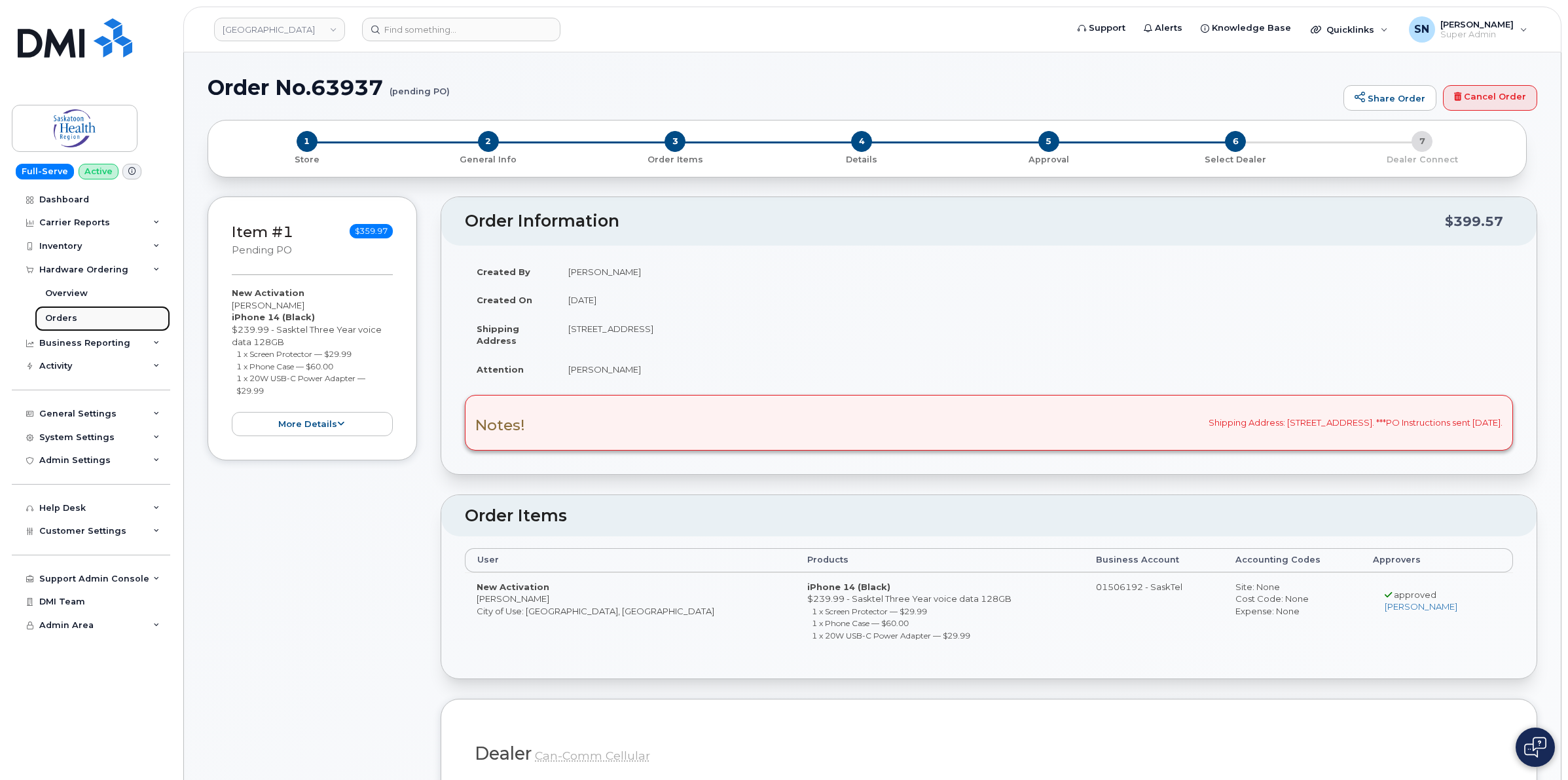
click at [72, 316] on div "Orders" at bounding box center [61, 318] width 32 height 12
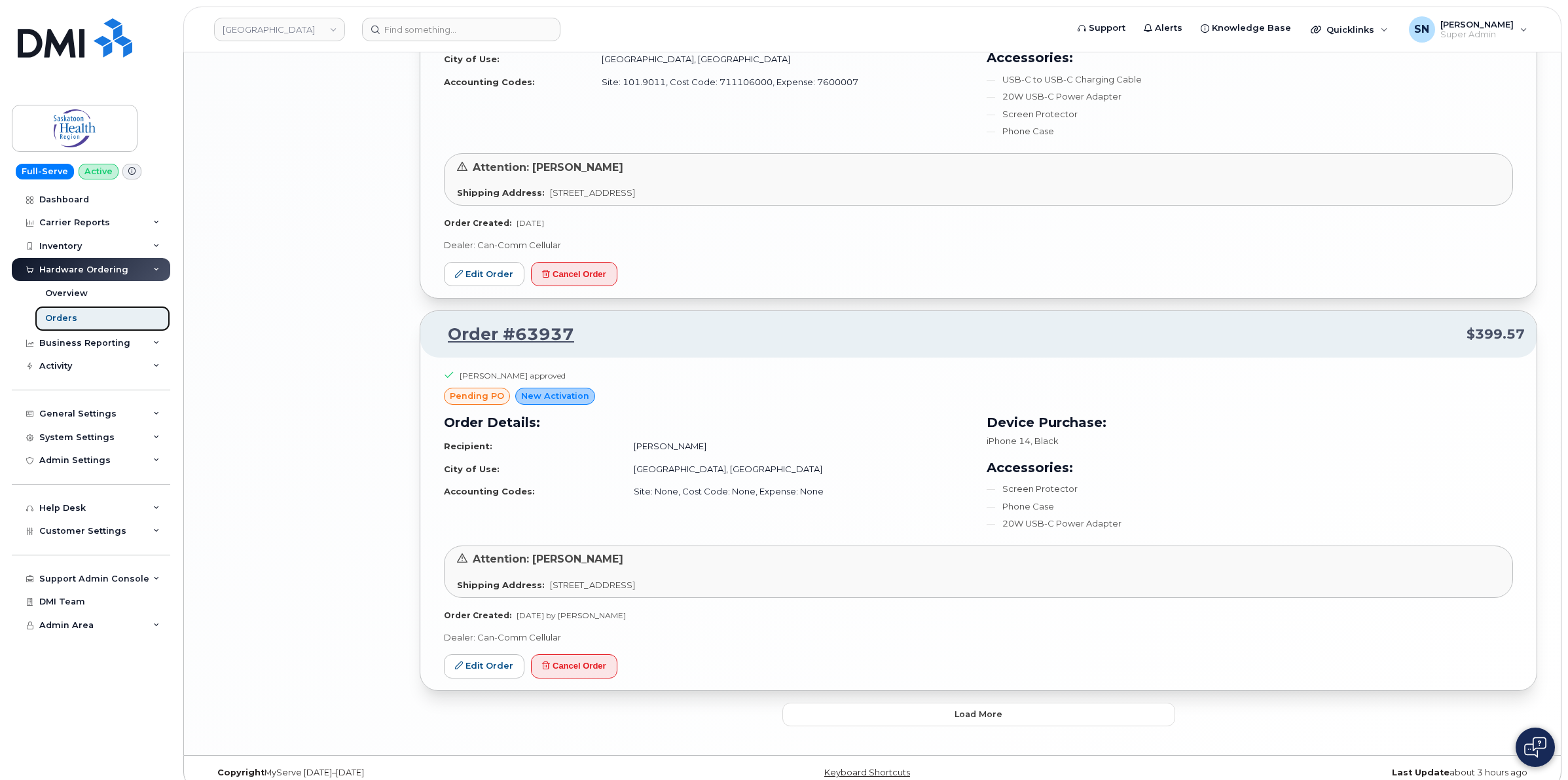
scroll to position [2684, 0]
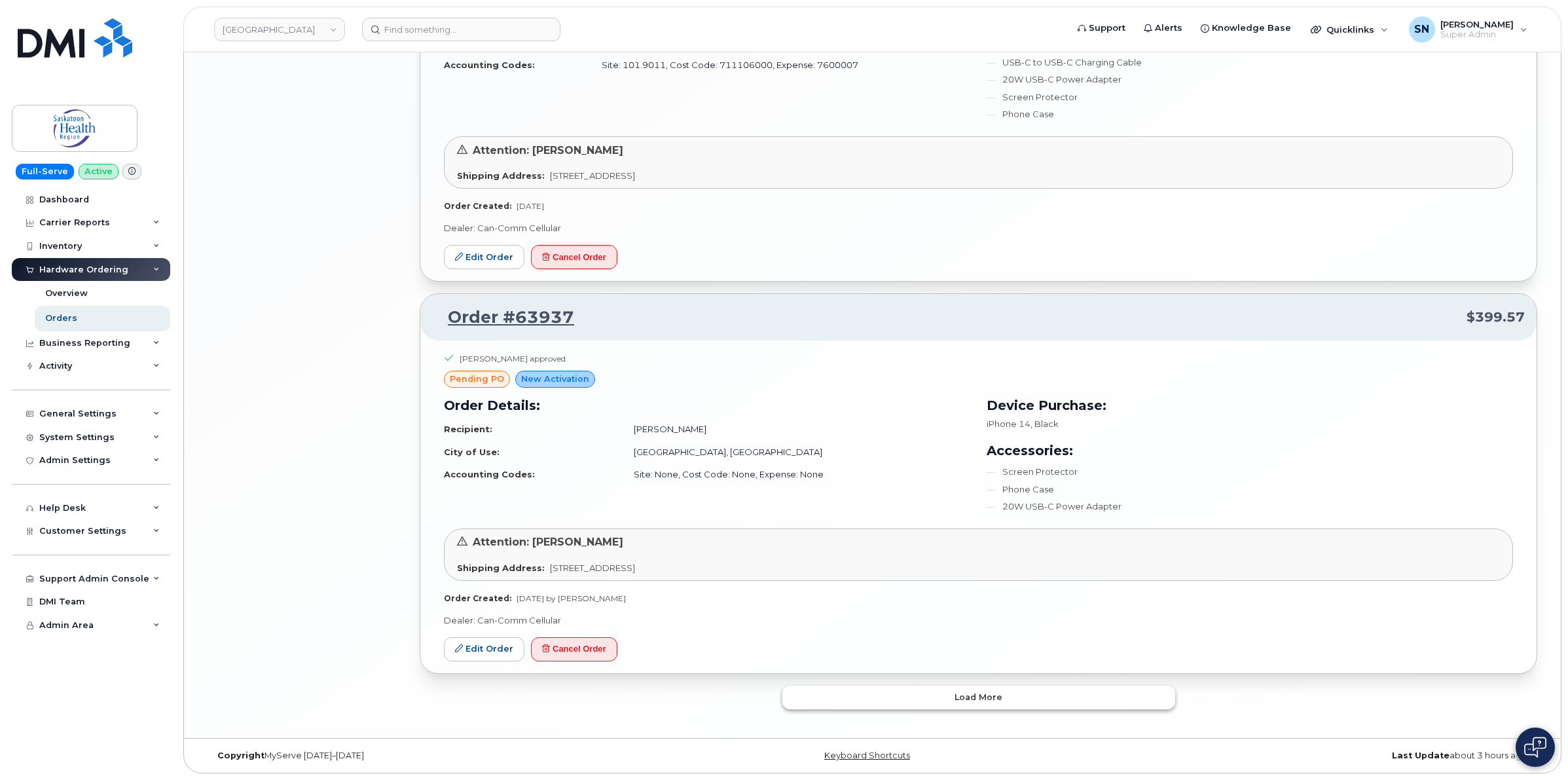
click at [958, 699] on span "Load more" at bounding box center [978, 696] width 47 height 13
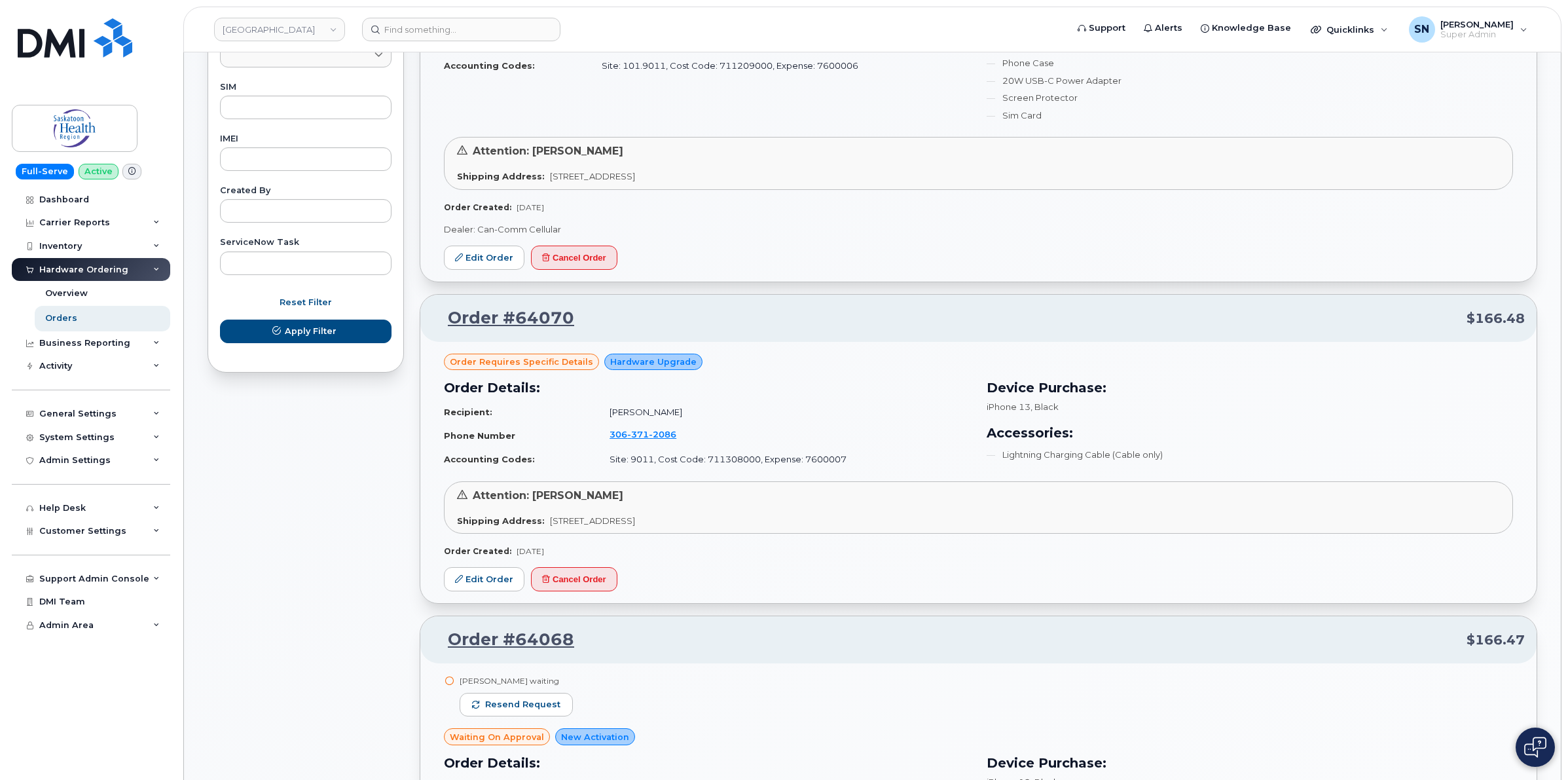
scroll to position [644, 0]
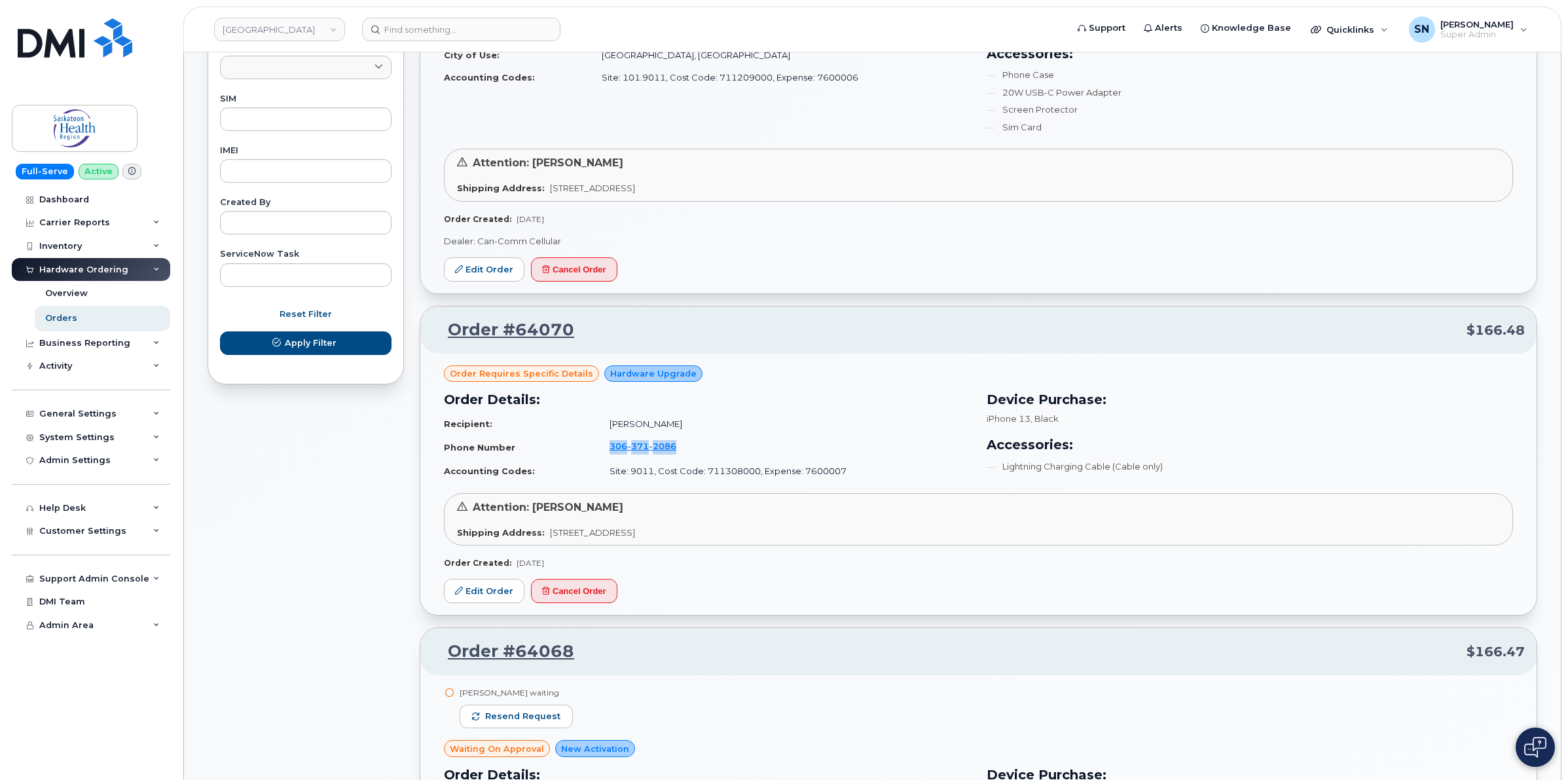
drag, startPoint x: 573, startPoint y: 449, endPoint x: 678, endPoint y: 452, distance: 105.0
click at [678, 452] on tr "Phone Number [PHONE_NUMBER]" at bounding box center [707, 447] width 527 height 25
copy tr "[PHONE_NUMBER]"
